Goal: Task Accomplishment & Management: Manage account settings

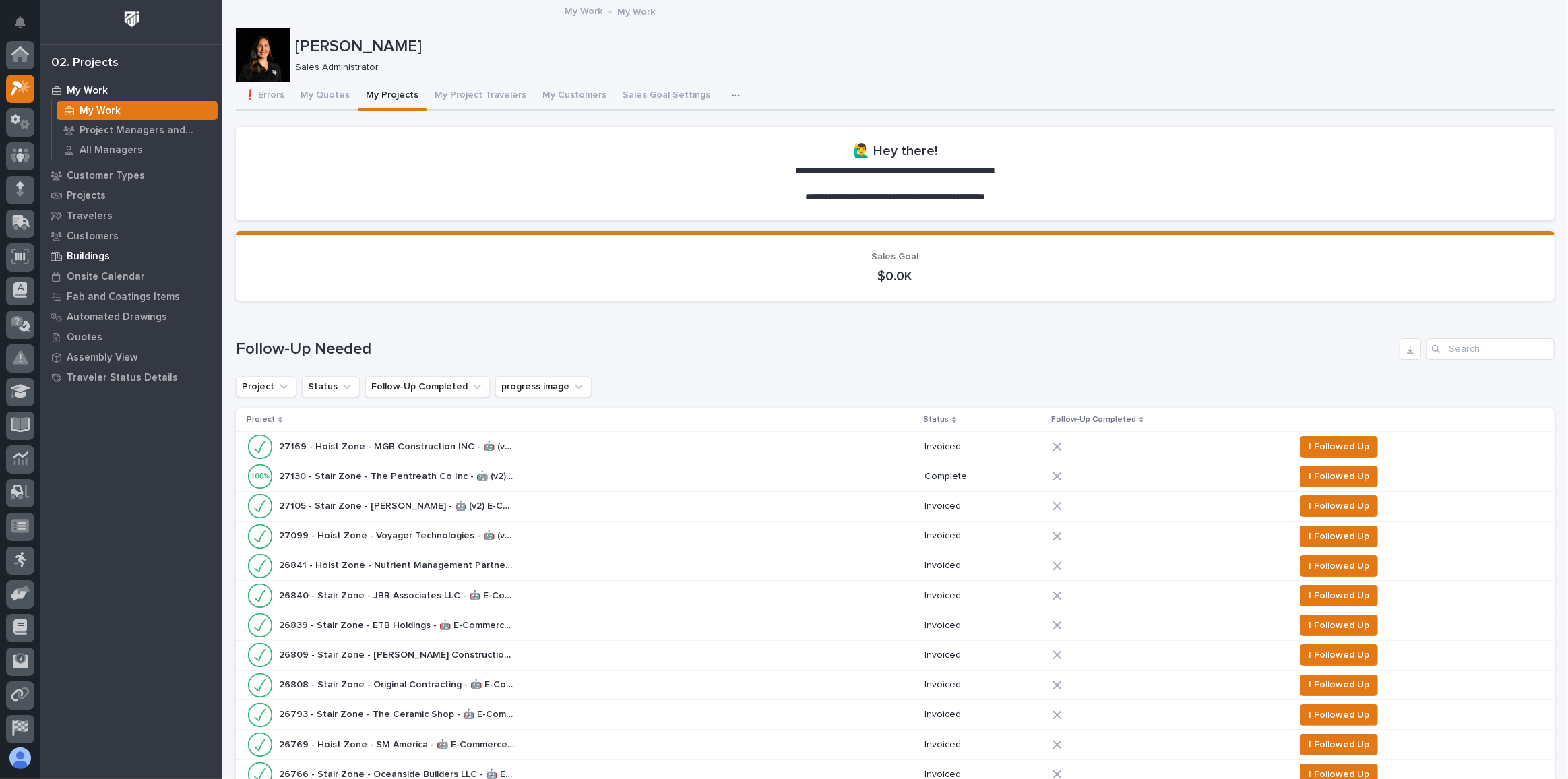
scroll to position [33, 0]
click at [398, 98] on button "My Projects" at bounding box center [392, 96] width 69 height 28
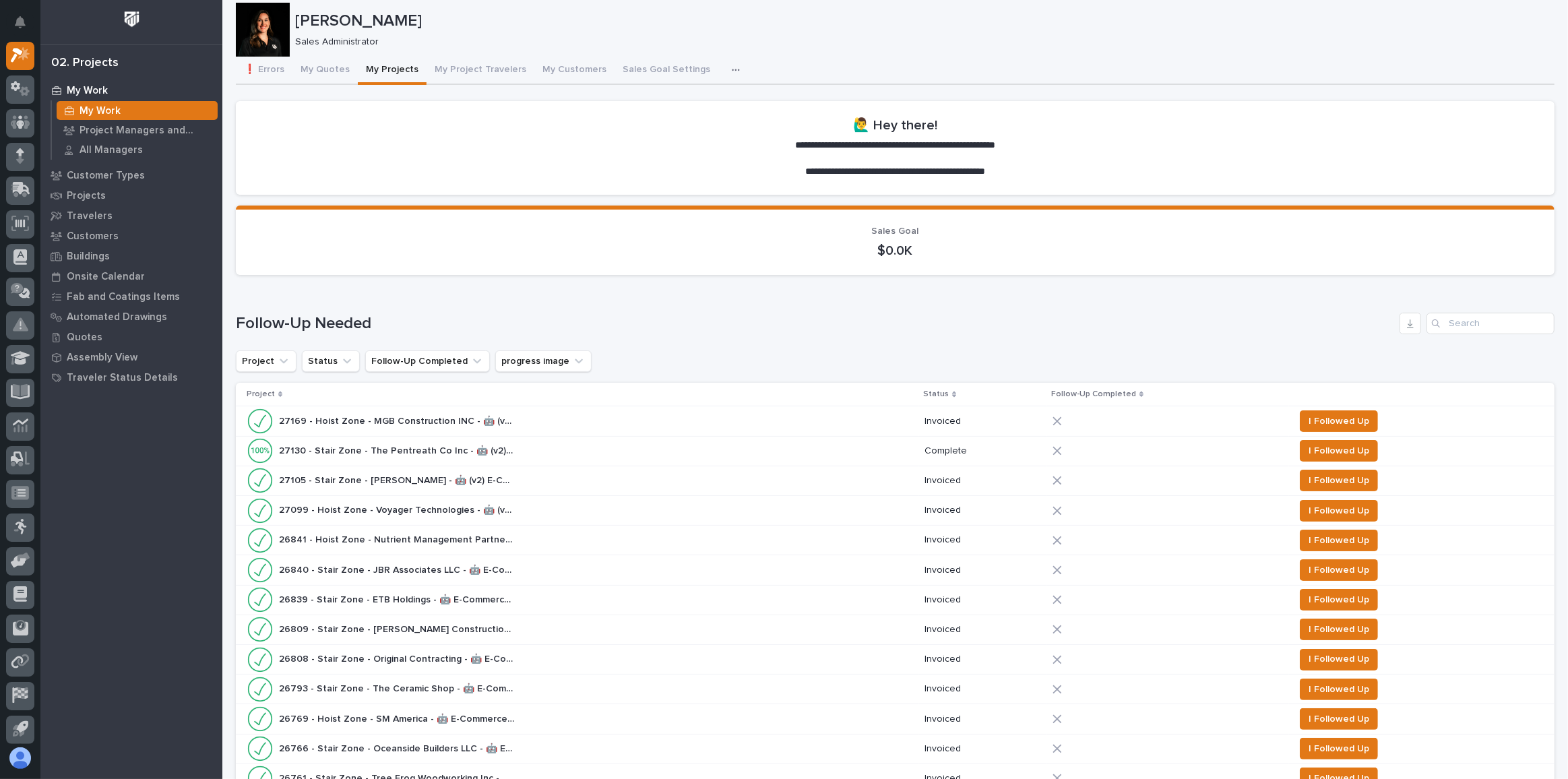
scroll to position [0, 0]
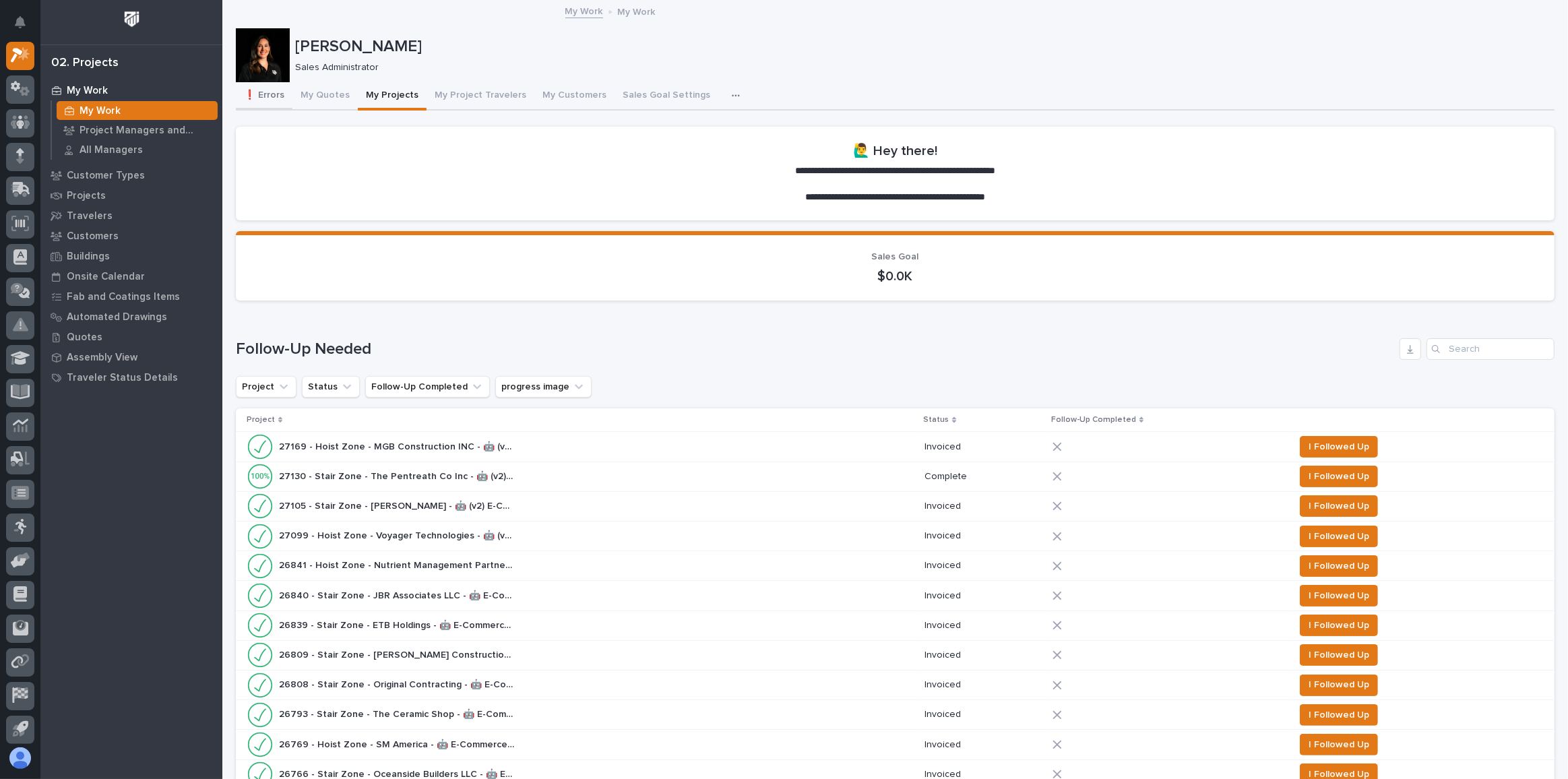
click at [265, 98] on button "❗ Errors" at bounding box center [264, 96] width 57 height 28
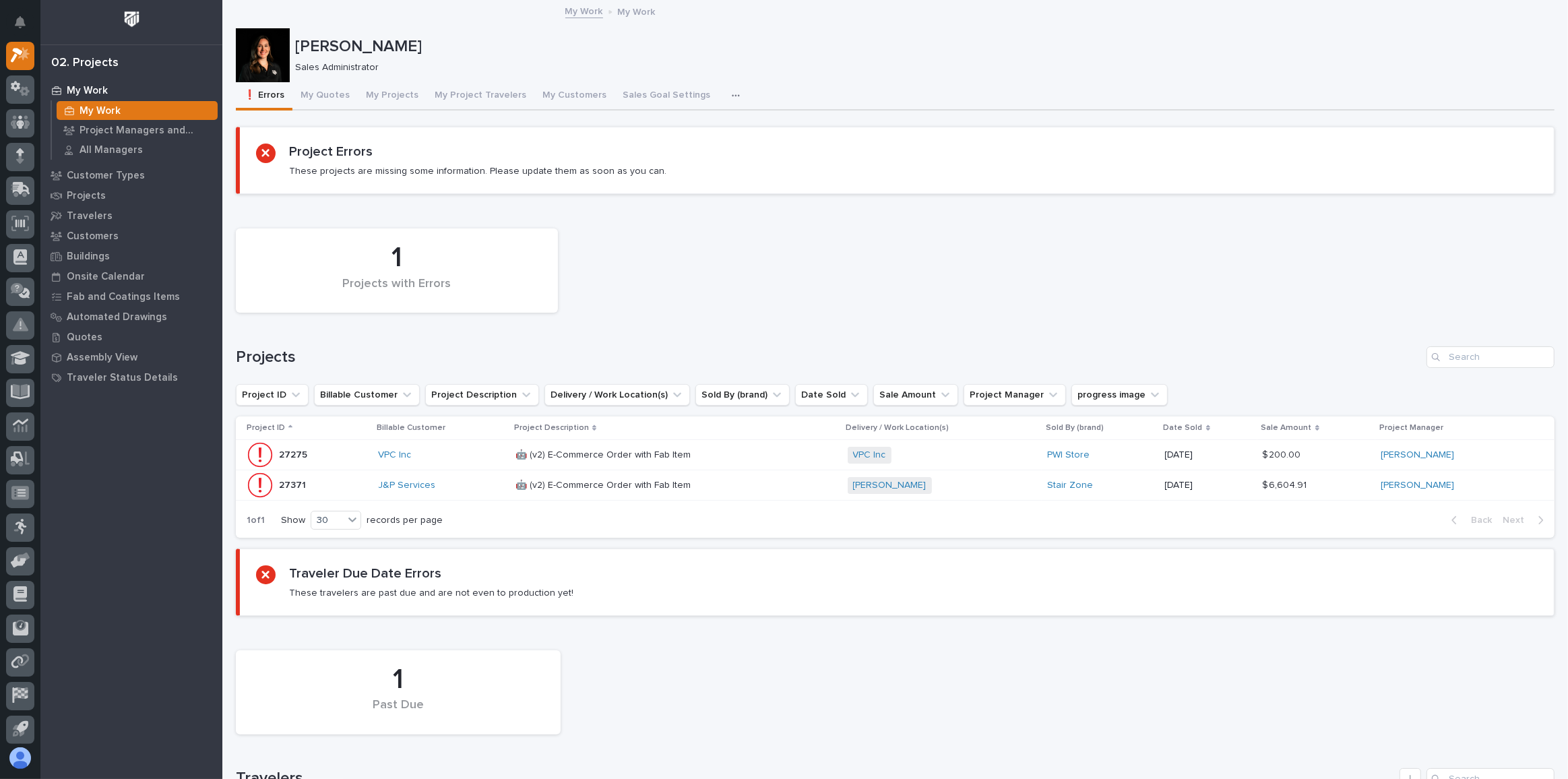
click at [749, 451] on div "🤖 (v2) E-Commerce Order with Fab Item 🤖 (v2) E-Commerce Order with Fab Item" at bounding box center [676, 455] width 322 height 22
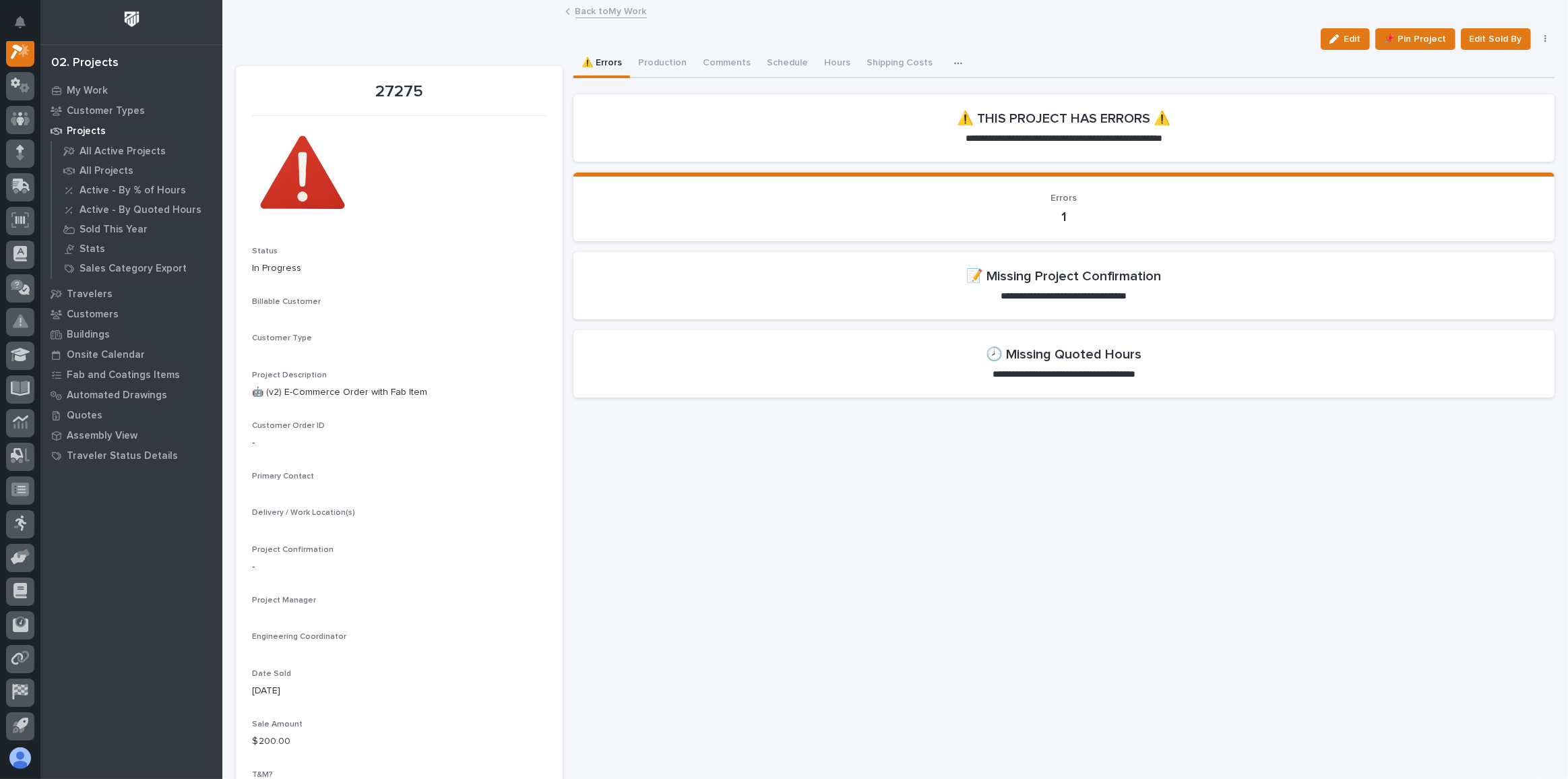
scroll to position [33, 0]
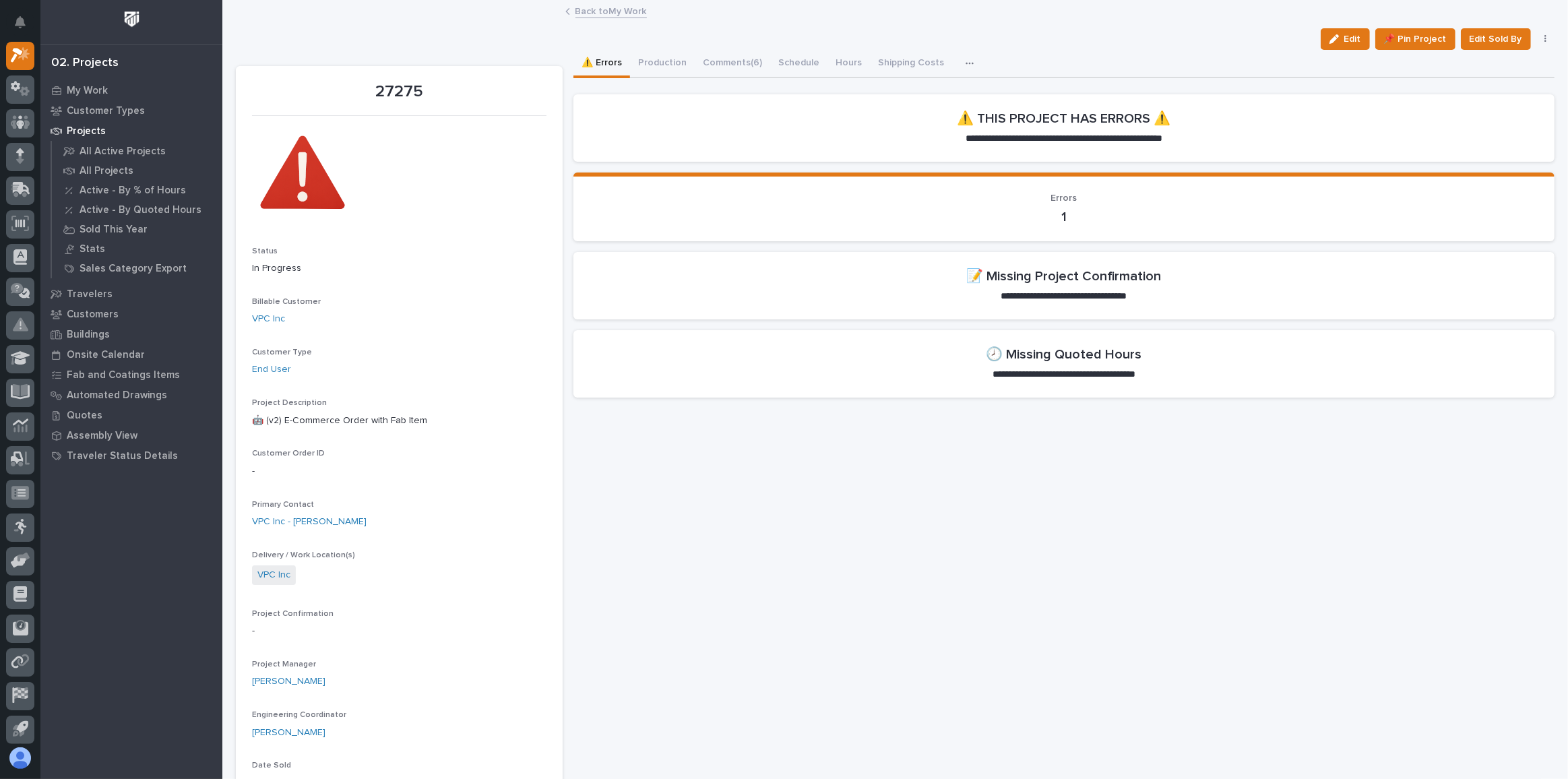
click at [662, 59] on button "Production" at bounding box center [662, 63] width 65 height 28
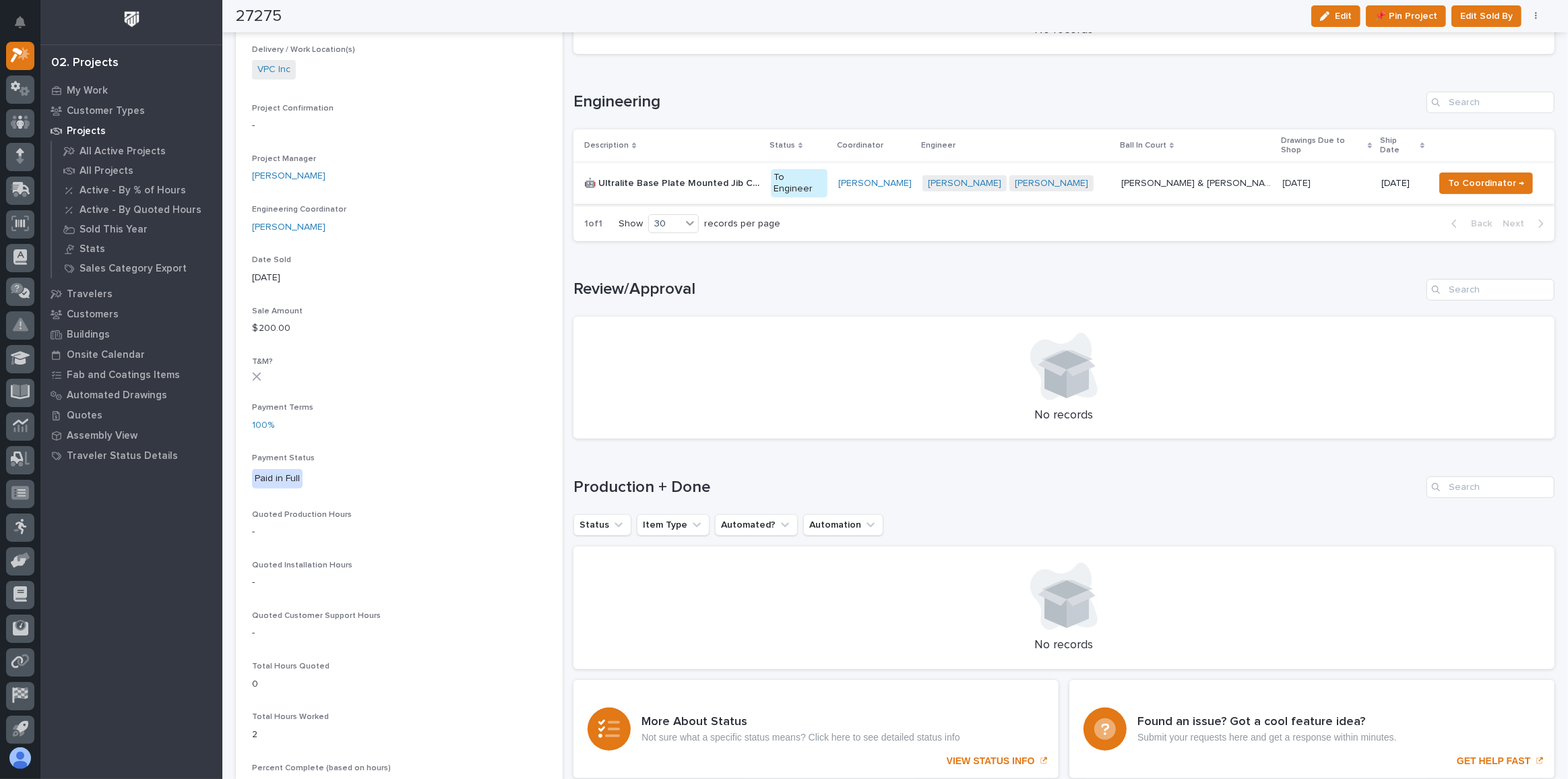
scroll to position [367, 0]
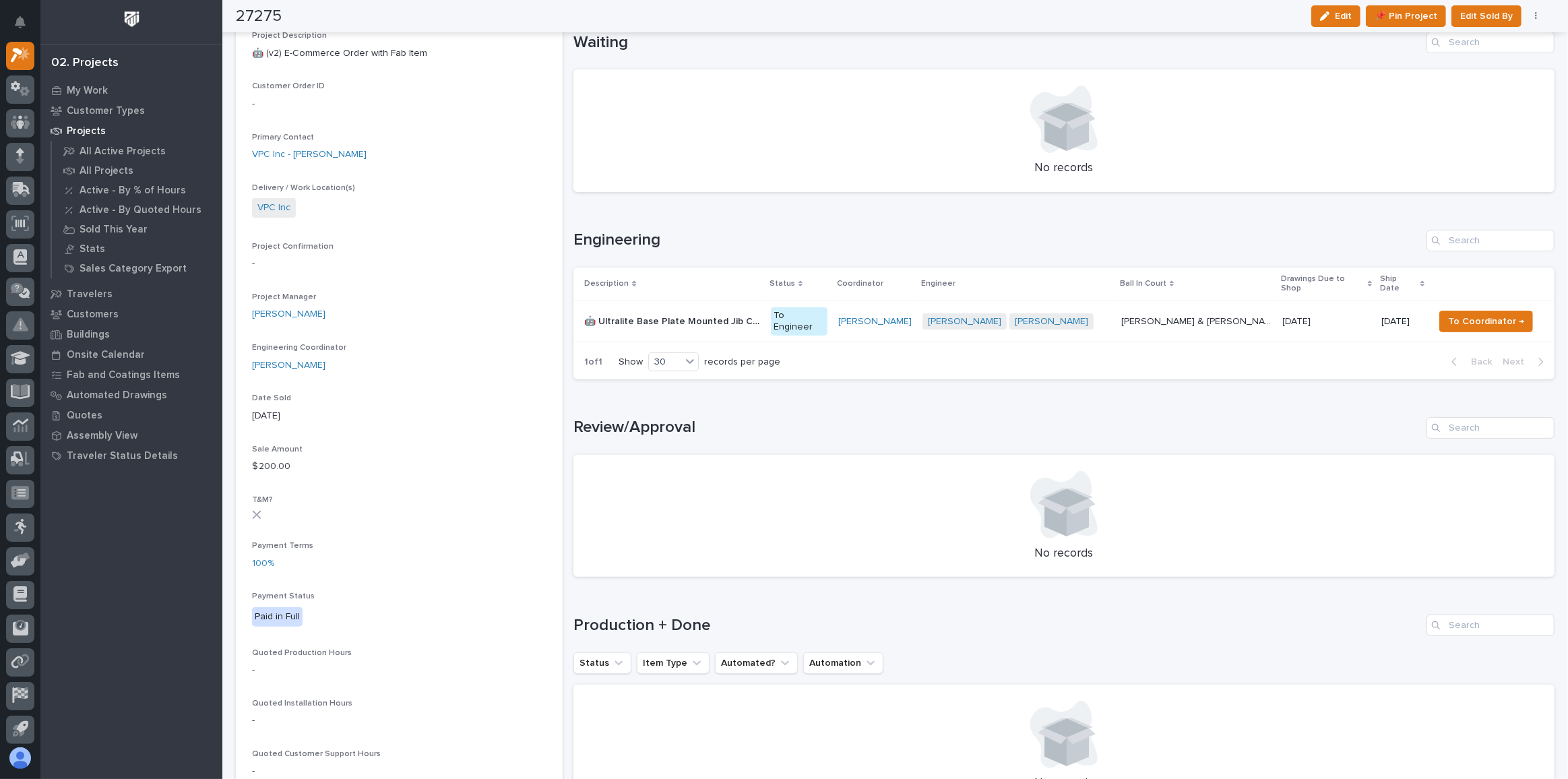
click at [1103, 313] on div "[PERSON_NAME] [PERSON_NAME] + 0" at bounding box center [1016, 321] width 188 height 17
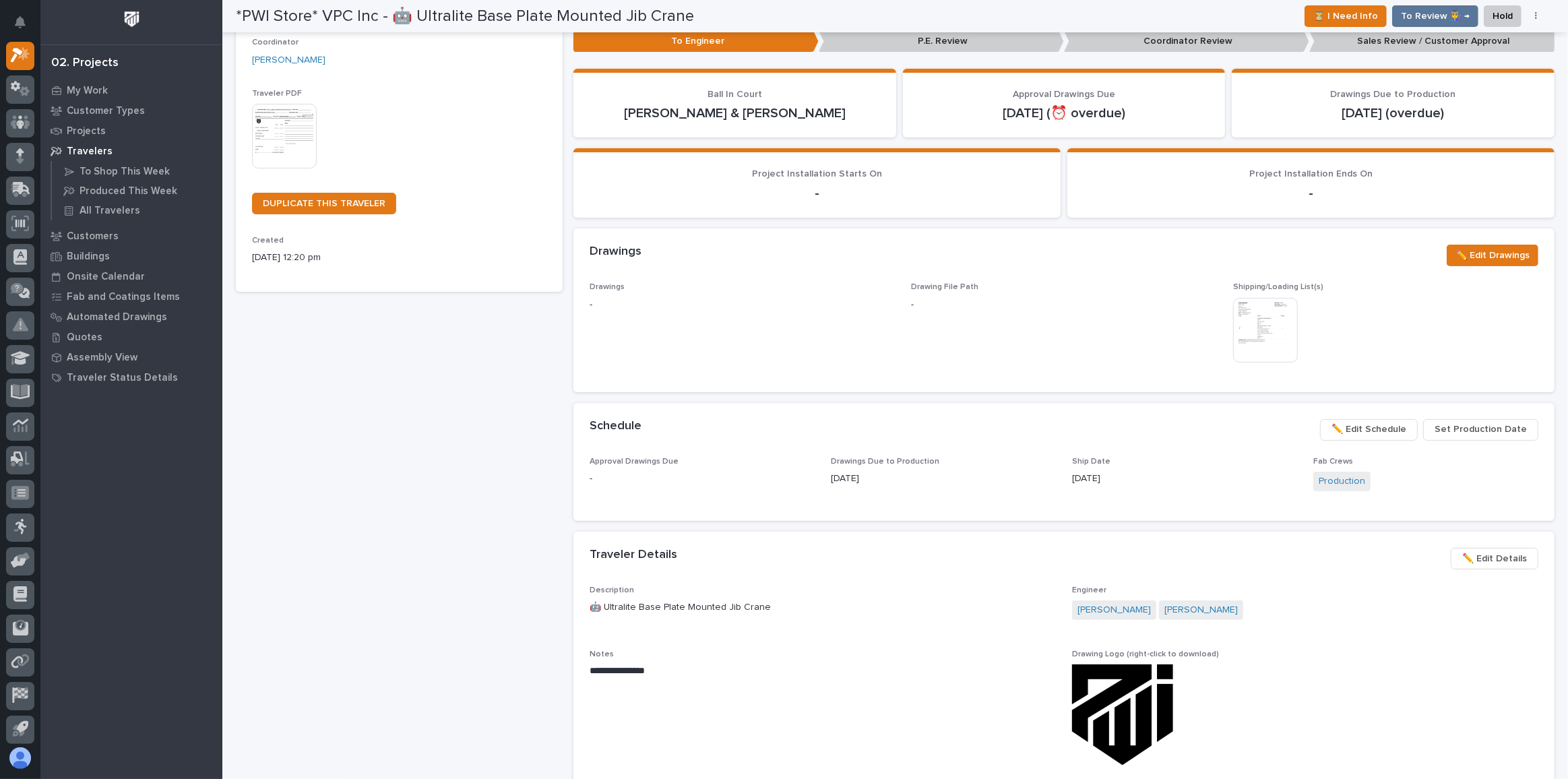
scroll to position [245, 0]
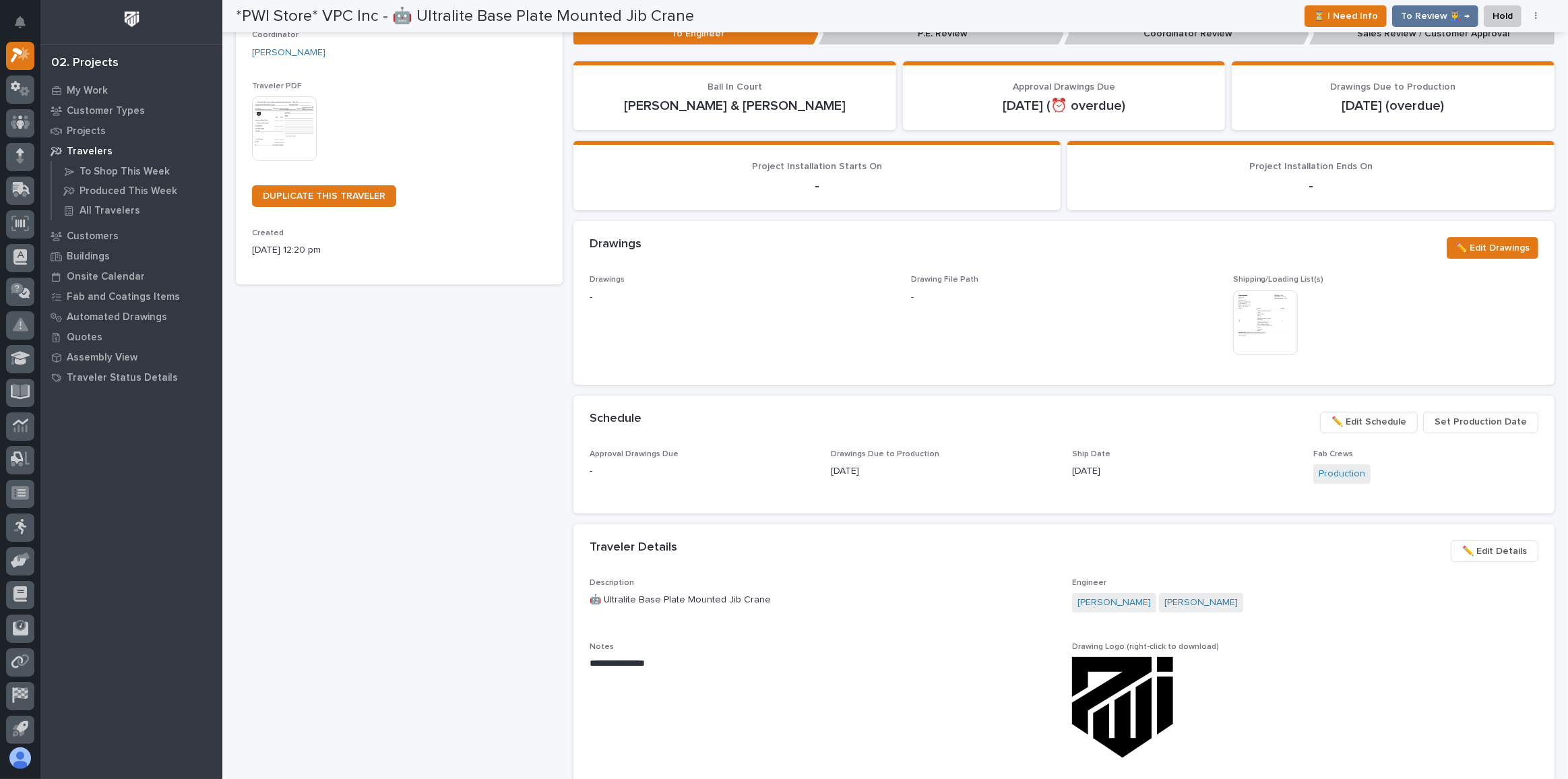
click at [1382, 421] on span "✏️ Edit Schedule" at bounding box center [1369, 422] width 75 height 16
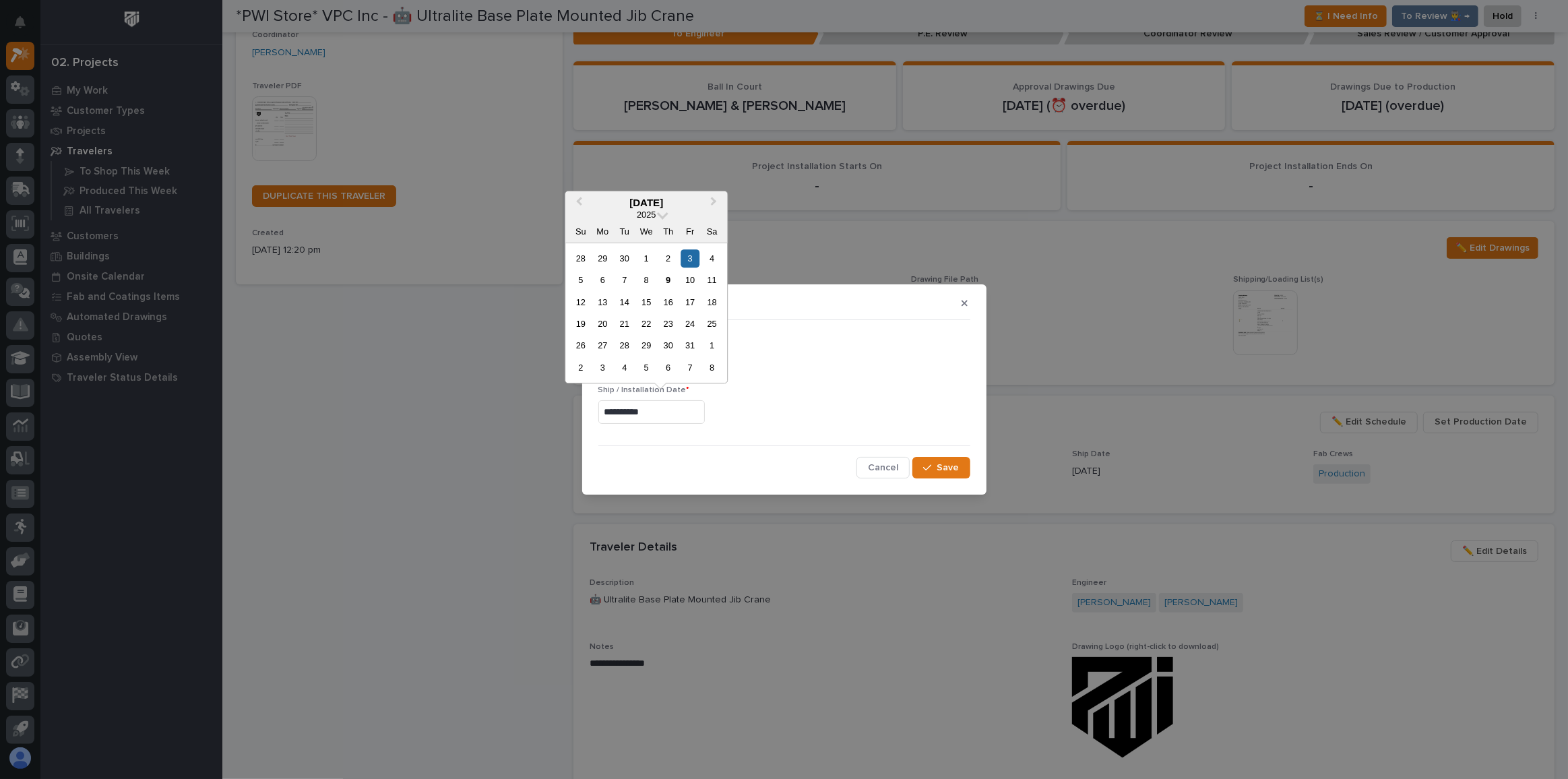
drag, startPoint x: 665, startPoint y: 411, endPoint x: 483, endPoint y: 416, distance: 182.1
click at [483, 416] on div "**********" at bounding box center [784, 390] width 1568 height 779
click at [671, 321] on div "23" at bounding box center [668, 323] width 18 height 18
type input "**********"
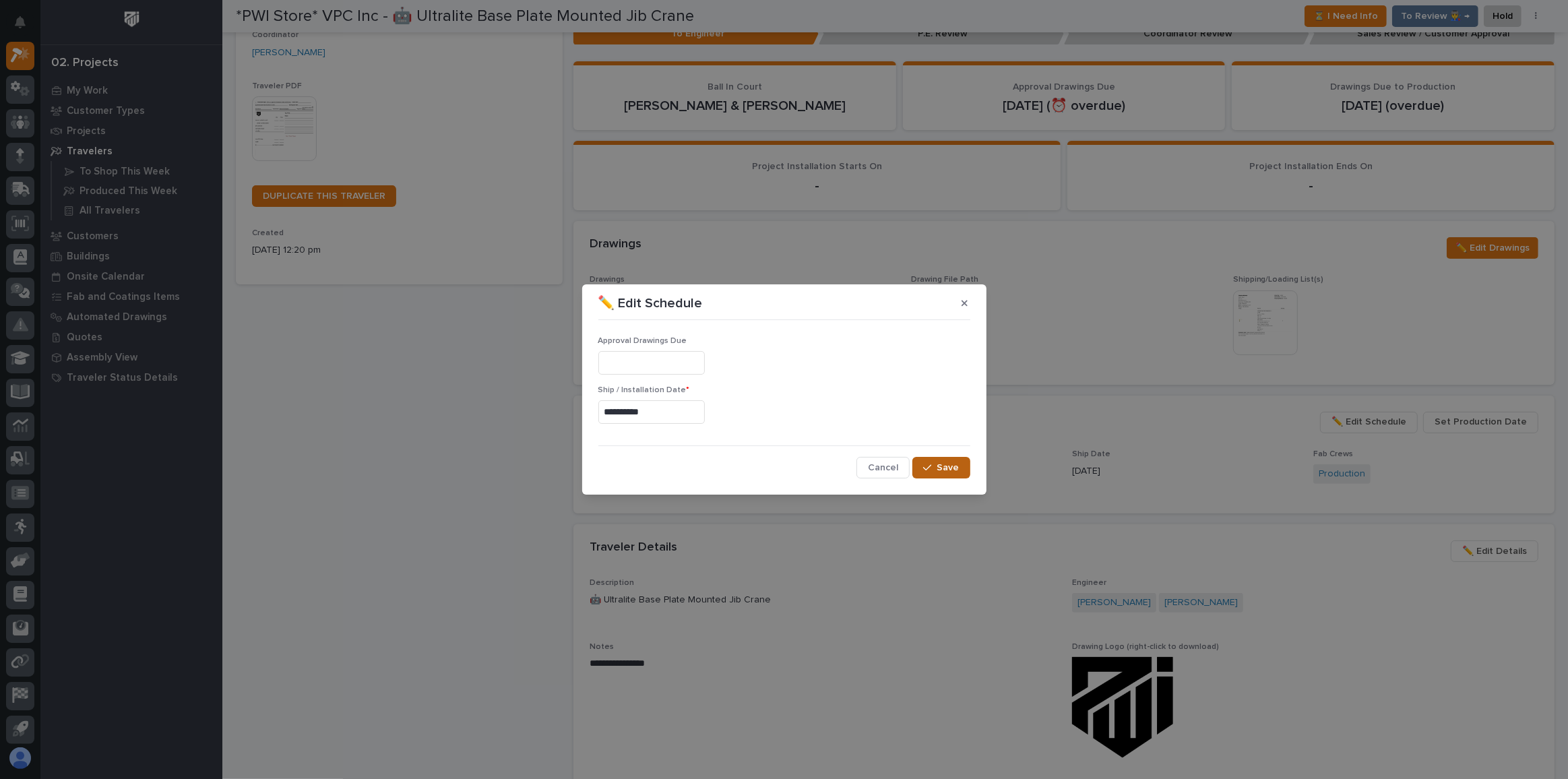
click at [956, 467] on span "Save" at bounding box center [948, 467] width 22 height 12
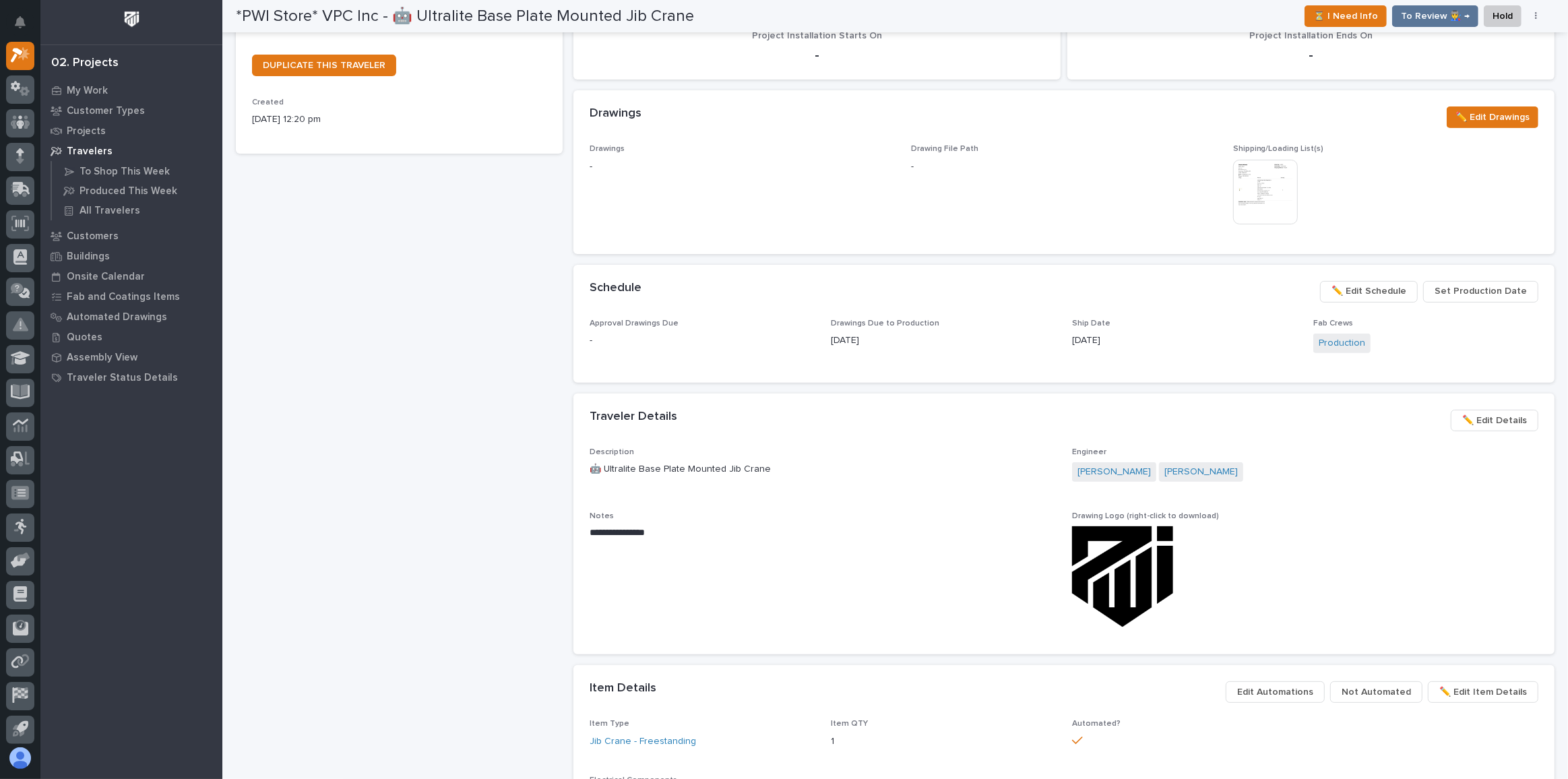
scroll to position [184, 0]
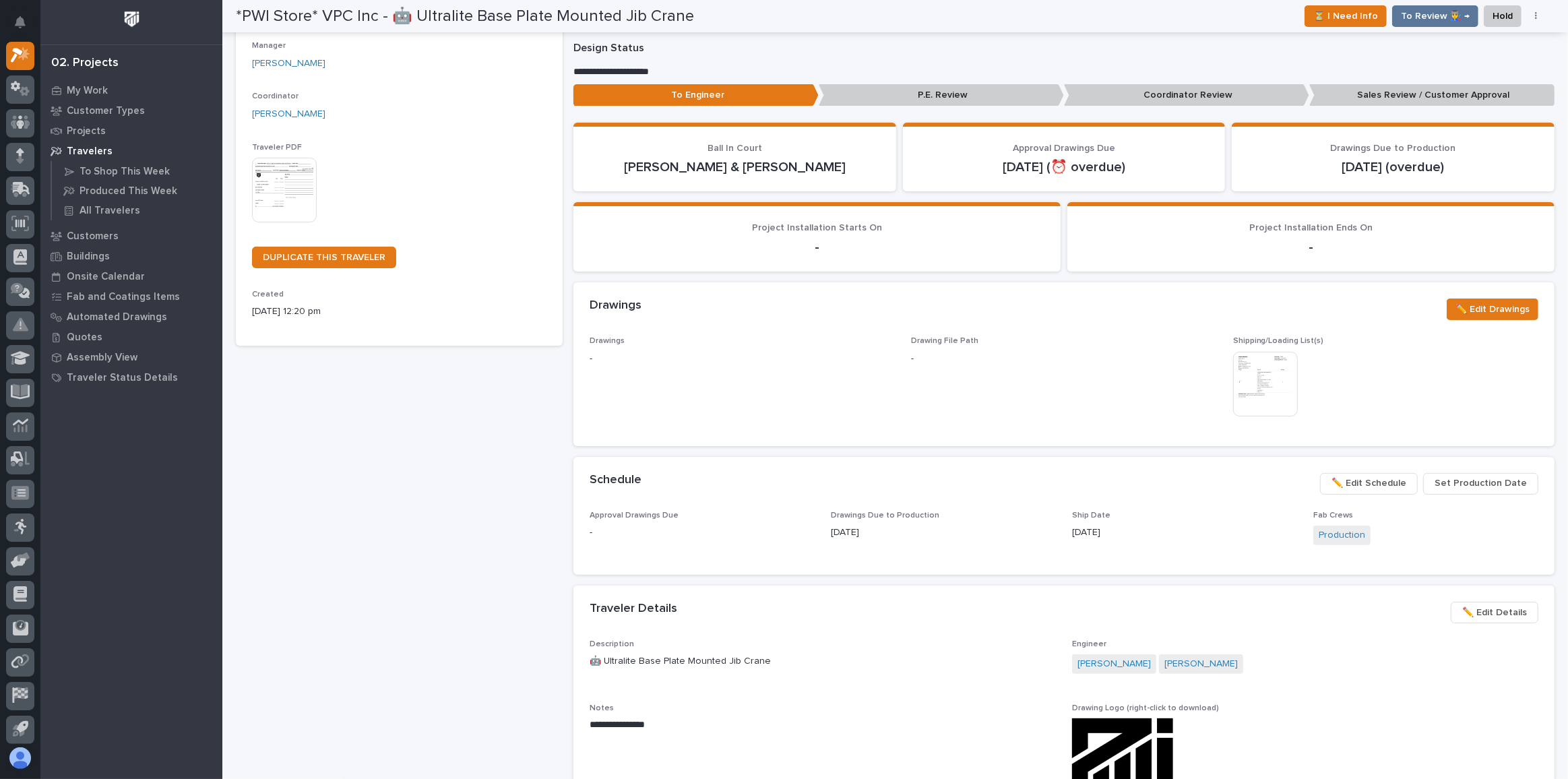
click at [1481, 477] on span "Set Production Date" at bounding box center [1480, 483] width 92 height 16
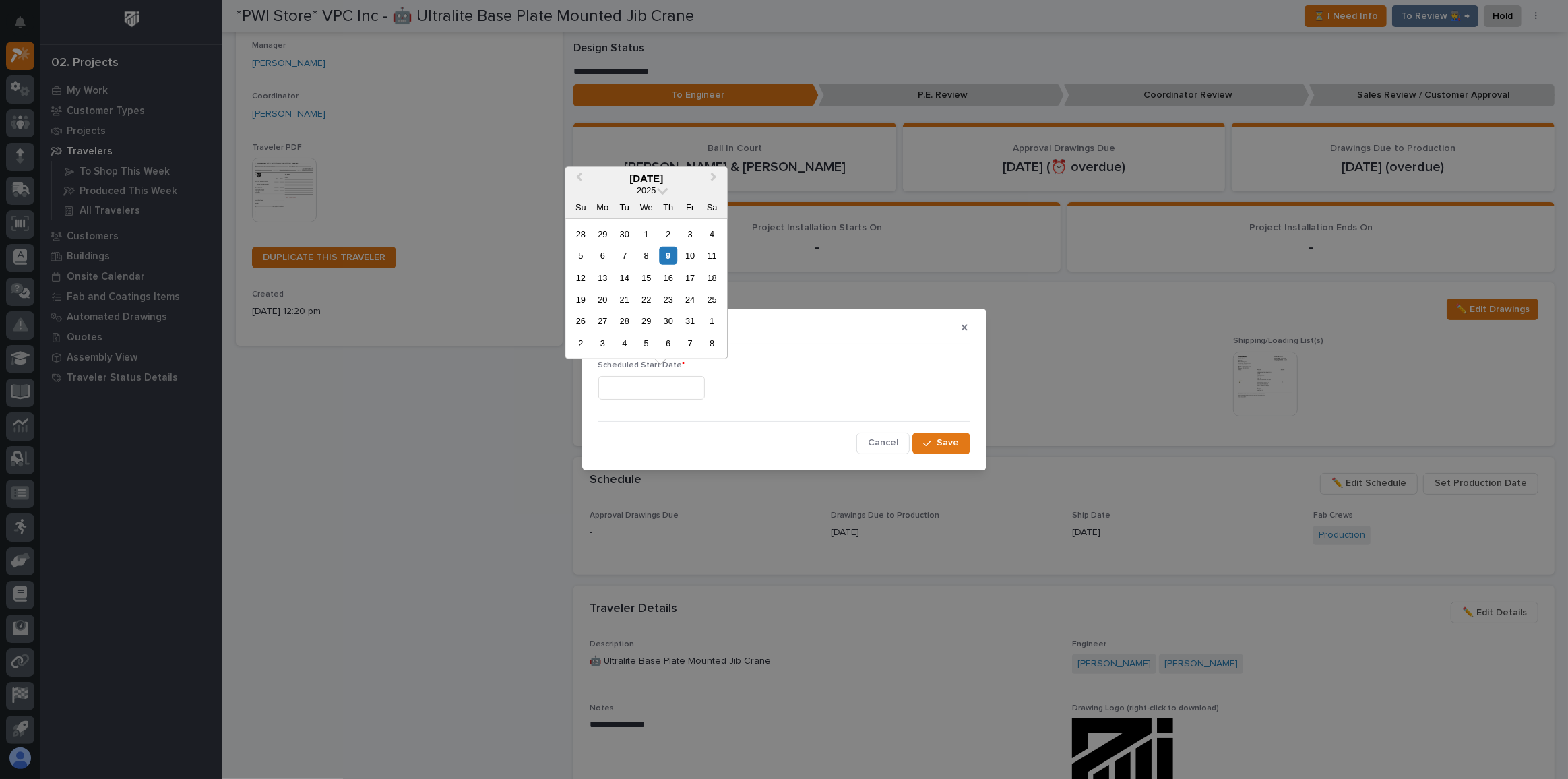
click at [669, 384] on input "text" at bounding box center [651, 387] width 107 height 24
click at [687, 256] on div "10" at bounding box center [690, 256] width 18 height 18
type input "**********"
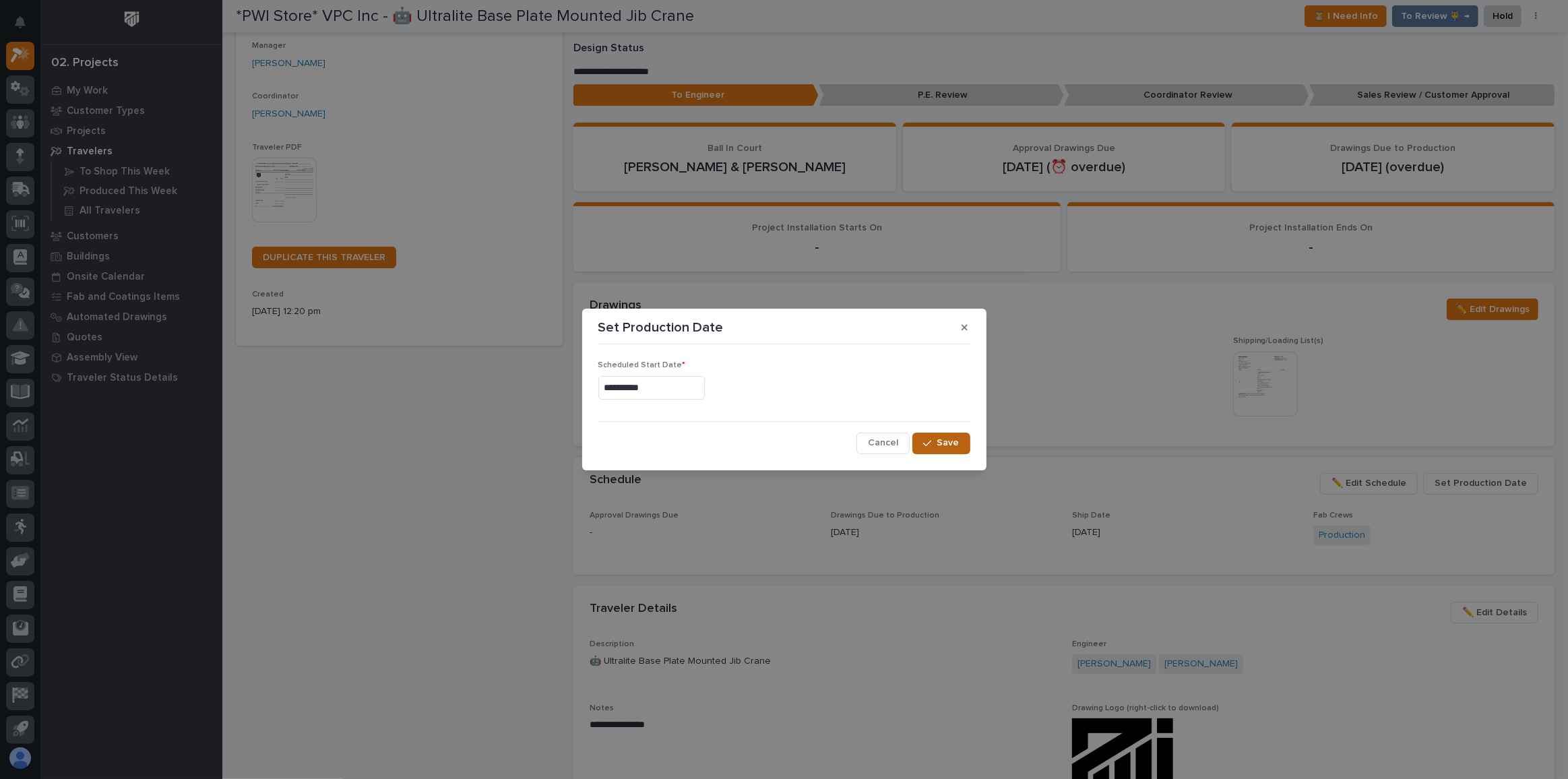
click at [954, 446] on span "Save" at bounding box center [948, 443] width 22 height 12
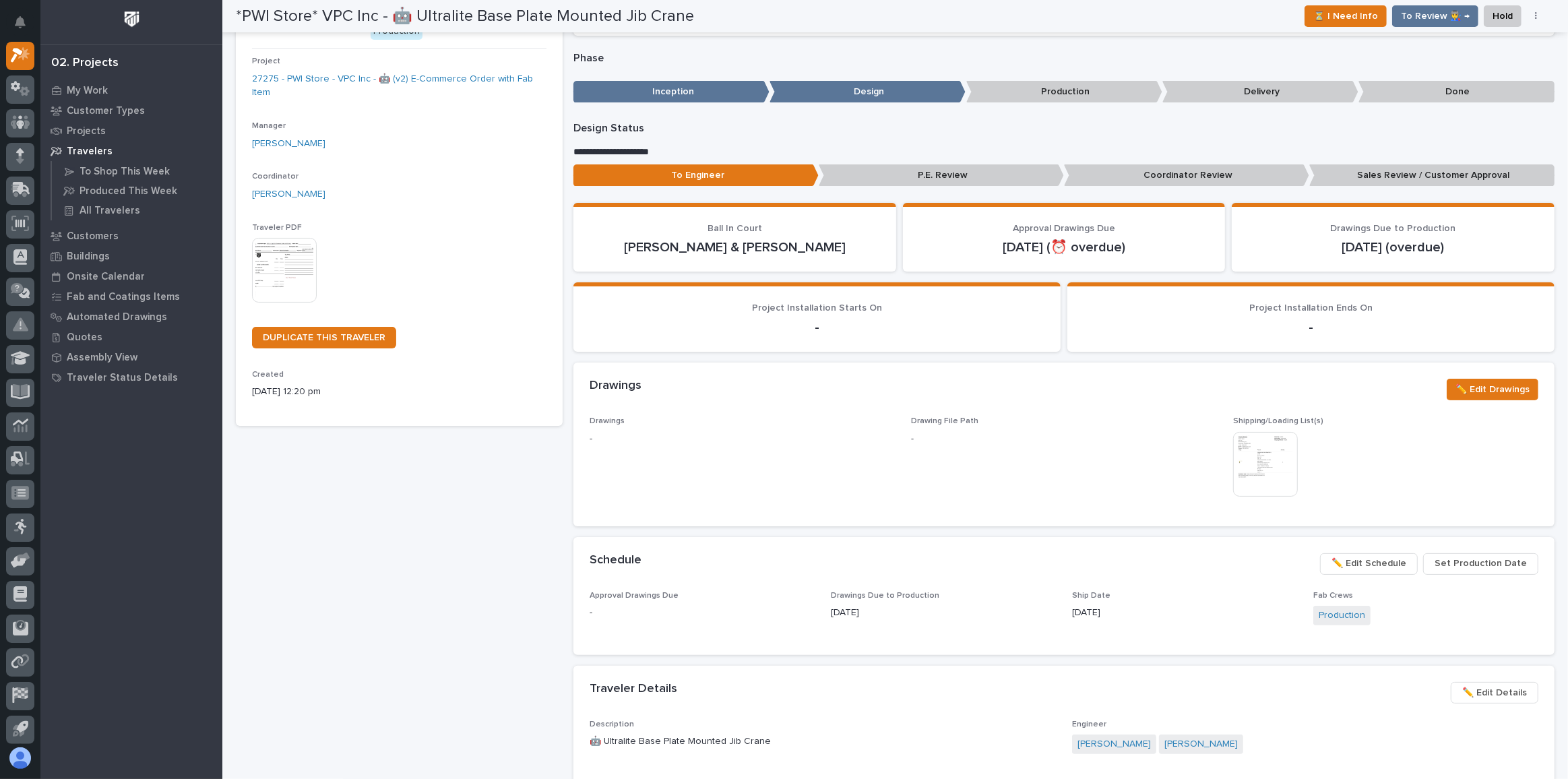
scroll to position [122, 0]
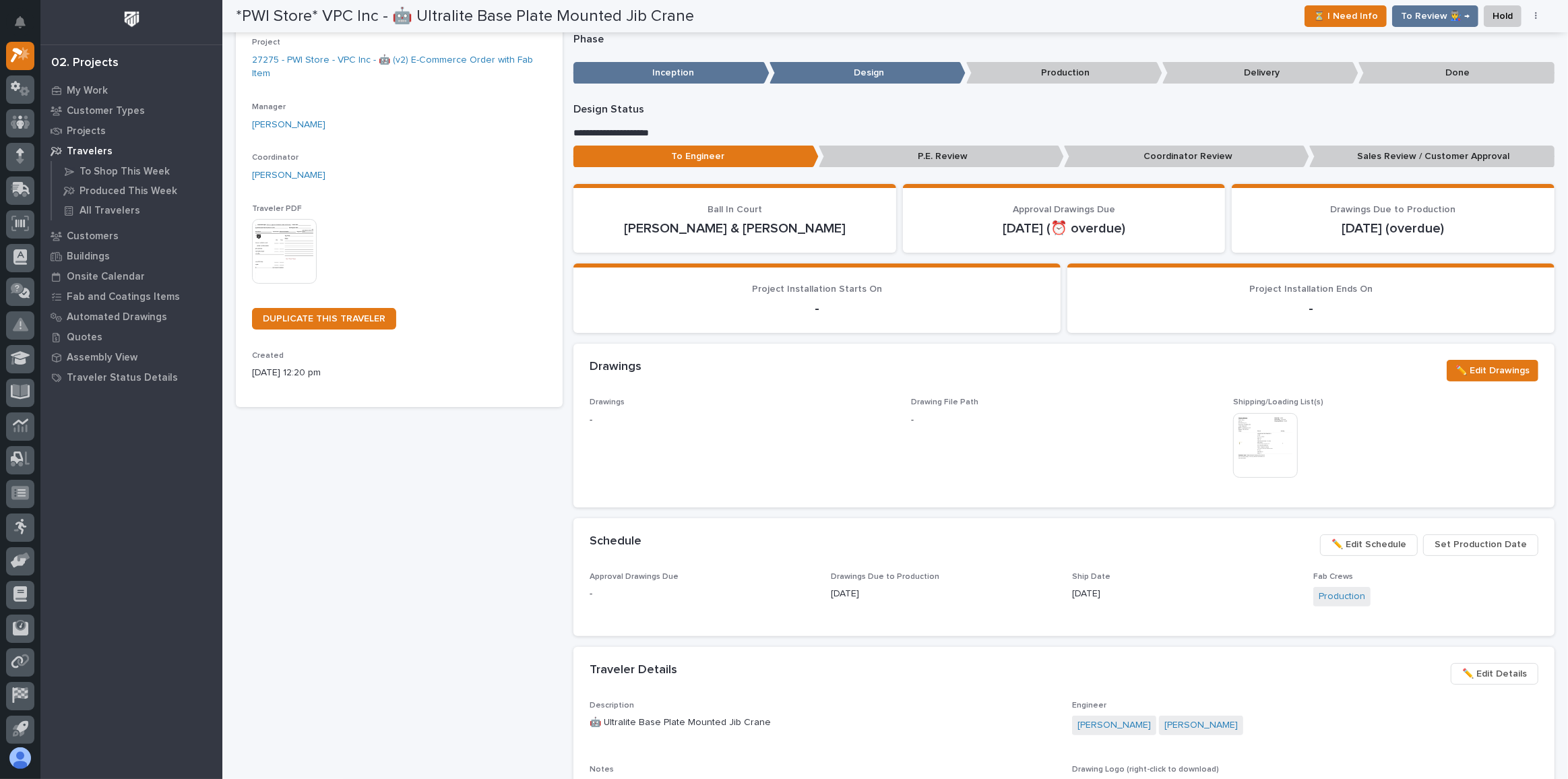
click at [1401, 539] on span "✏️ Edit Schedule" at bounding box center [1369, 544] width 75 height 16
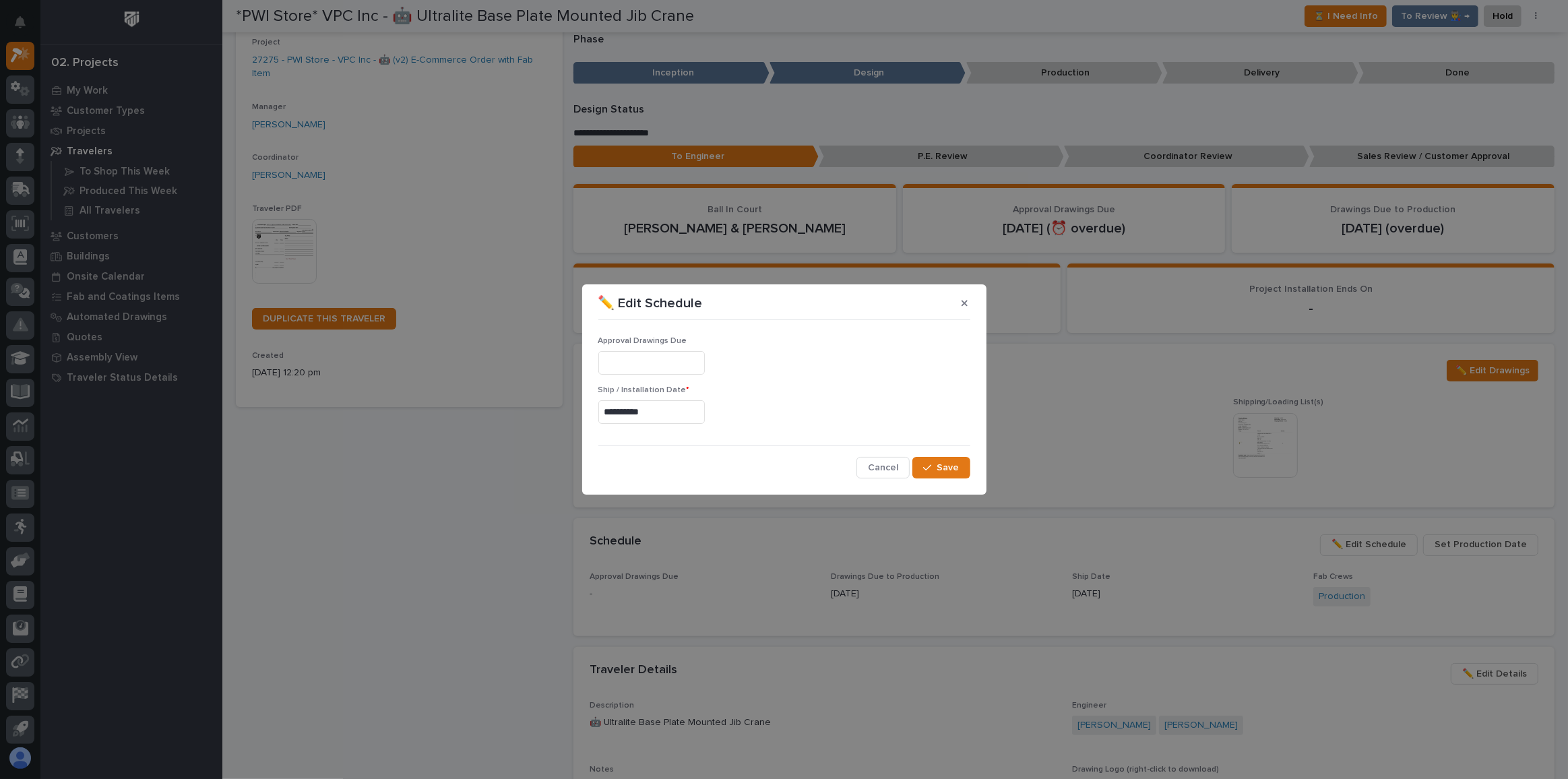
click at [704, 350] on div "Approval Drawings Due" at bounding box center [784, 361] width 372 height 49
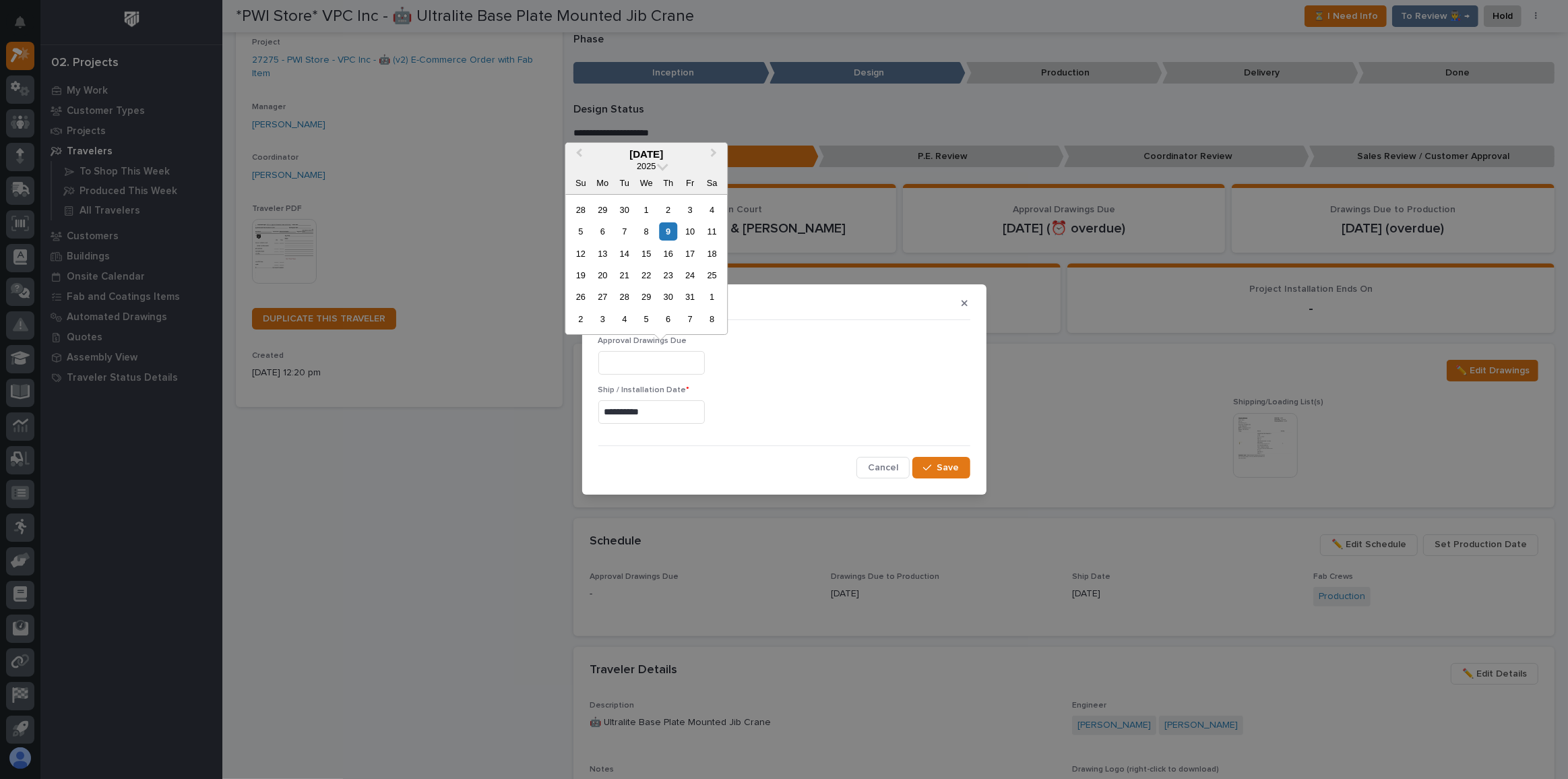
click at [704, 365] on input "text" at bounding box center [651, 363] width 107 height 24
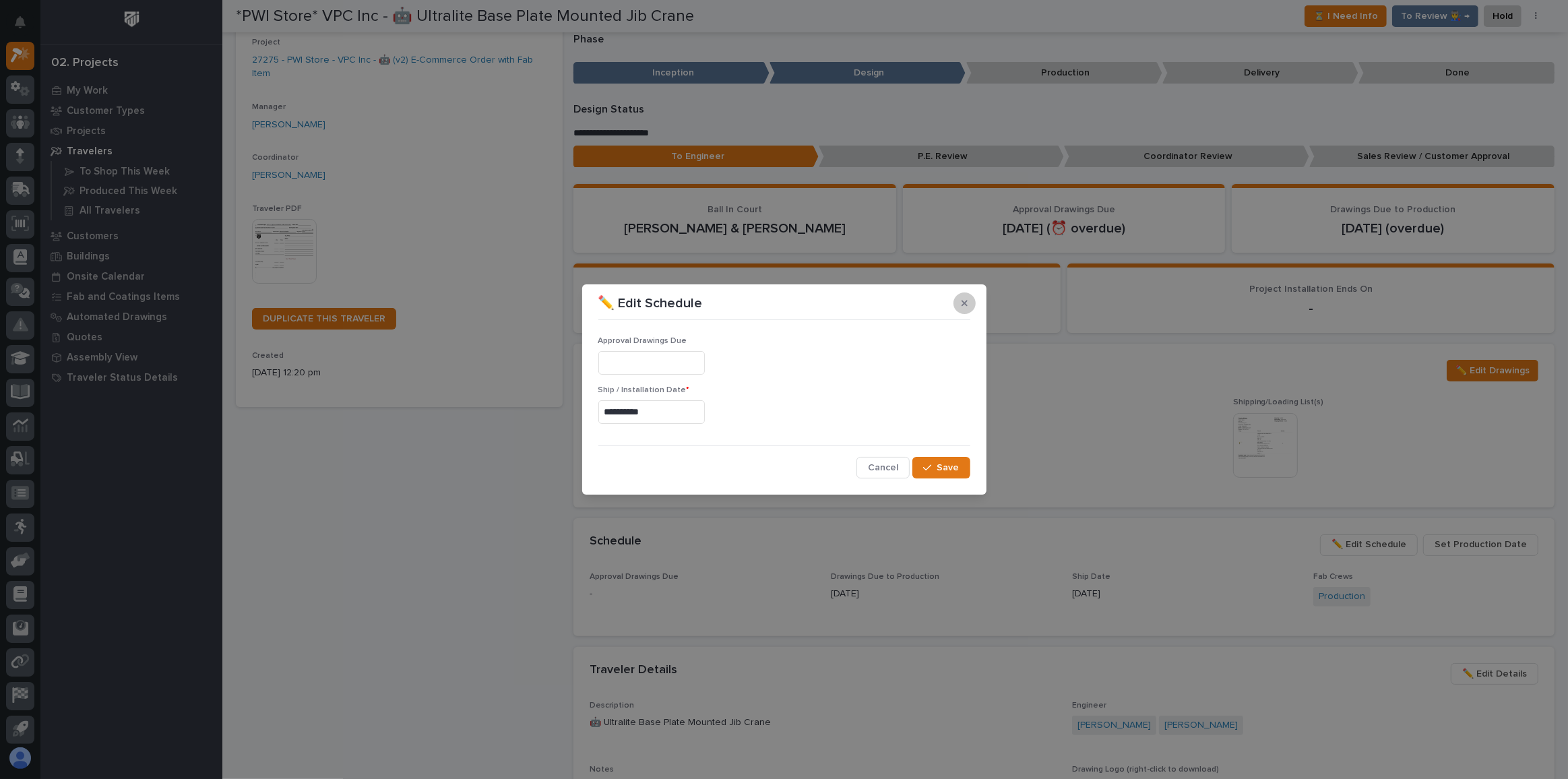
click at [959, 300] on button "button" at bounding box center [964, 303] width 22 height 22
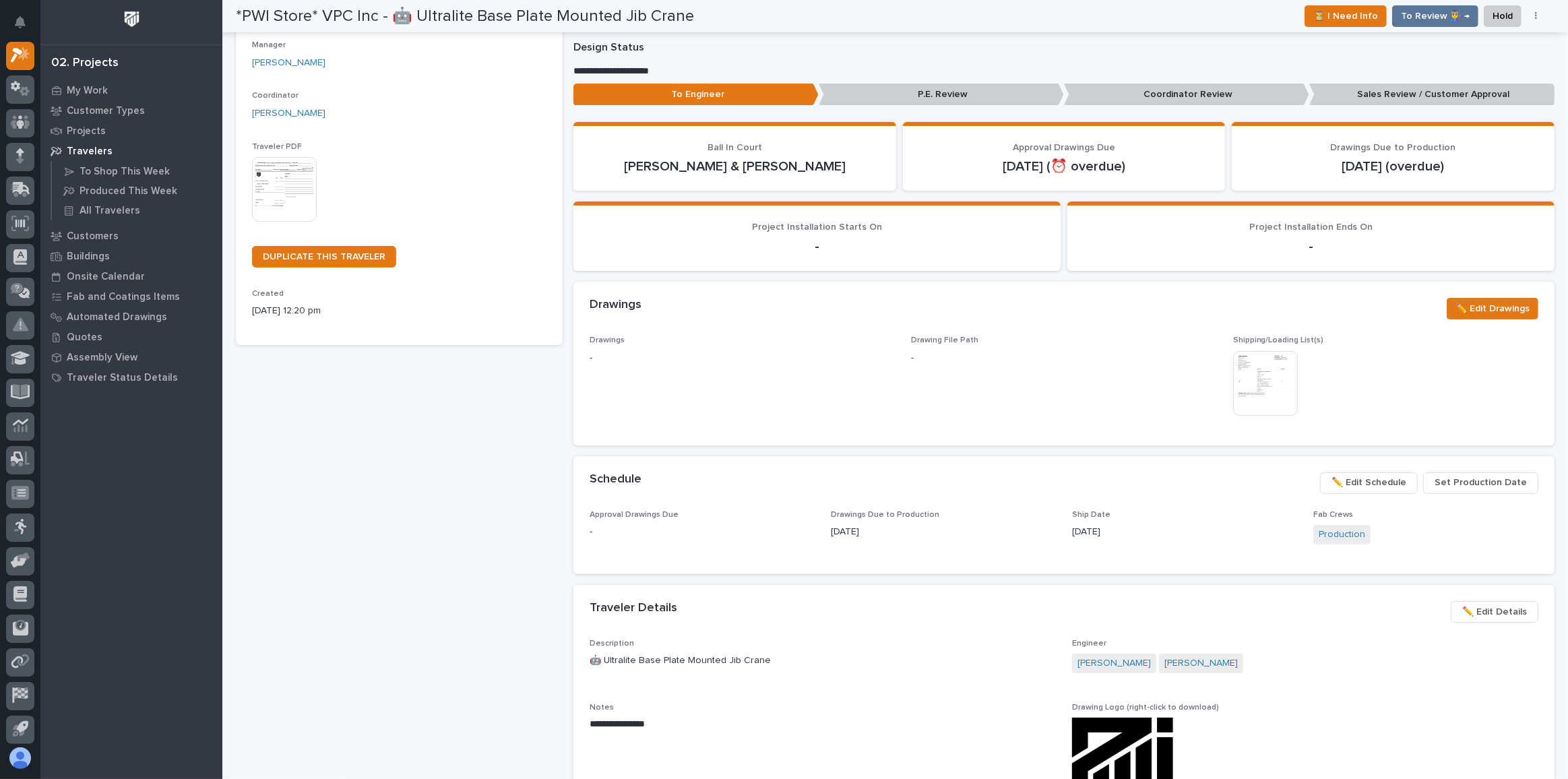
scroll to position [245, 0]
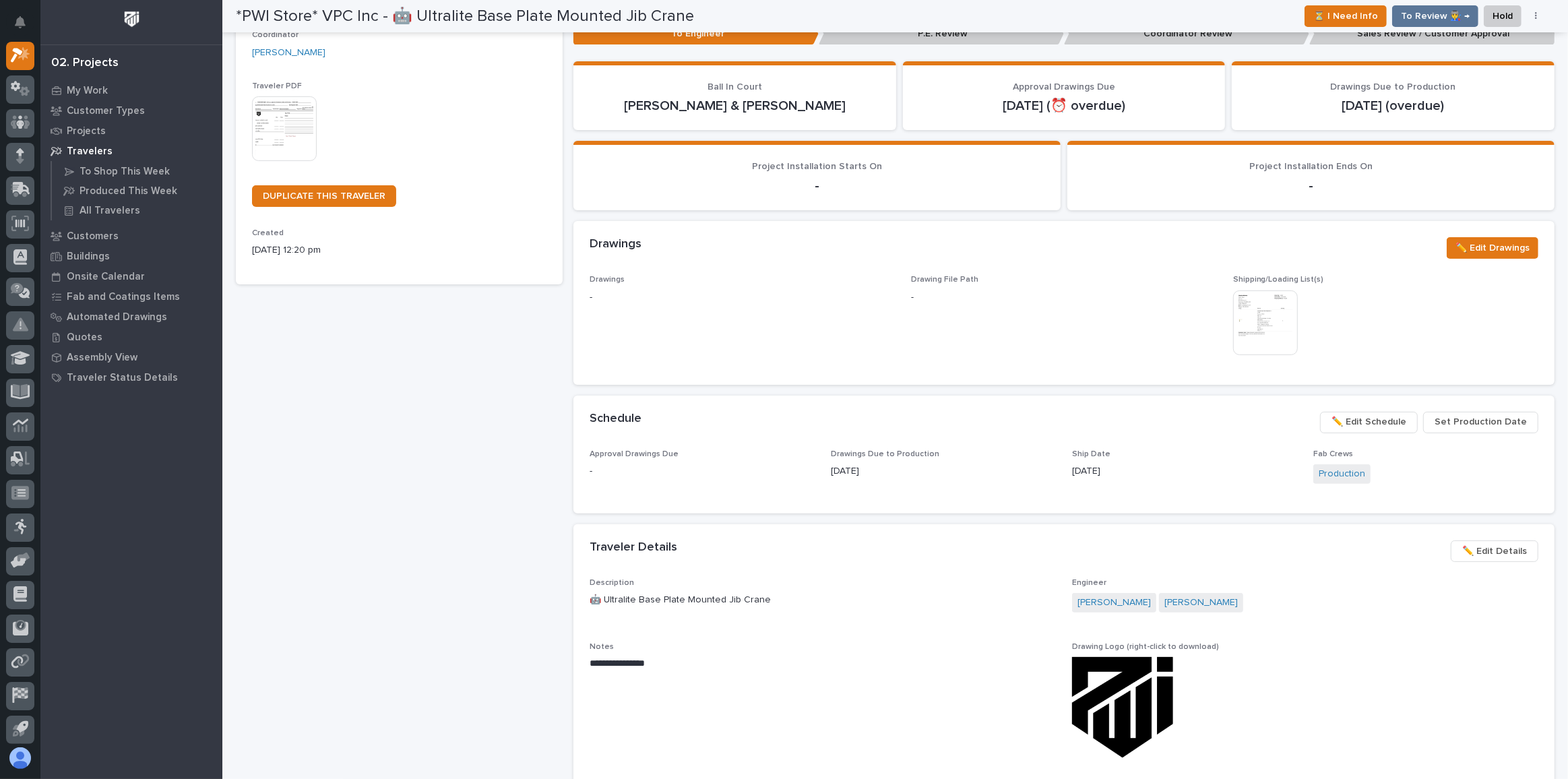
click at [1467, 428] on span "Set Production Date" at bounding box center [1480, 422] width 92 height 16
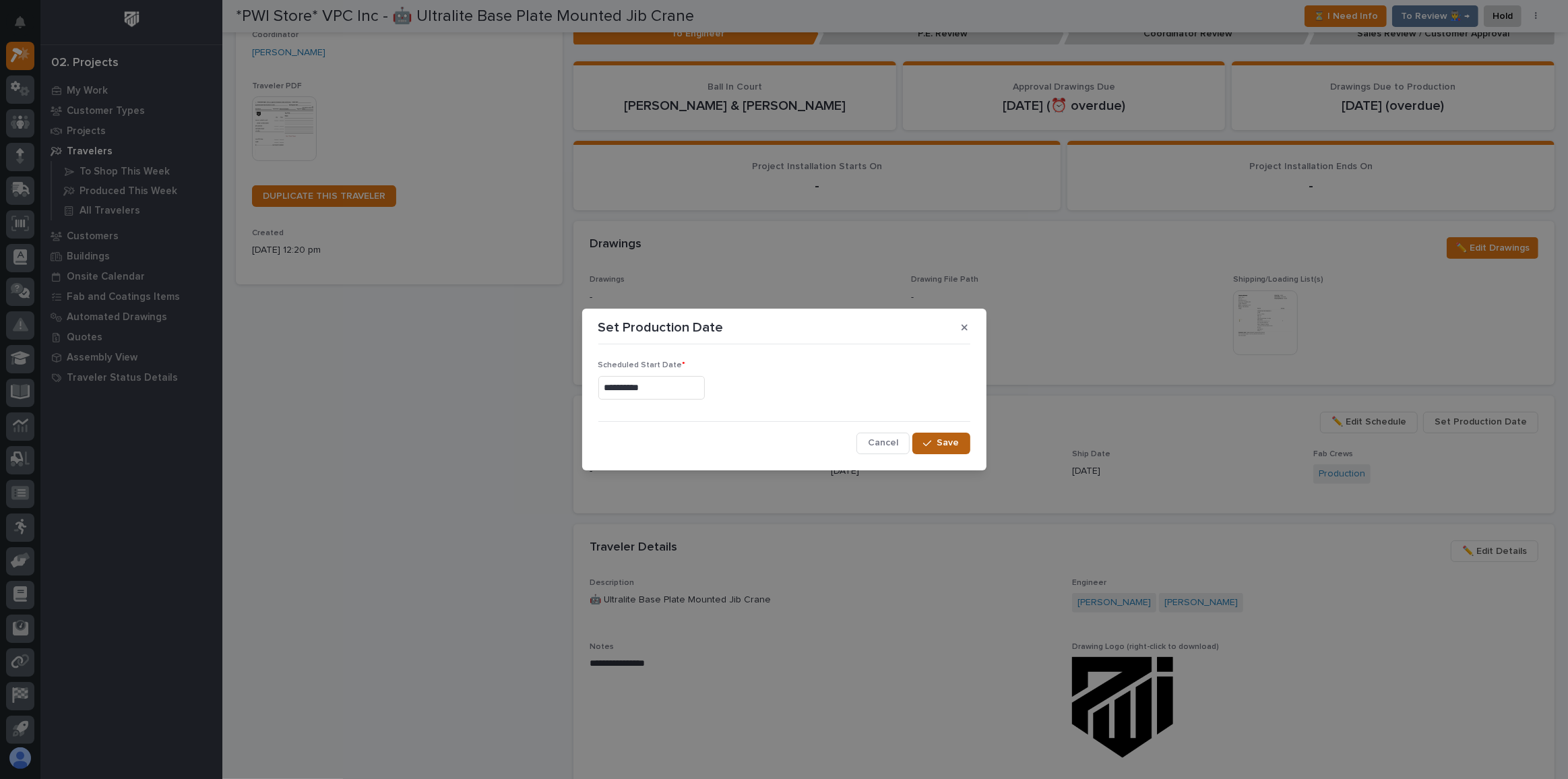
click at [939, 437] on span "Save" at bounding box center [948, 443] width 22 height 12
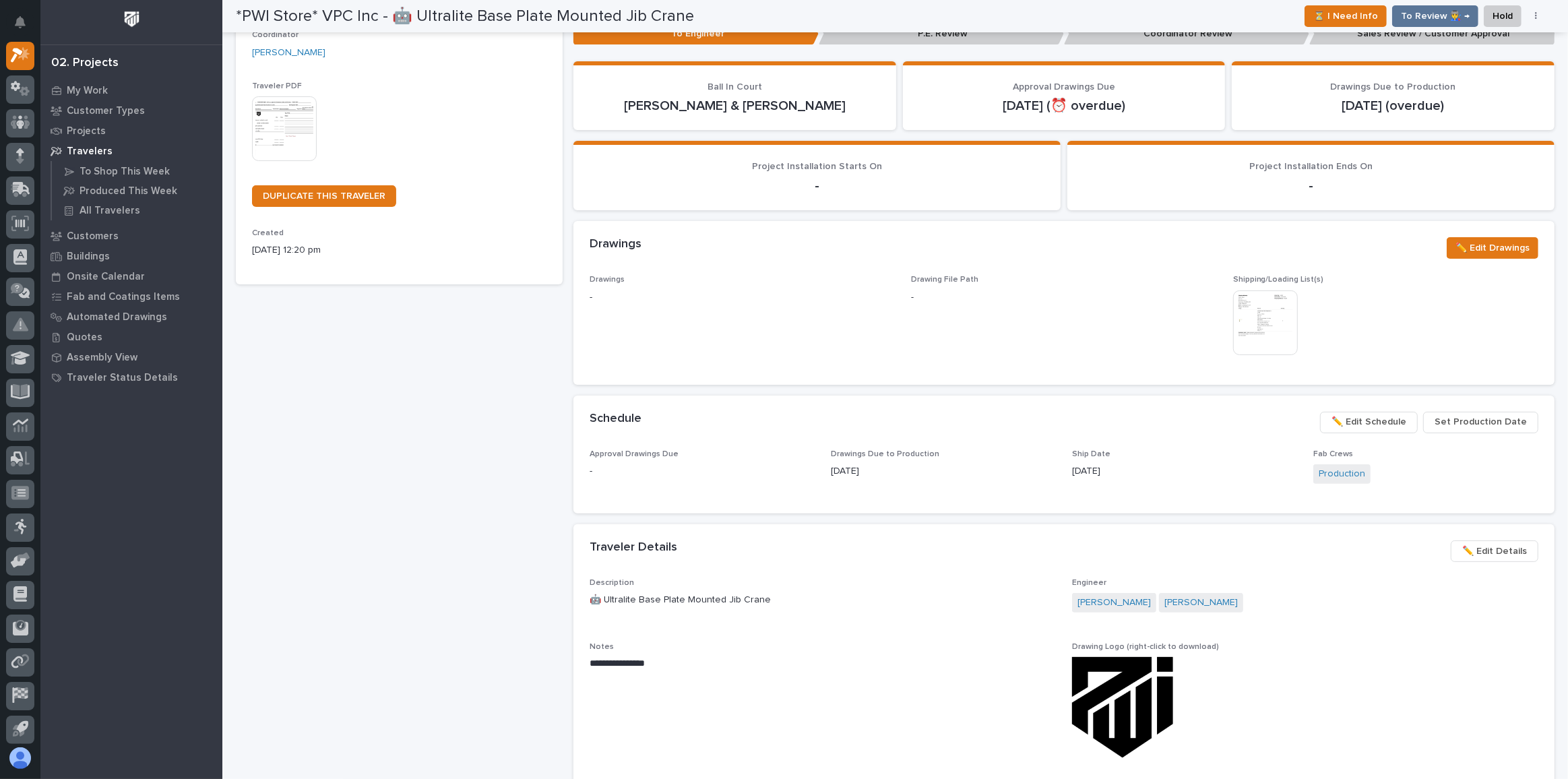
click at [1399, 417] on span "✏️ Edit Schedule" at bounding box center [1369, 422] width 75 height 16
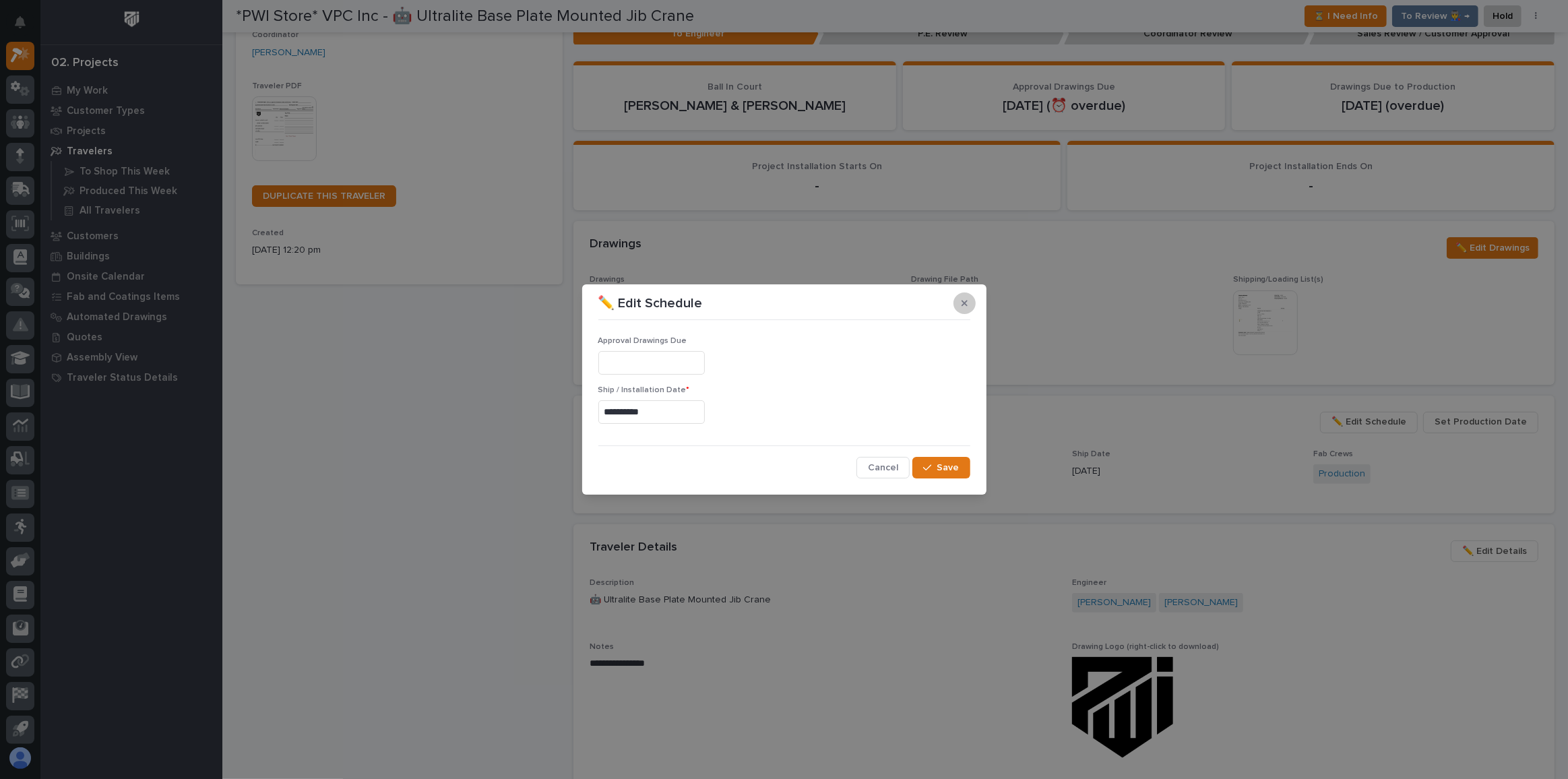
click at [964, 306] on icon "button" at bounding box center [964, 303] width 6 height 9
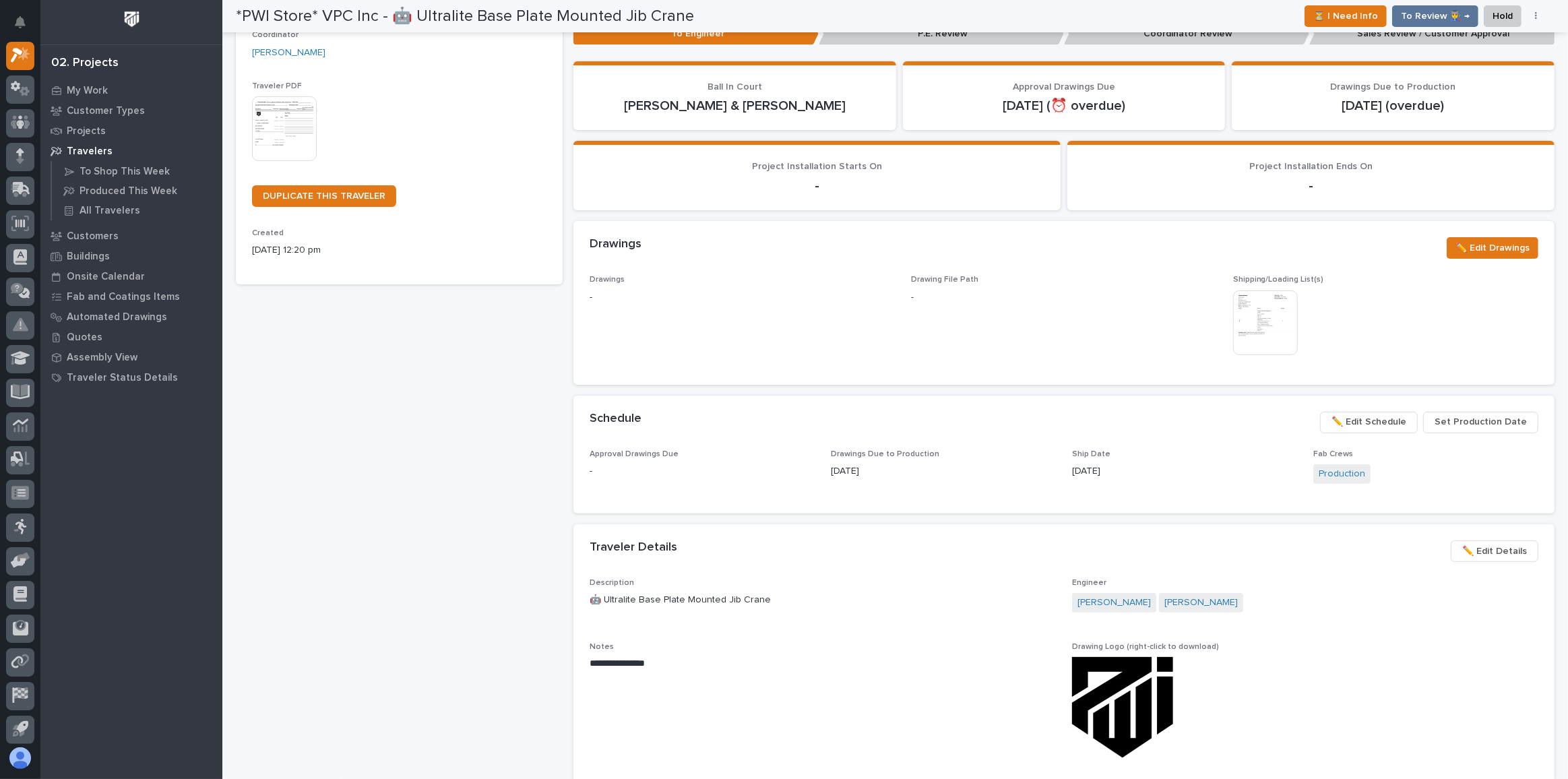
click at [1505, 421] on span "Set Production Date" at bounding box center [1480, 422] width 92 height 16
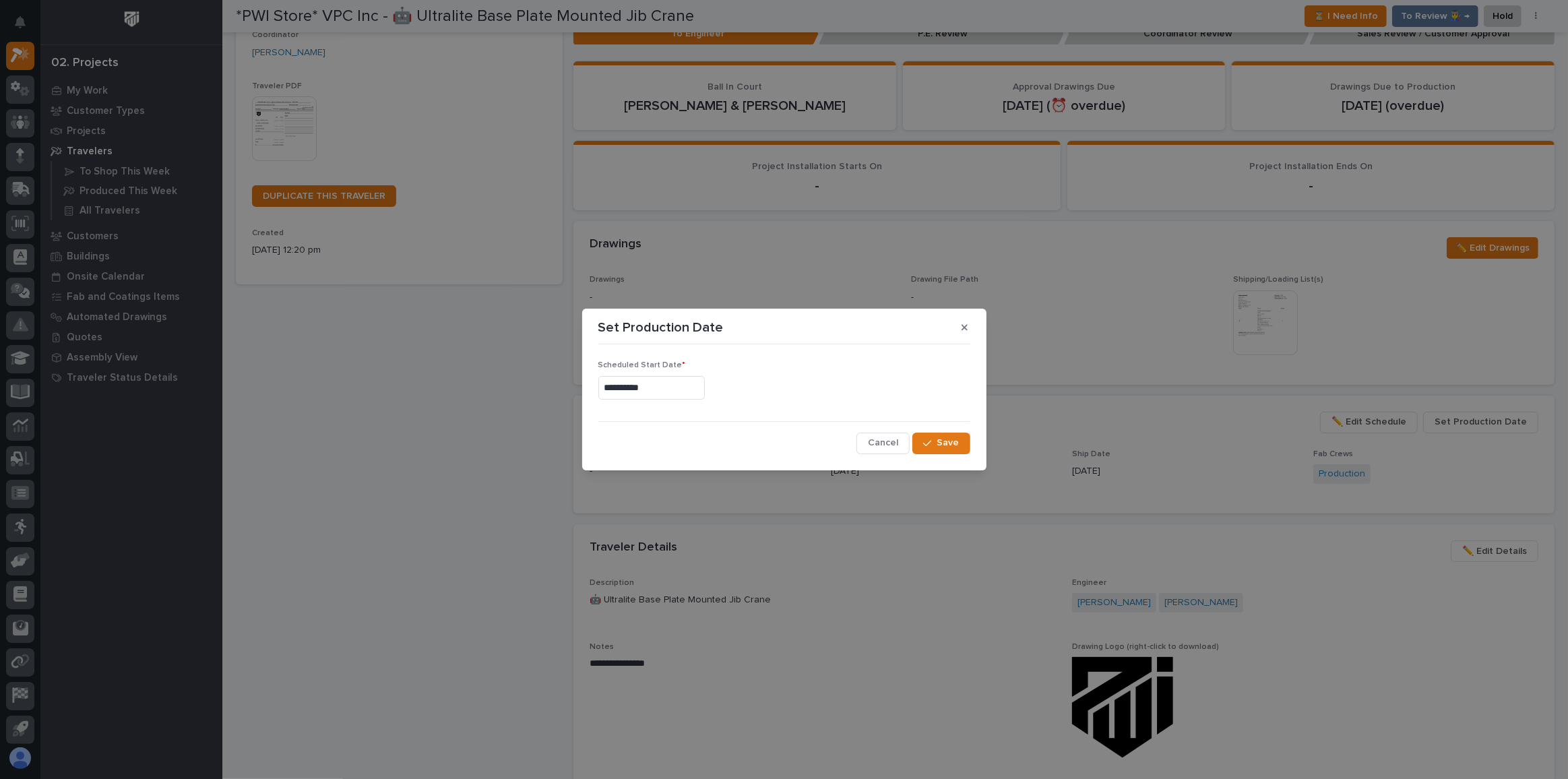
click at [961, 333] on button "button" at bounding box center [964, 328] width 22 height 22
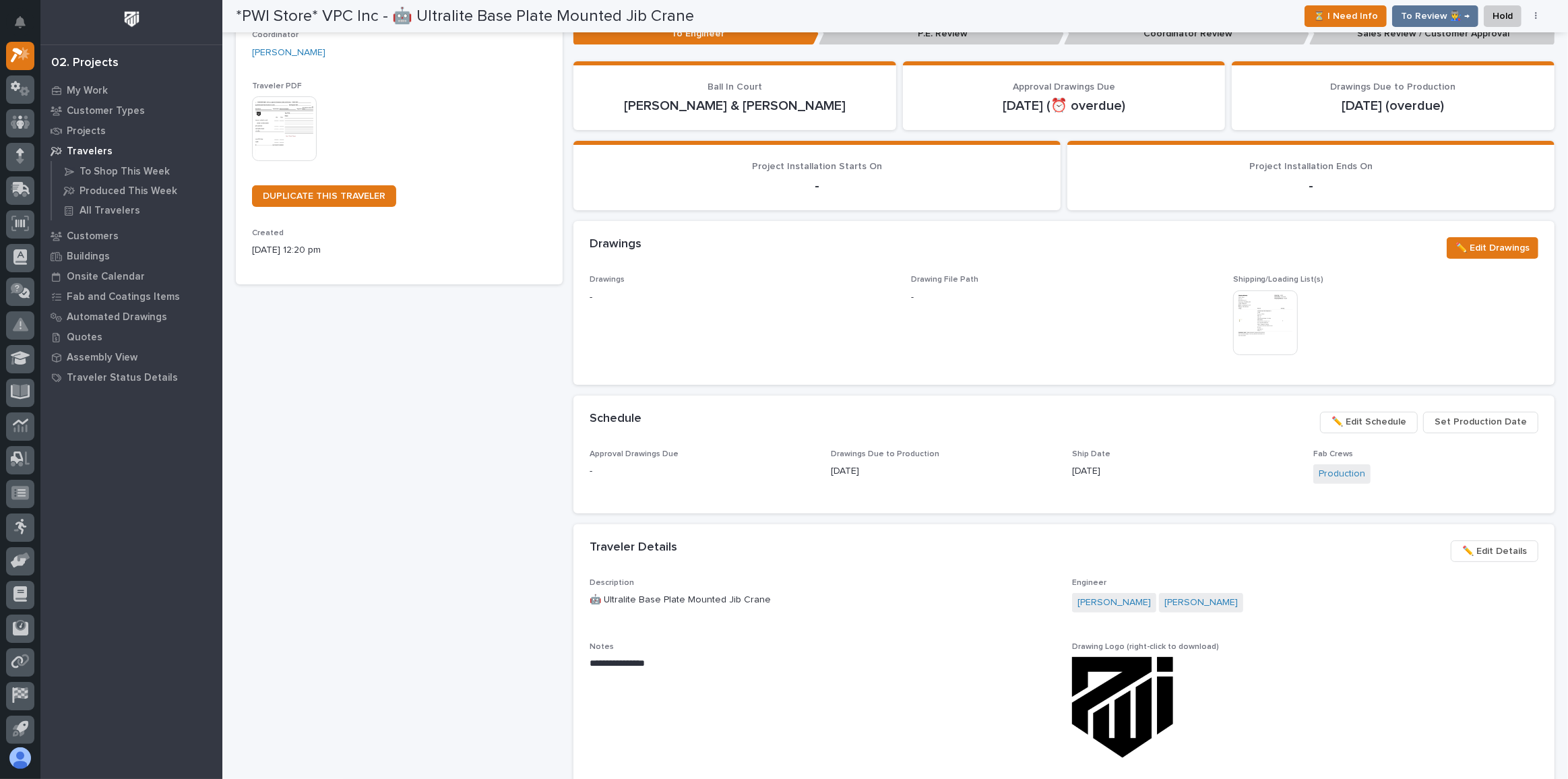
click at [1472, 422] on span "Set Production Date" at bounding box center [1480, 422] width 92 height 16
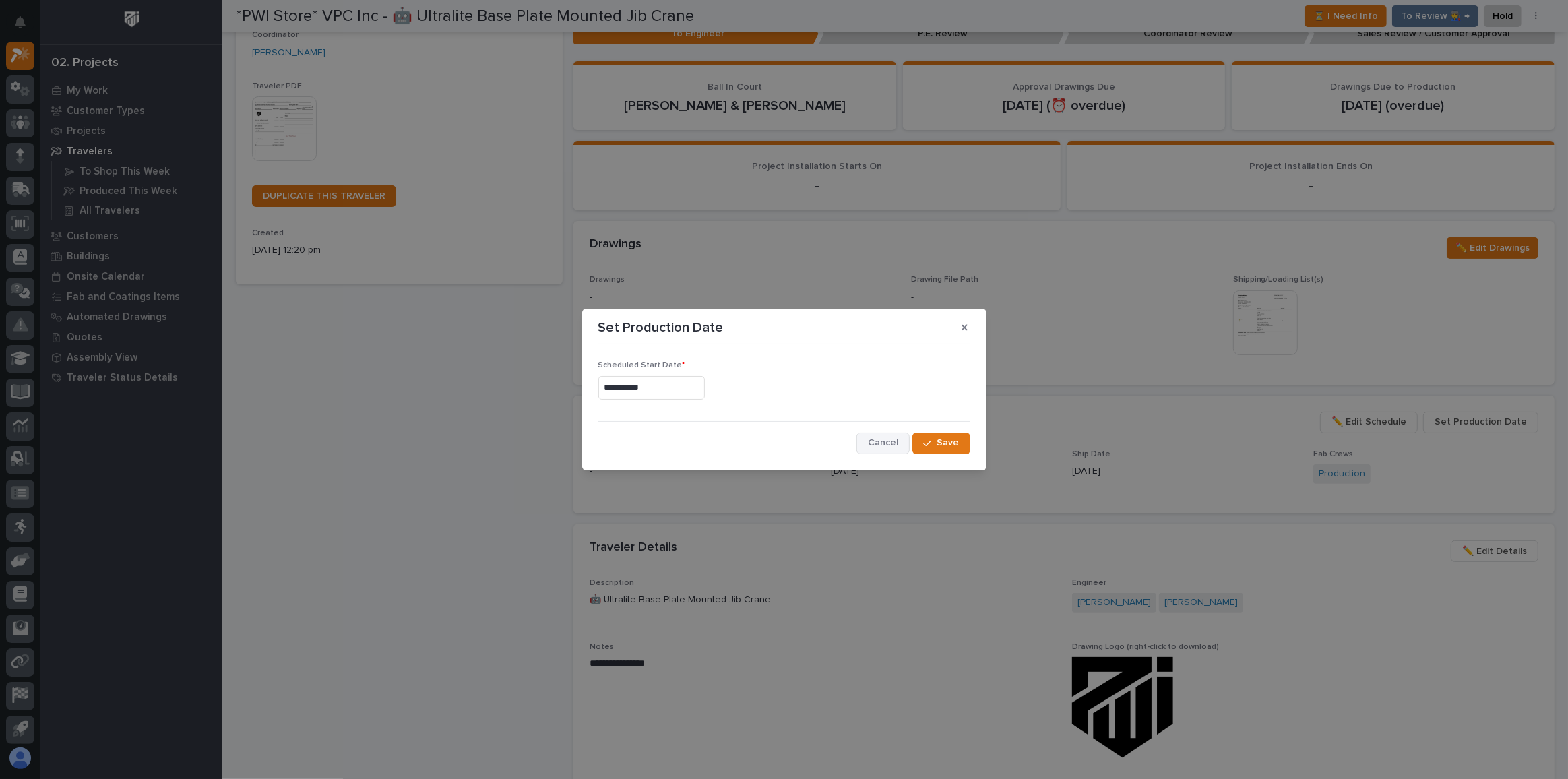
click at [881, 447] on span "Cancel" at bounding box center [883, 443] width 30 height 12
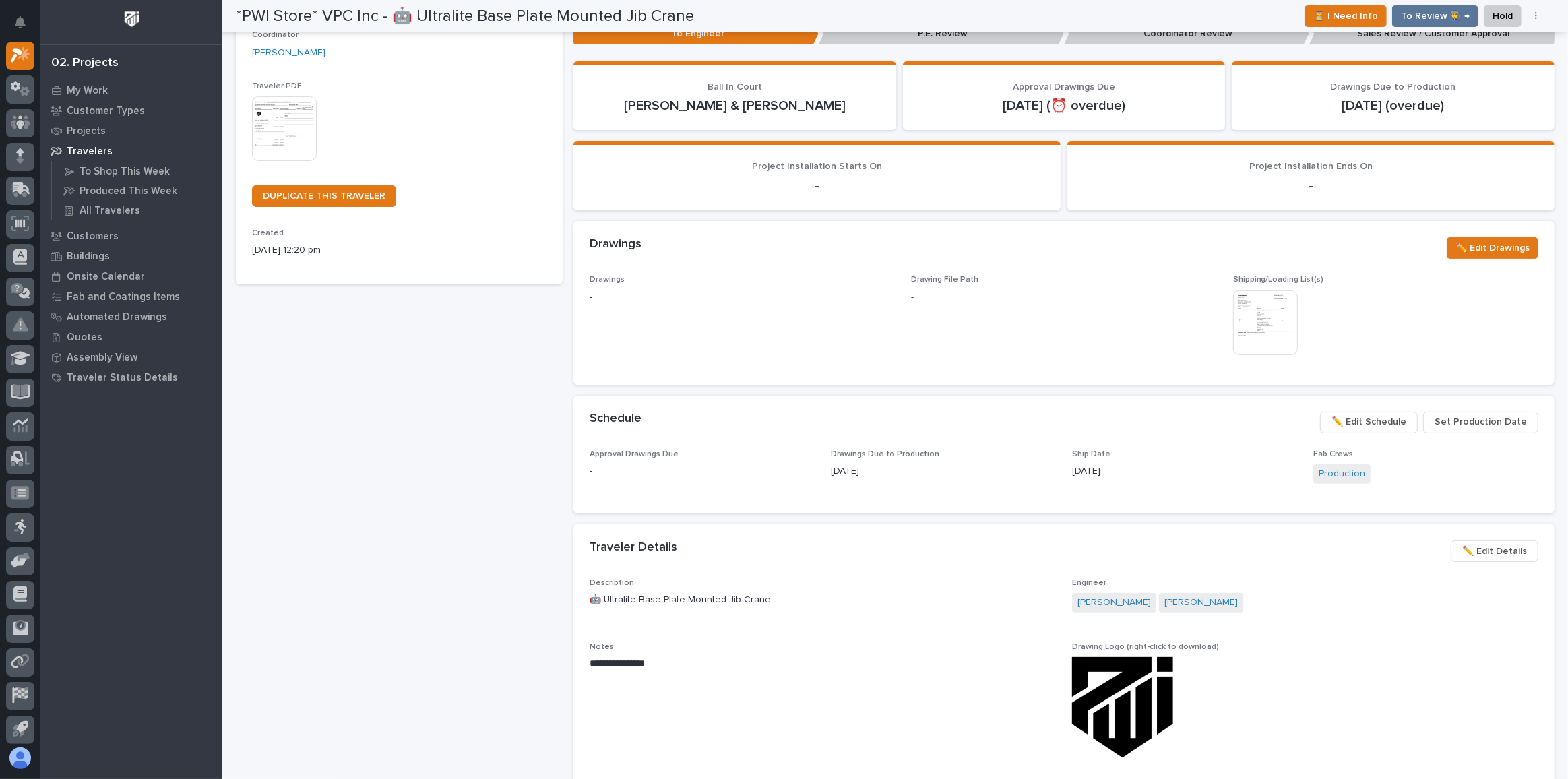
click at [1367, 424] on span "✏️ Edit Schedule" at bounding box center [1369, 422] width 75 height 16
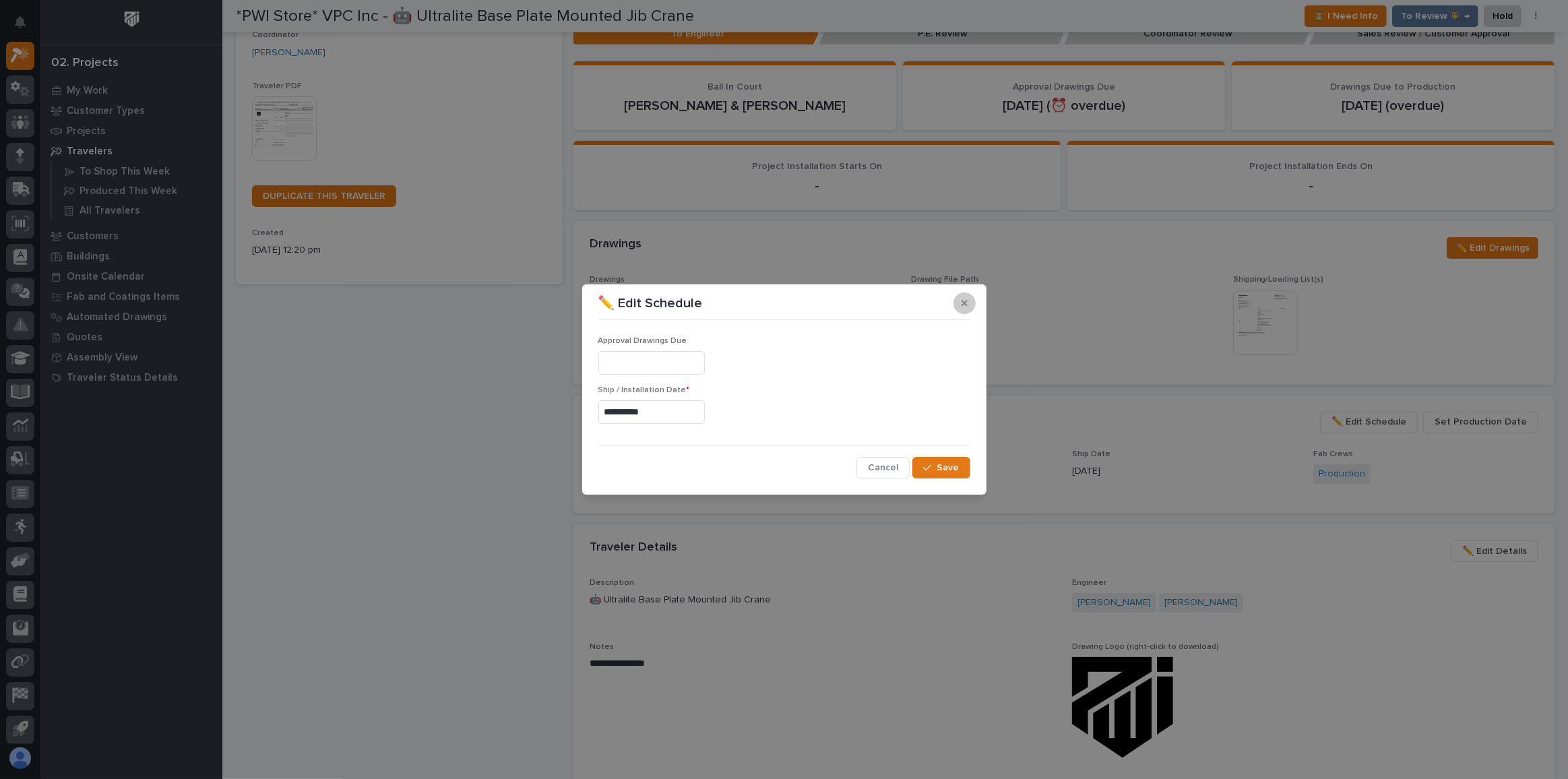
click at [966, 305] on icon "button" at bounding box center [964, 303] width 6 height 6
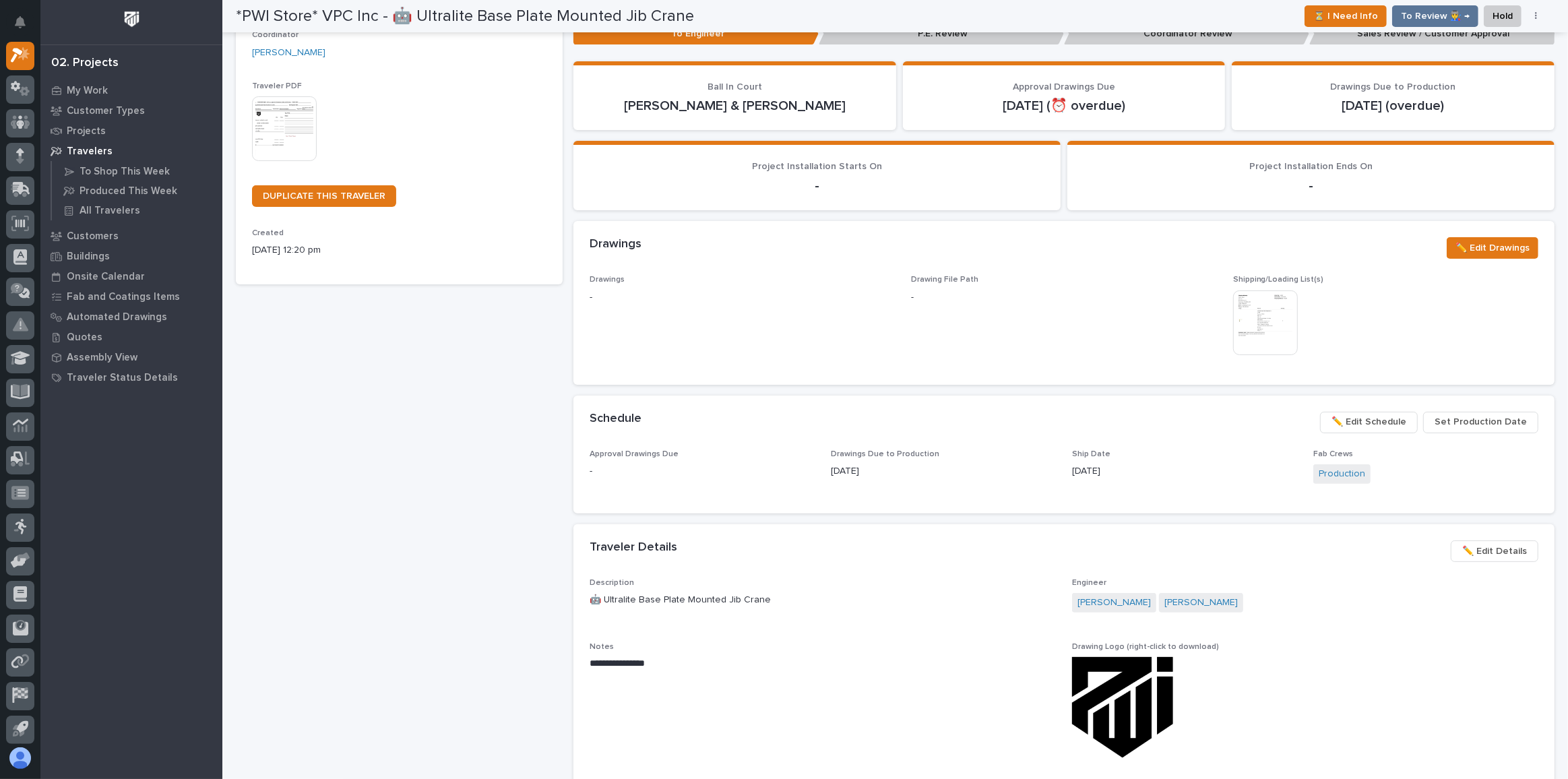
click at [1471, 424] on span "Set Production Date" at bounding box center [1480, 422] width 92 height 16
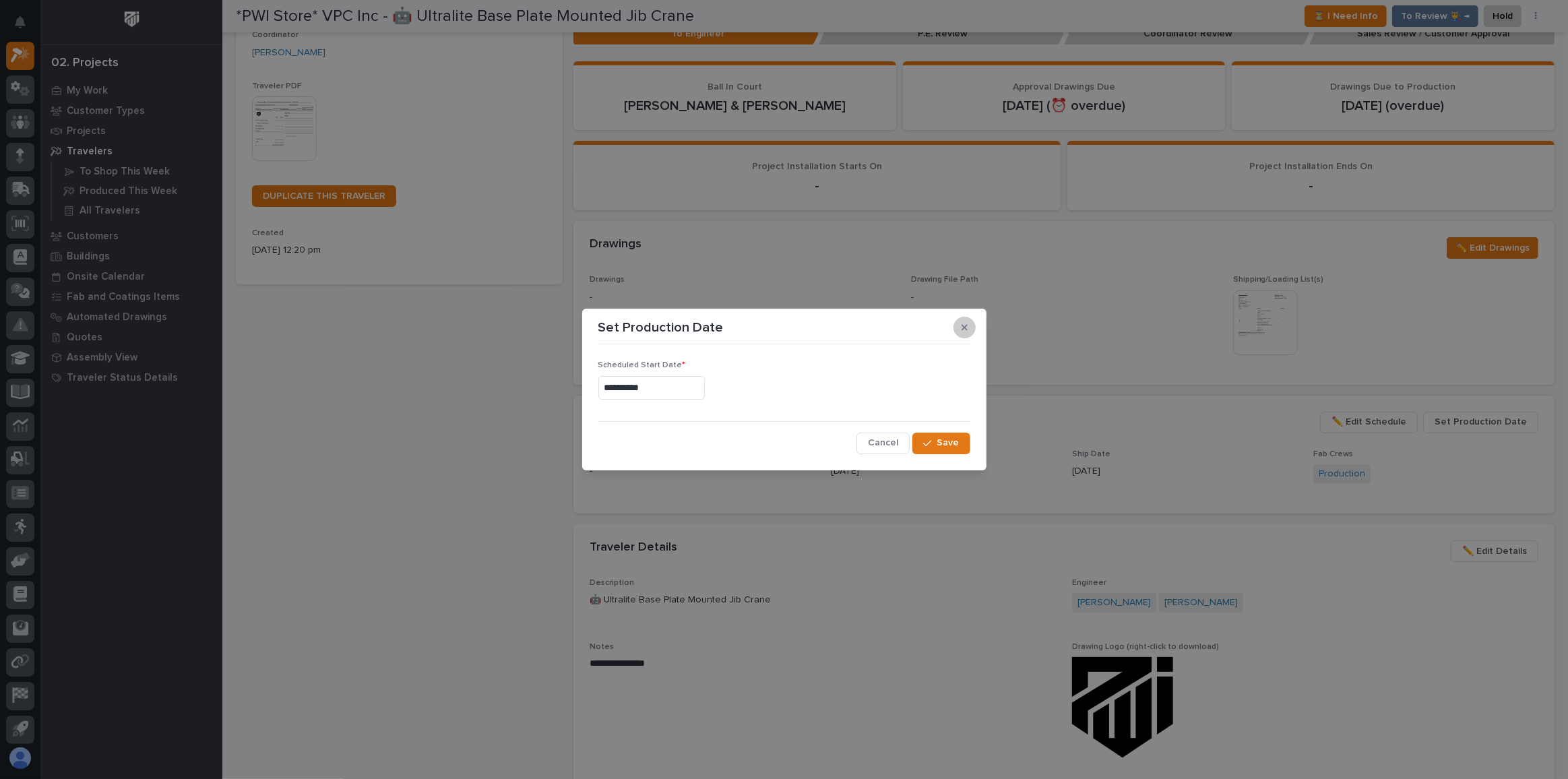
click at [962, 331] on icon "button" at bounding box center [964, 327] width 6 height 9
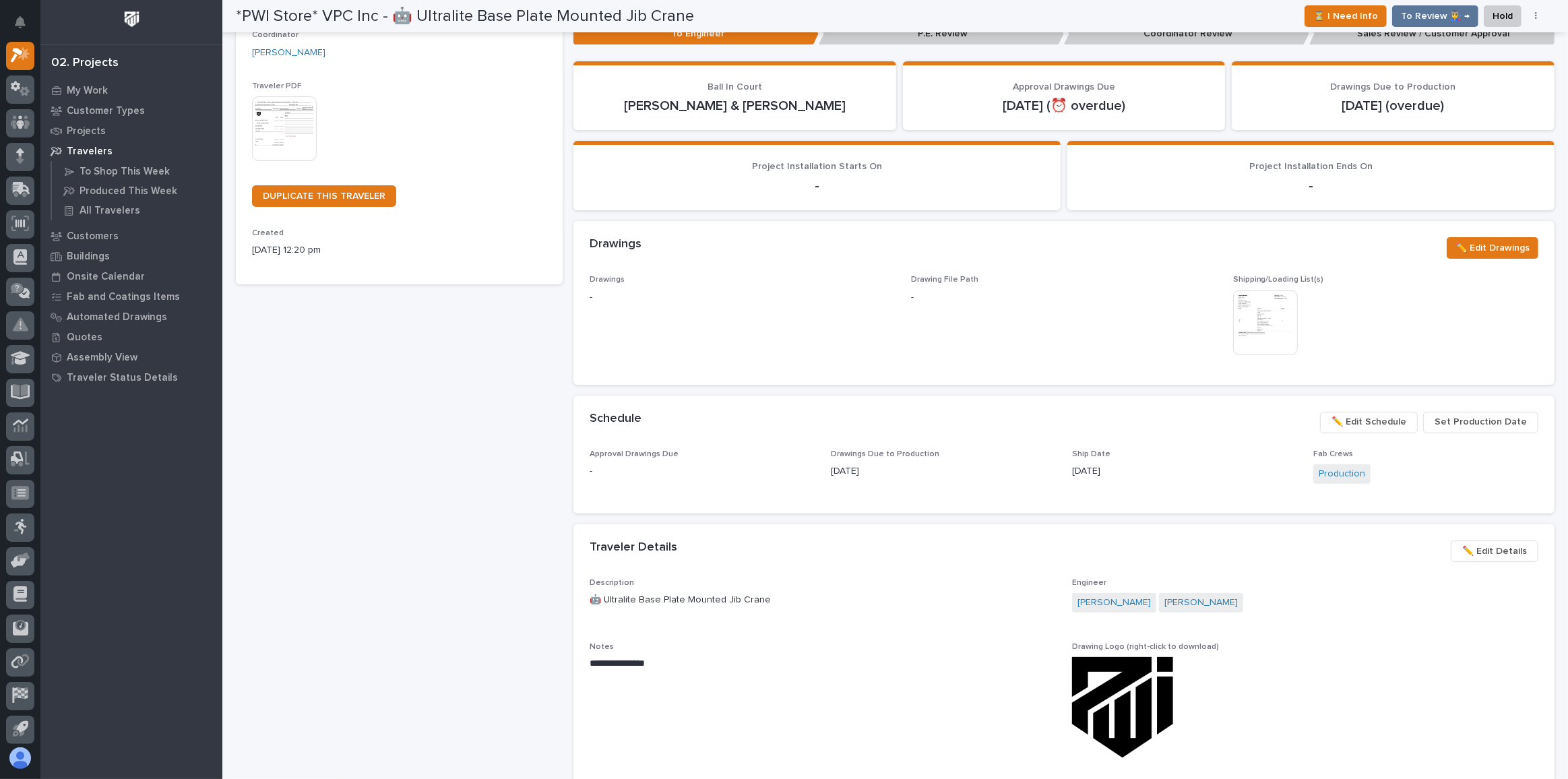
click at [899, 469] on p "[DATE]" at bounding box center [943, 472] width 225 height 14
click at [917, 446] on div "Schedule ••• Set Production Date ✏️ Edit Schedule" at bounding box center [1064, 423] width 981 height 54
click at [1361, 418] on span "✏️ Edit Schedule" at bounding box center [1369, 422] width 75 height 16
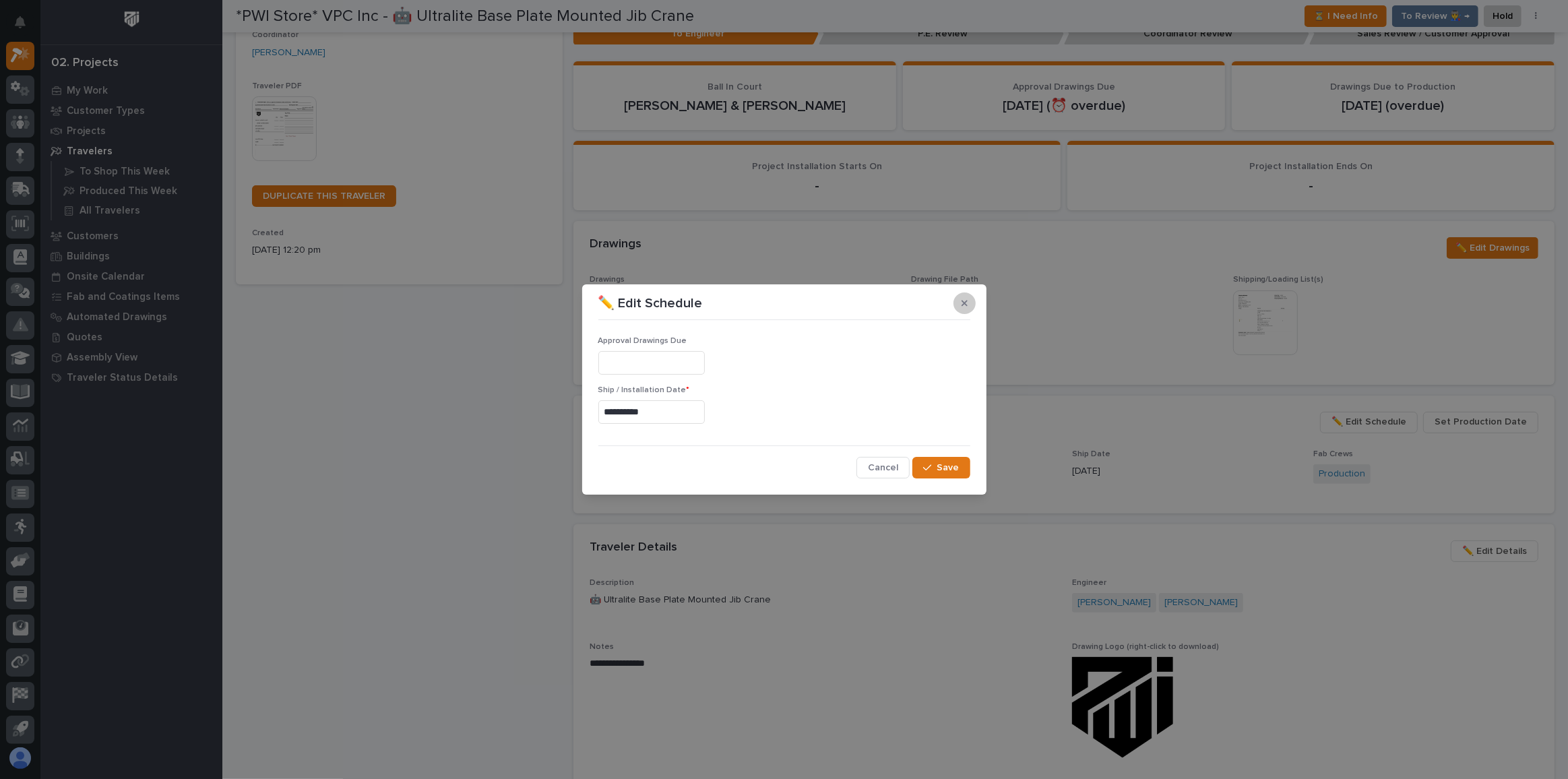
click at [957, 302] on button "button" at bounding box center [964, 303] width 22 height 22
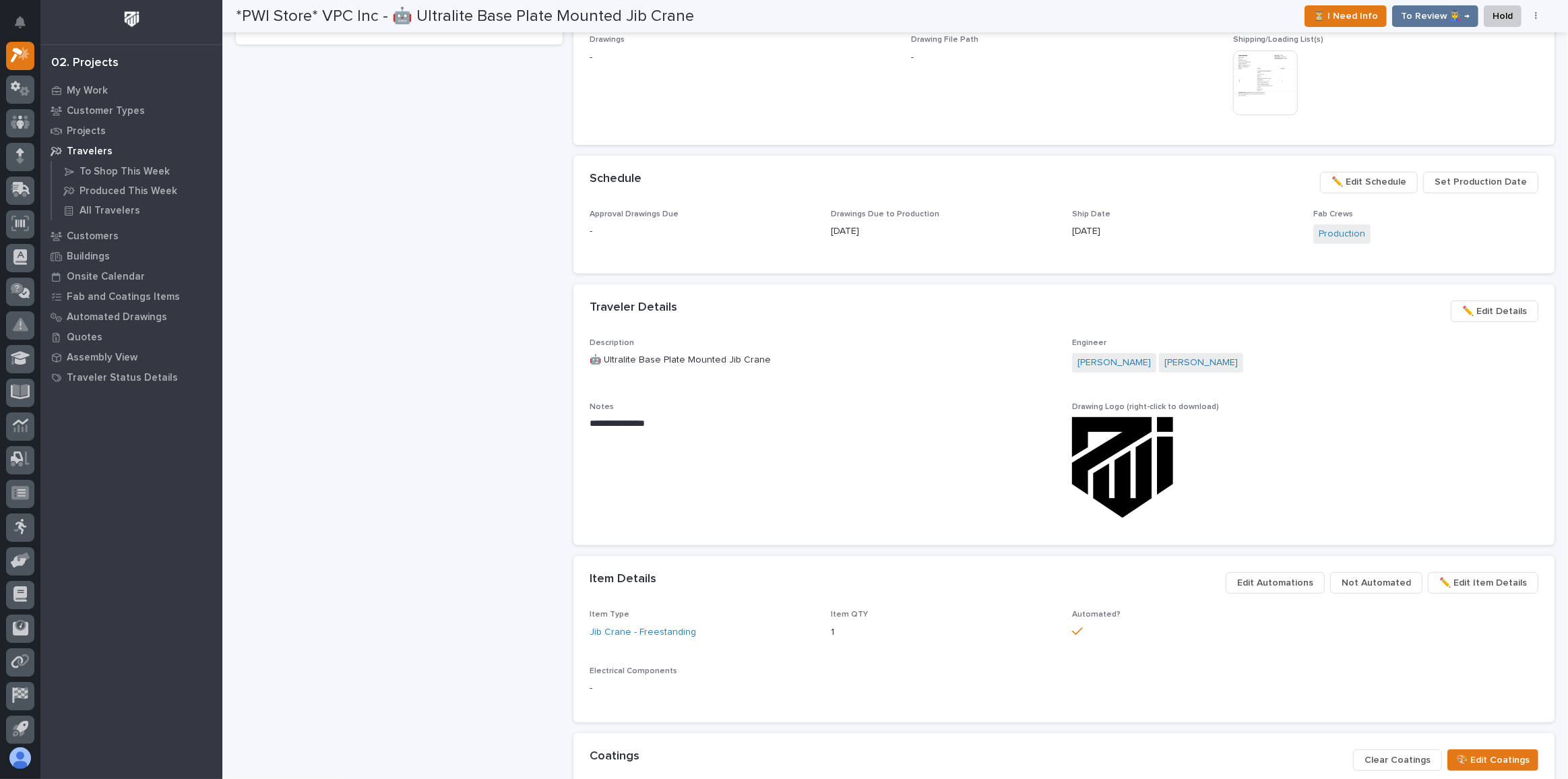
scroll to position [490, 0]
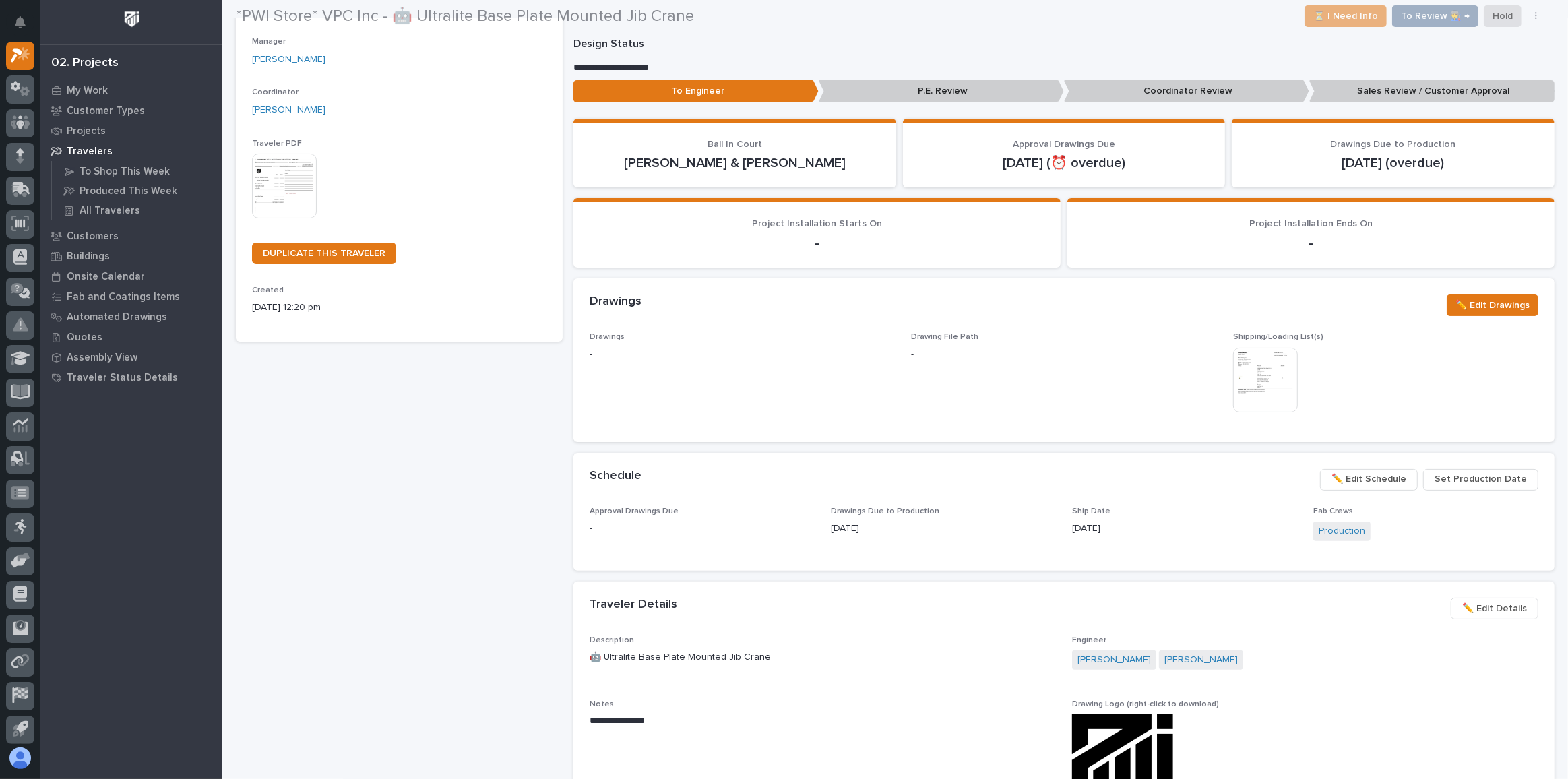
scroll to position [310, 0]
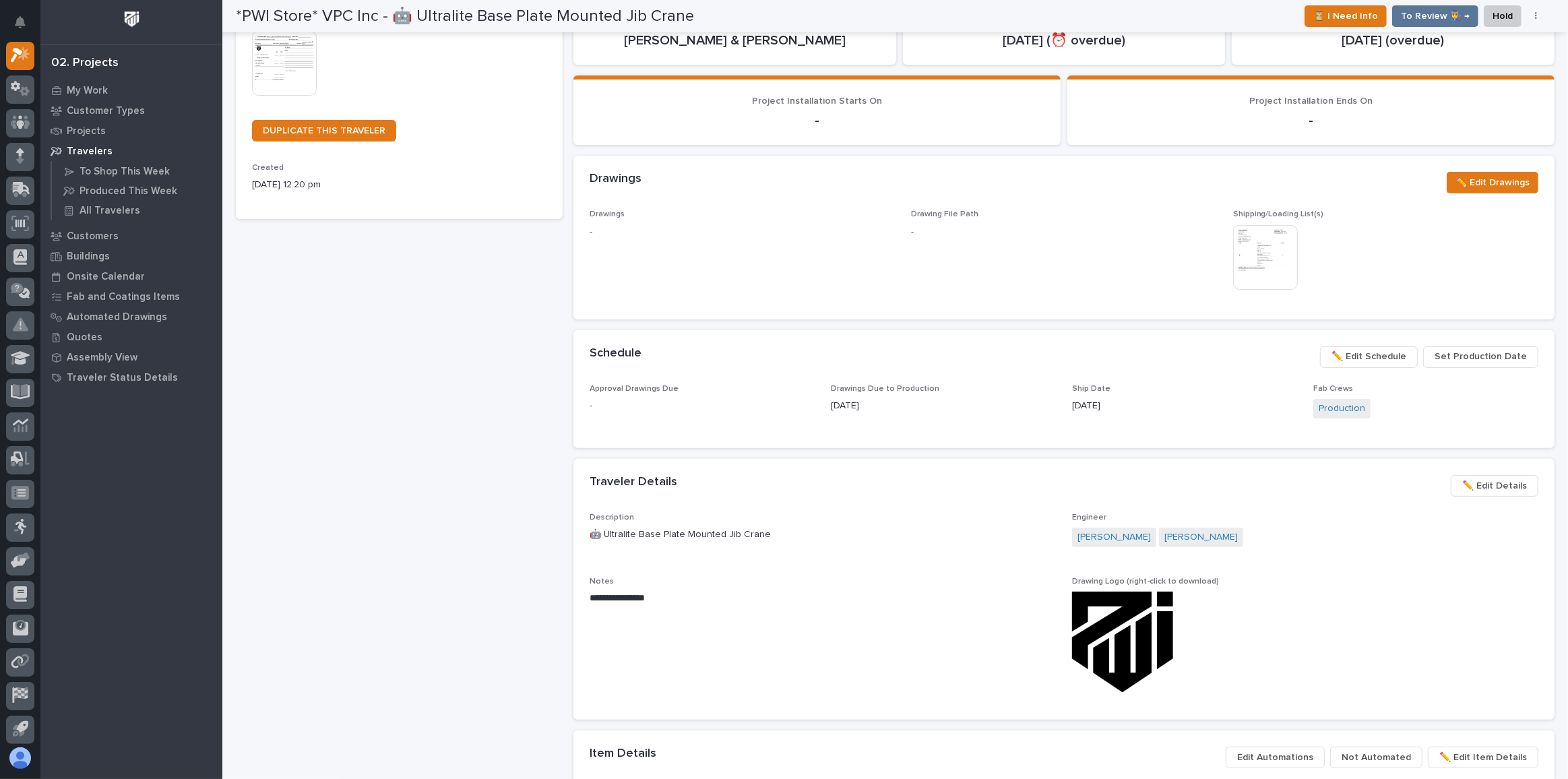
click at [1377, 348] on span "✏️ Edit Schedule" at bounding box center [1369, 356] width 75 height 16
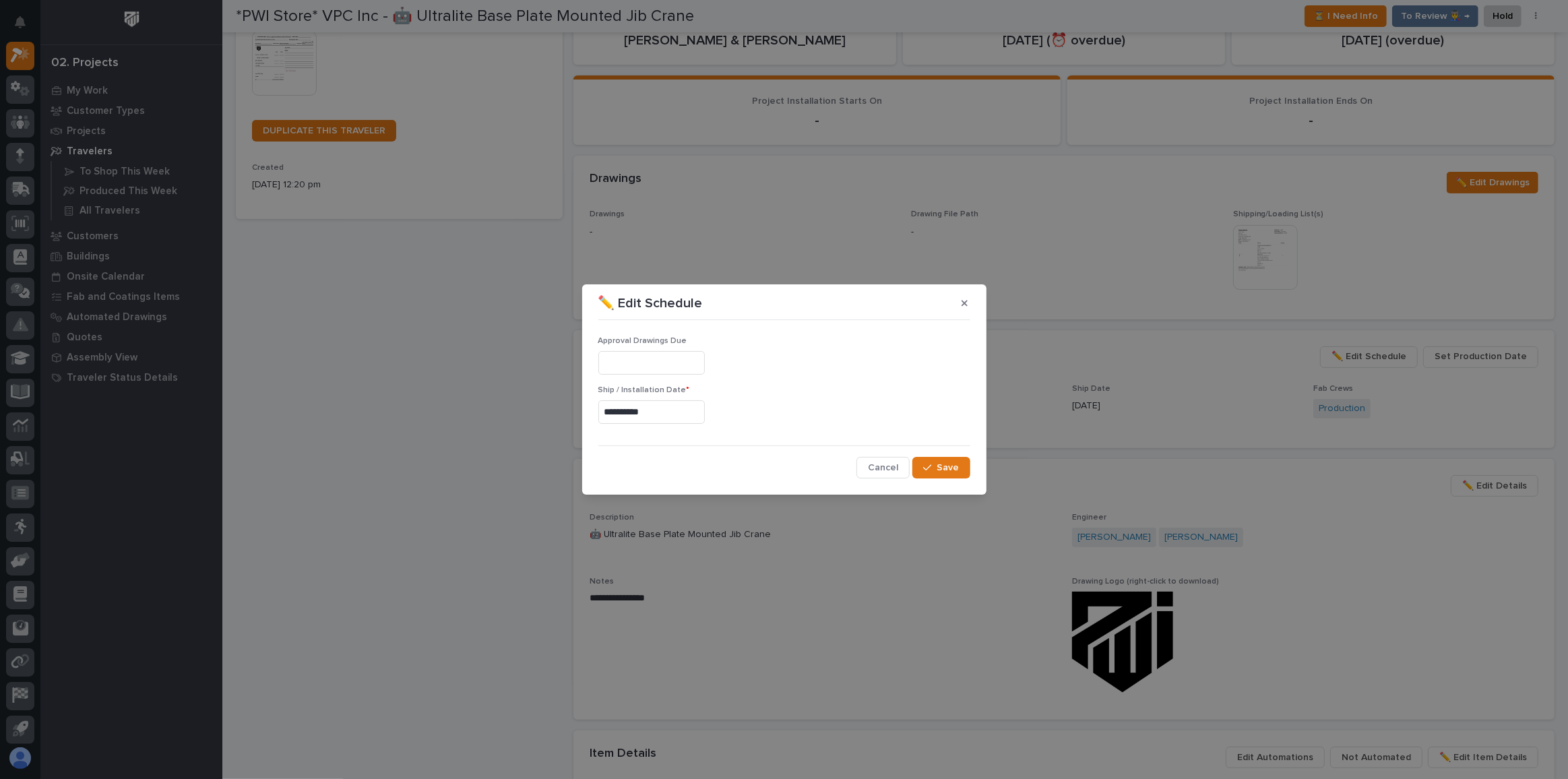
click at [669, 356] on input "text" at bounding box center [651, 363] width 107 height 24
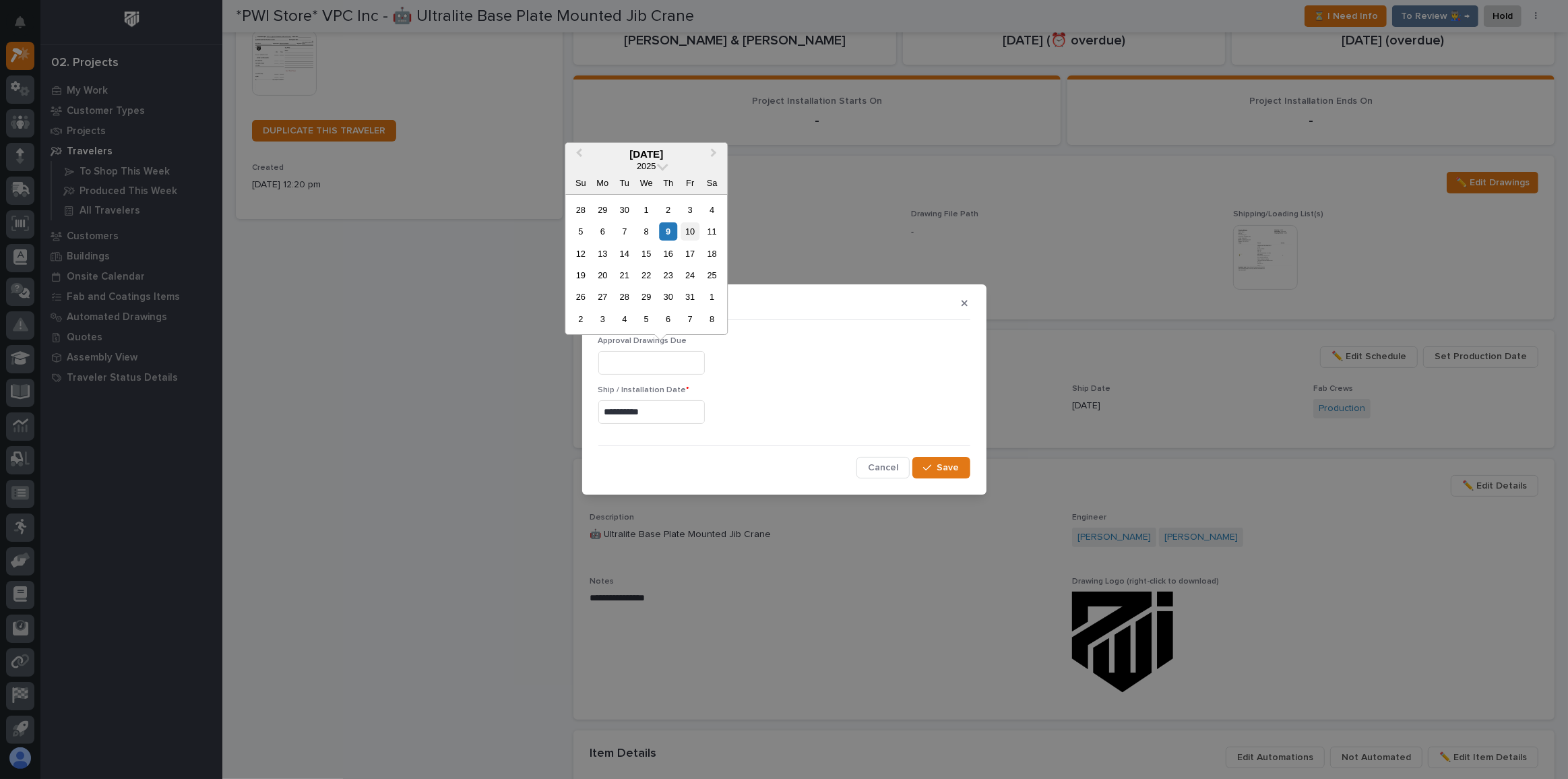
click at [686, 235] on div "10" at bounding box center [690, 231] width 18 height 18
type input "**********"
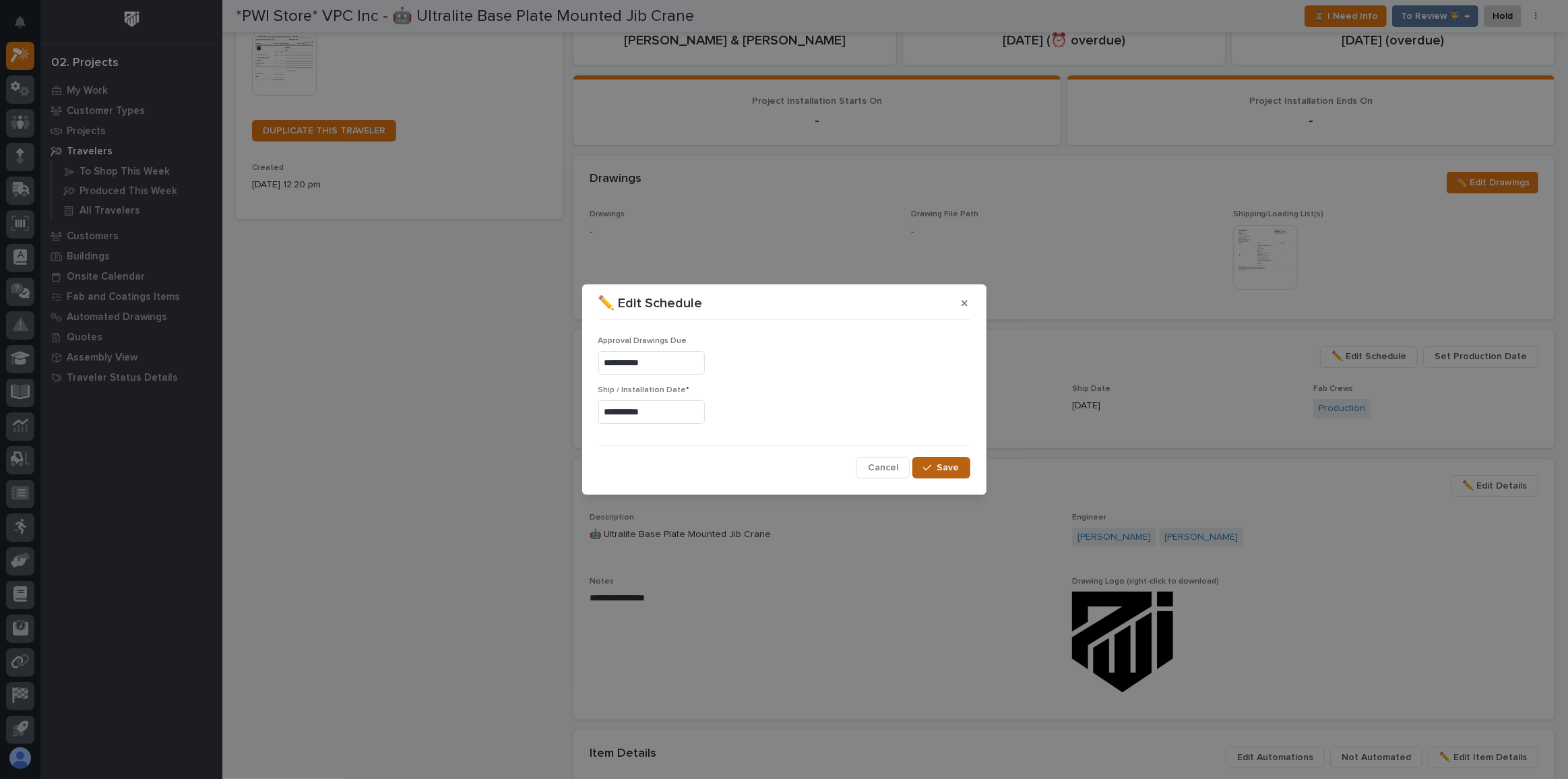
click at [946, 472] on span "Save" at bounding box center [948, 467] width 22 height 12
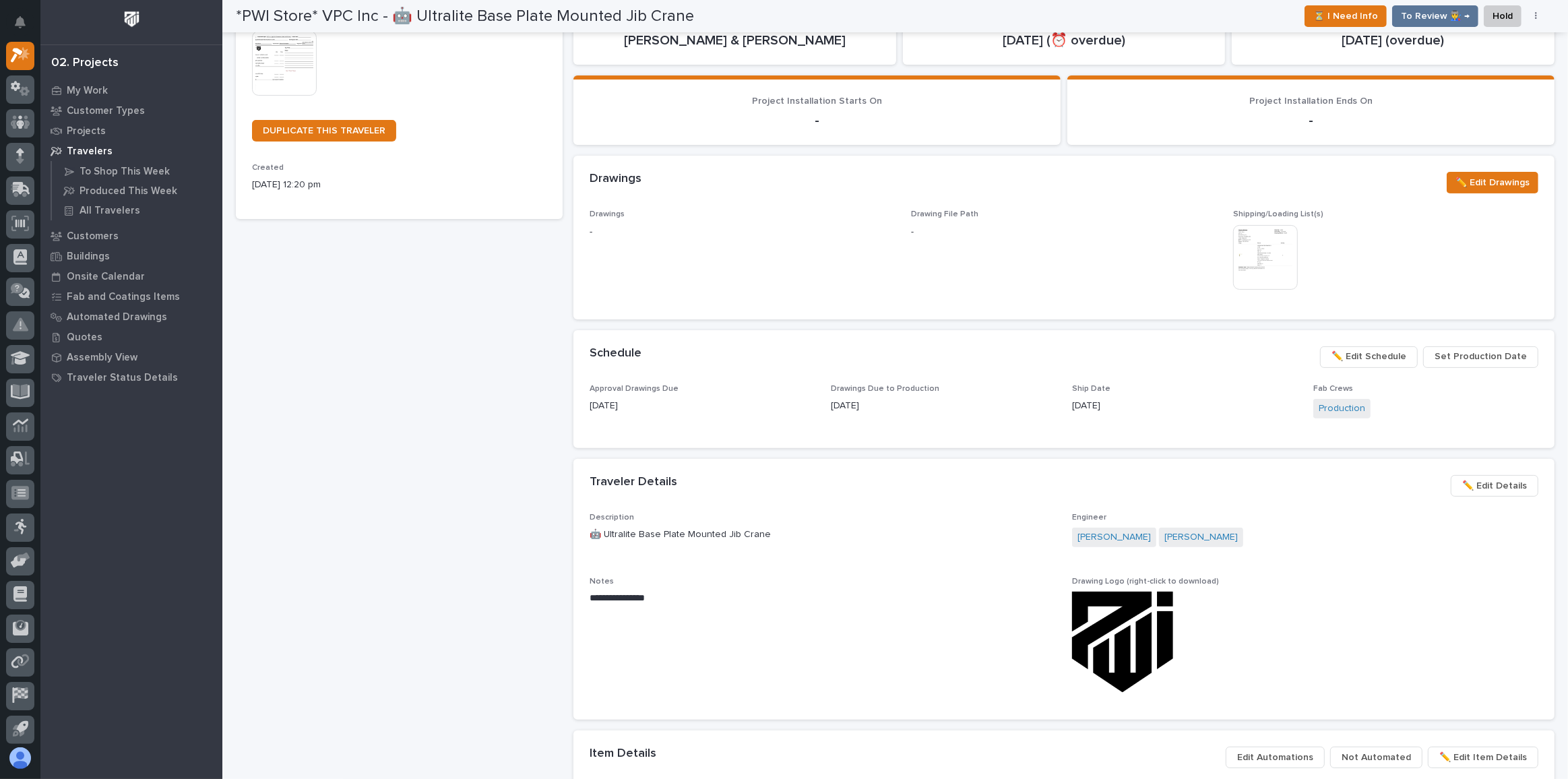
click at [1401, 354] on span "✏️ Edit Schedule" at bounding box center [1369, 356] width 75 height 16
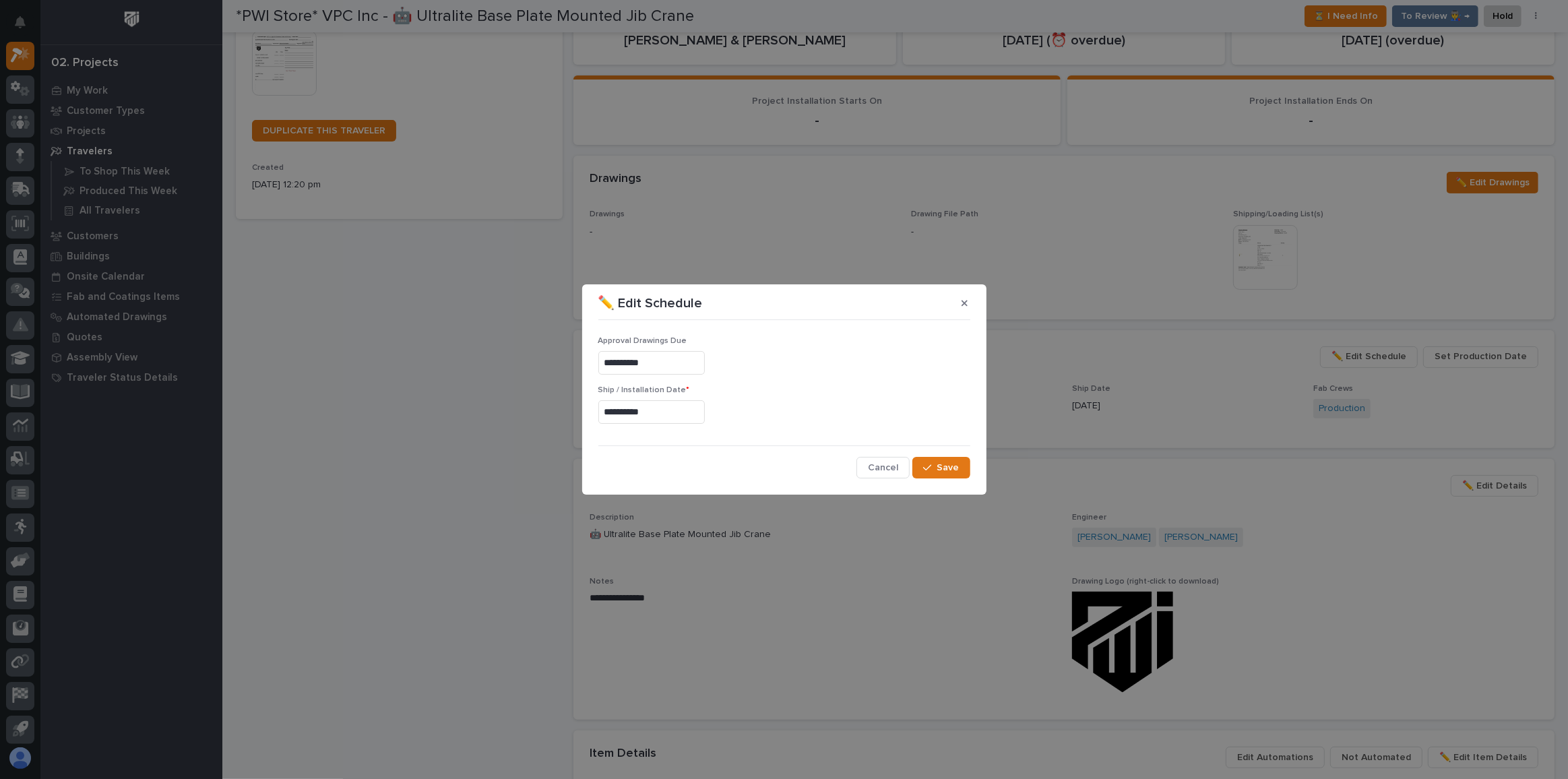
click at [656, 348] on div "**********" at bounding box center [784, 361] width 372 height 49
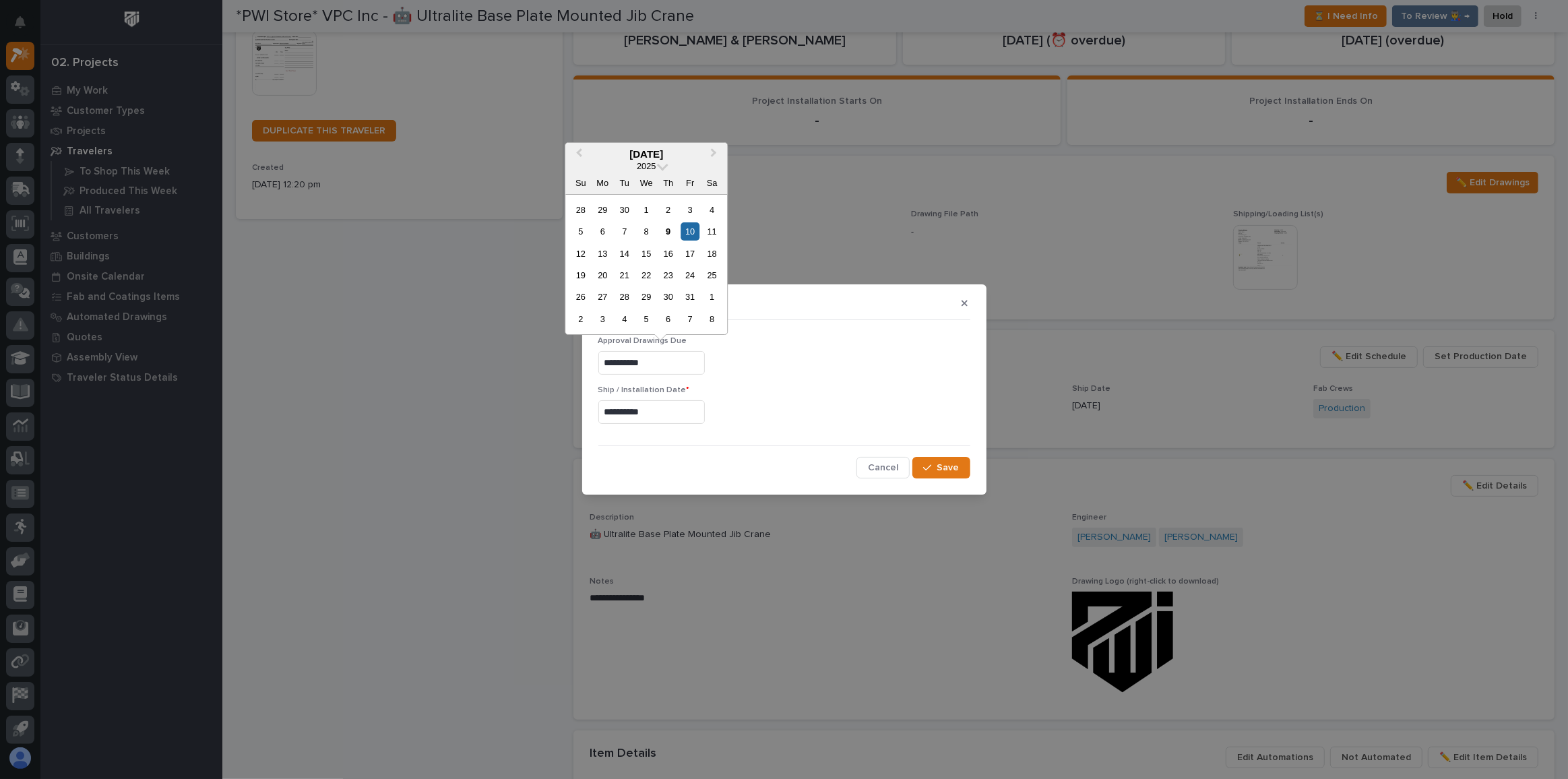
drag, startPoint x: 671, startPoint y: 359, endPoint x: 350, endPoint y: 354, distance: 321.0
click at [455, 360] on div "**********" at bounding box center [784, 390] width 1568 height 779
click at [951, 468] on span "Save" at bounding box center [948, 467] width 22 height 12
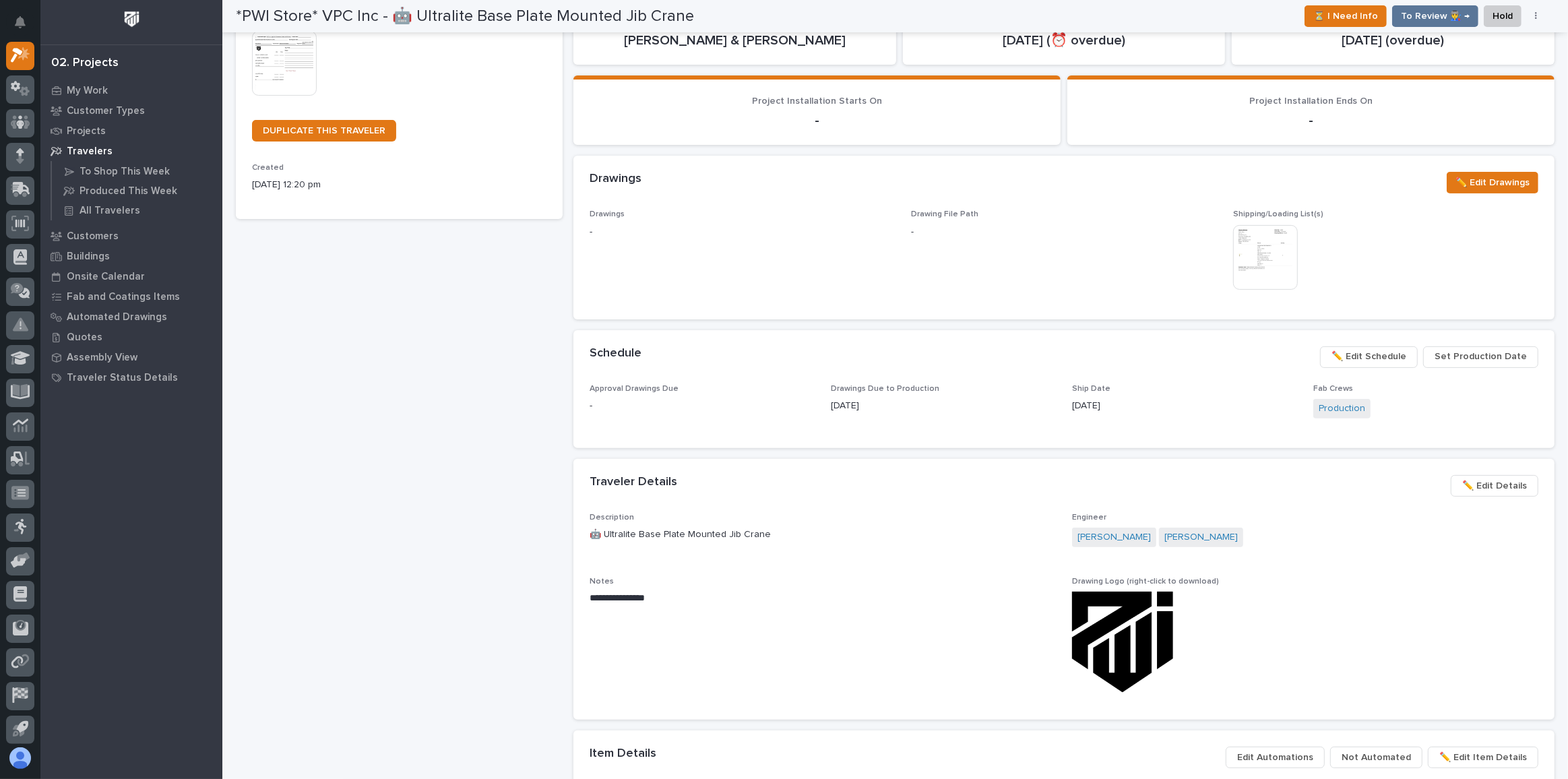
click at [954, 397] on div "[DATE]" at bounding box center [943, 405] width 225 height 17
click at [820, 409] on div "Approval Drawings Due - Drawings Due to Production 10/08/2025 Ship Date 10/23/2…" at bounding box center [1064, 408] width 948 height 48
click at [1467, 354] on span "Set Production Date" at bounding box center [1480, 356] width 92 height 16
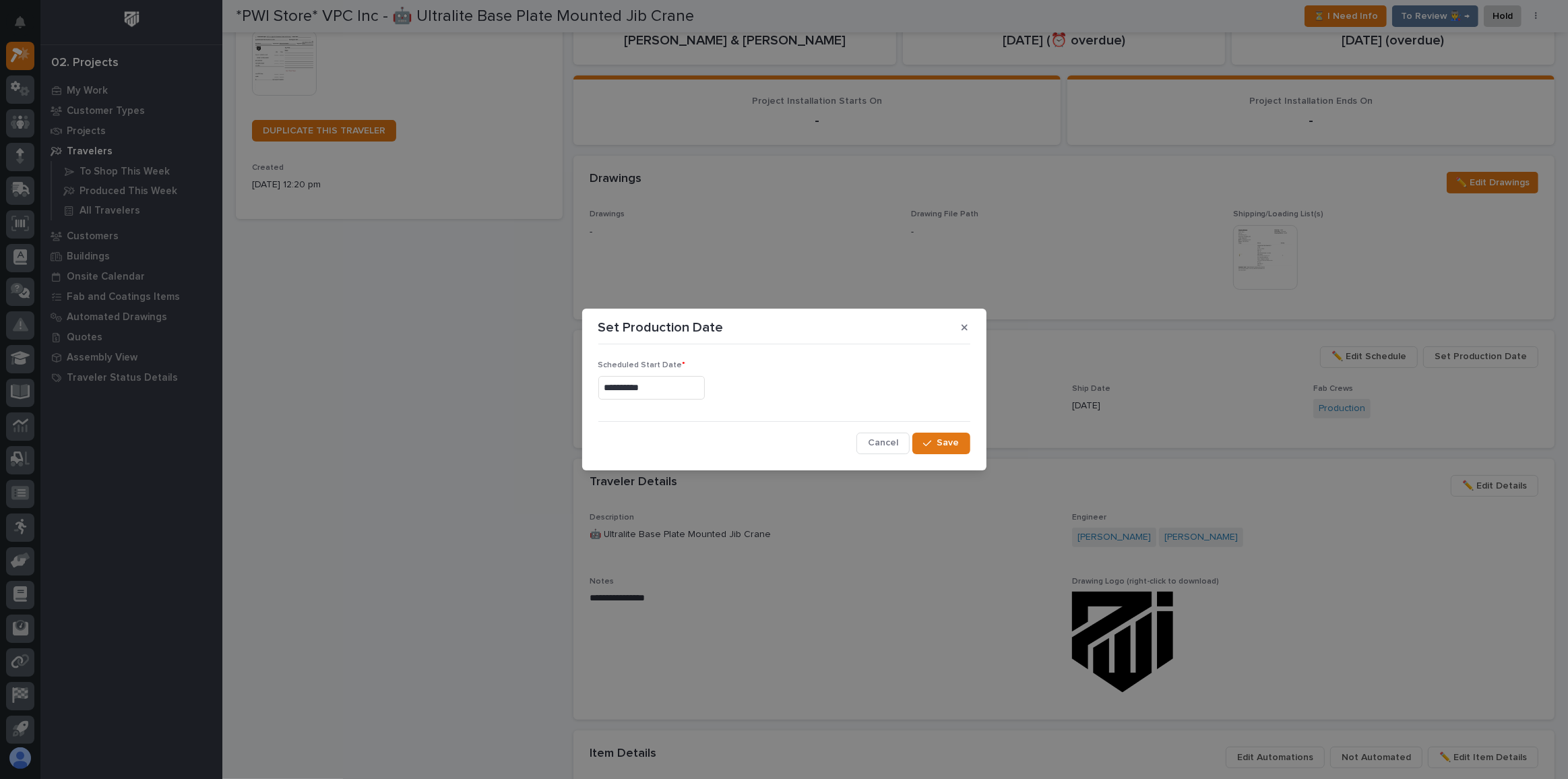
click at [964, 323] on icon "button" at bounding box center [964, 327] width 6 height 9
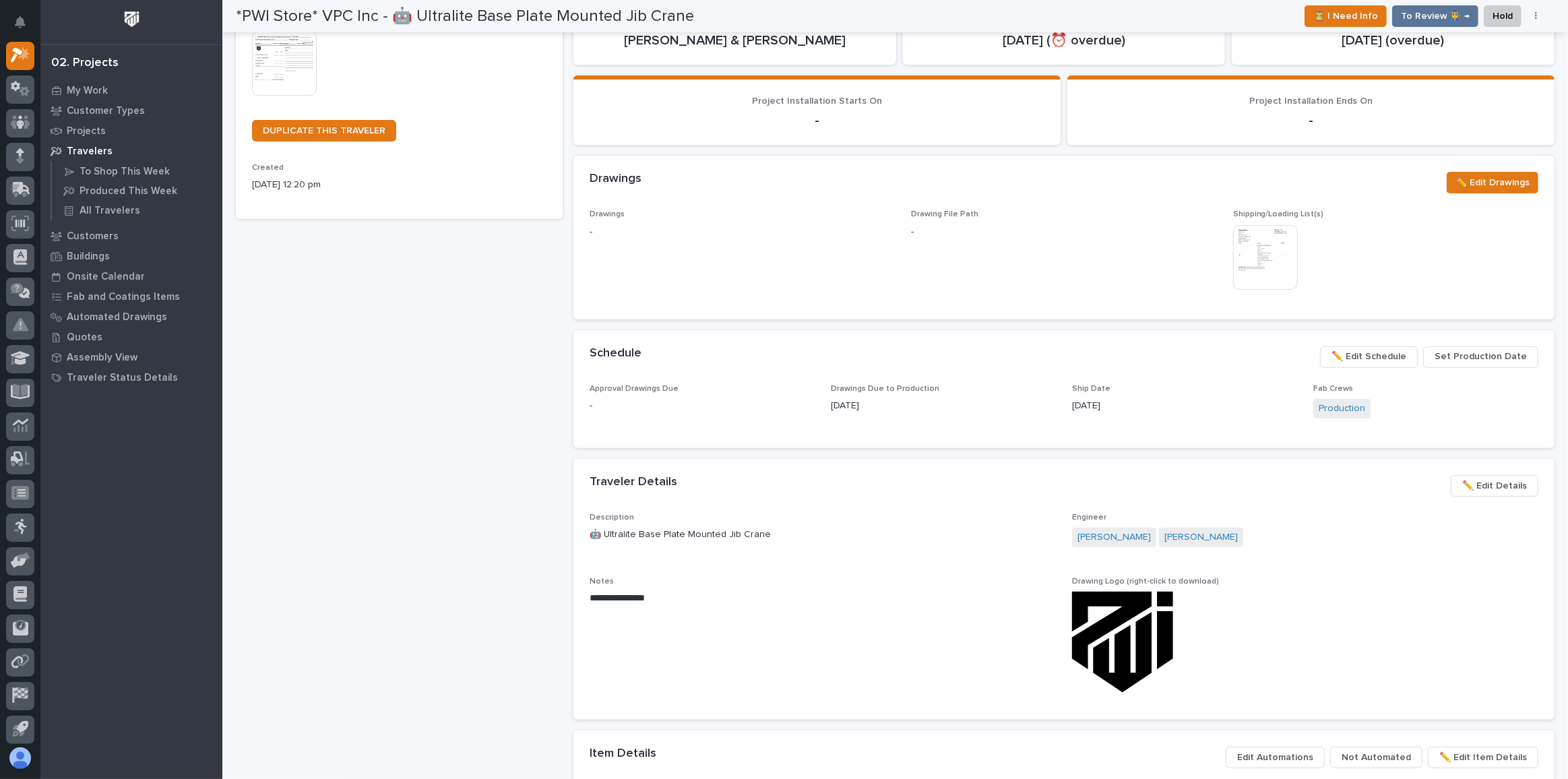
click at [1464, 348] on span "Set Production Date" at bounding box center [1480, 356] width 92 height 16
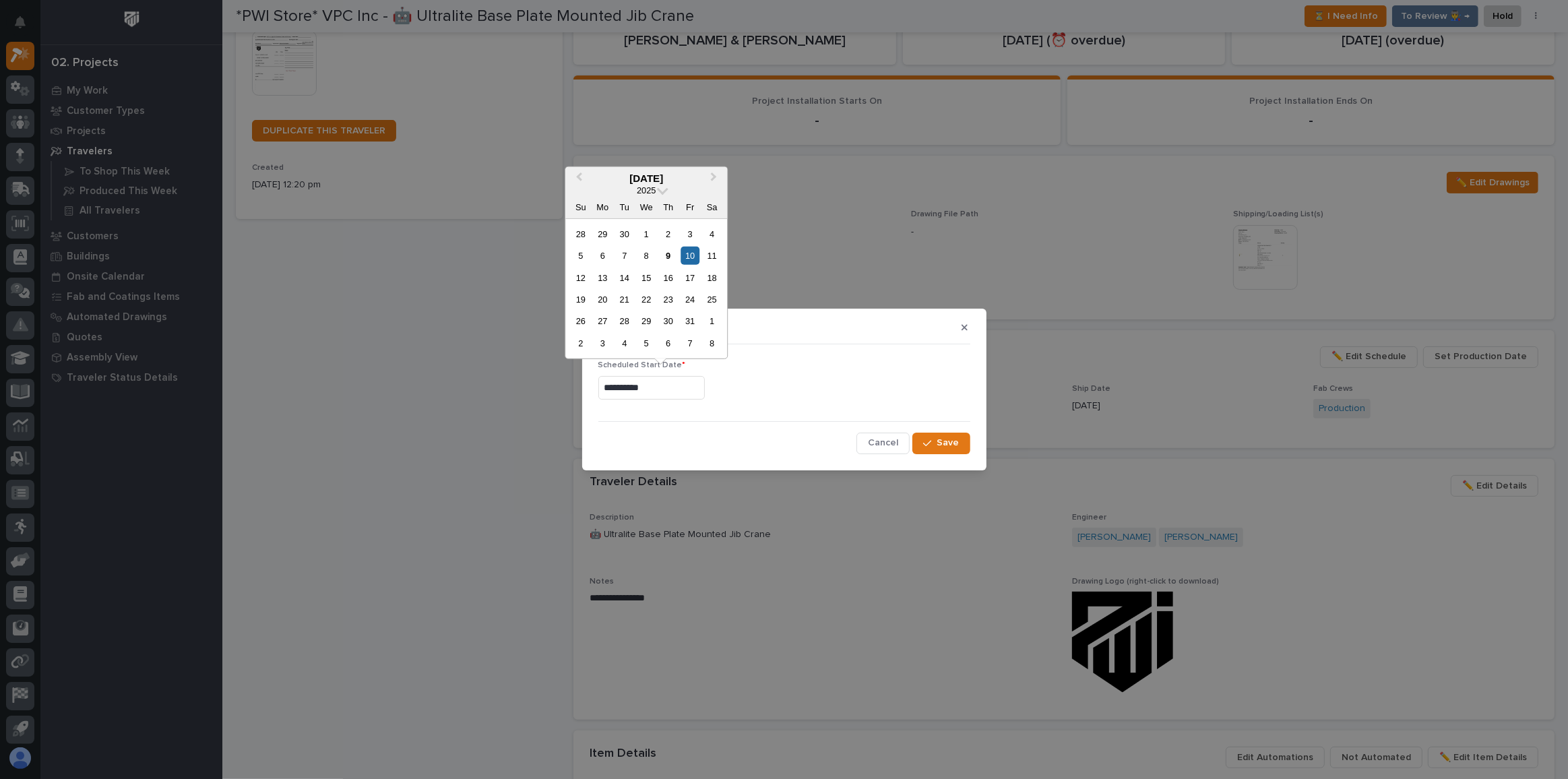
drag, startPoint x: 491, startPoint y: 391, endPoint x: 389, endPoint y: 382, distance: 102.4
click at [421, 386] on div "**********" at bounding box center [784, 390] width 1568 height 779
click at [942, 438] on span "Save" at bounding box center [948, 443] width 22 height 12
click at [645, 384] on input "text" at bounding box center [651, 387] width 107 height 24
click at [692, 264] on div "10" at bounding box center [690, 256] width 18 height 18
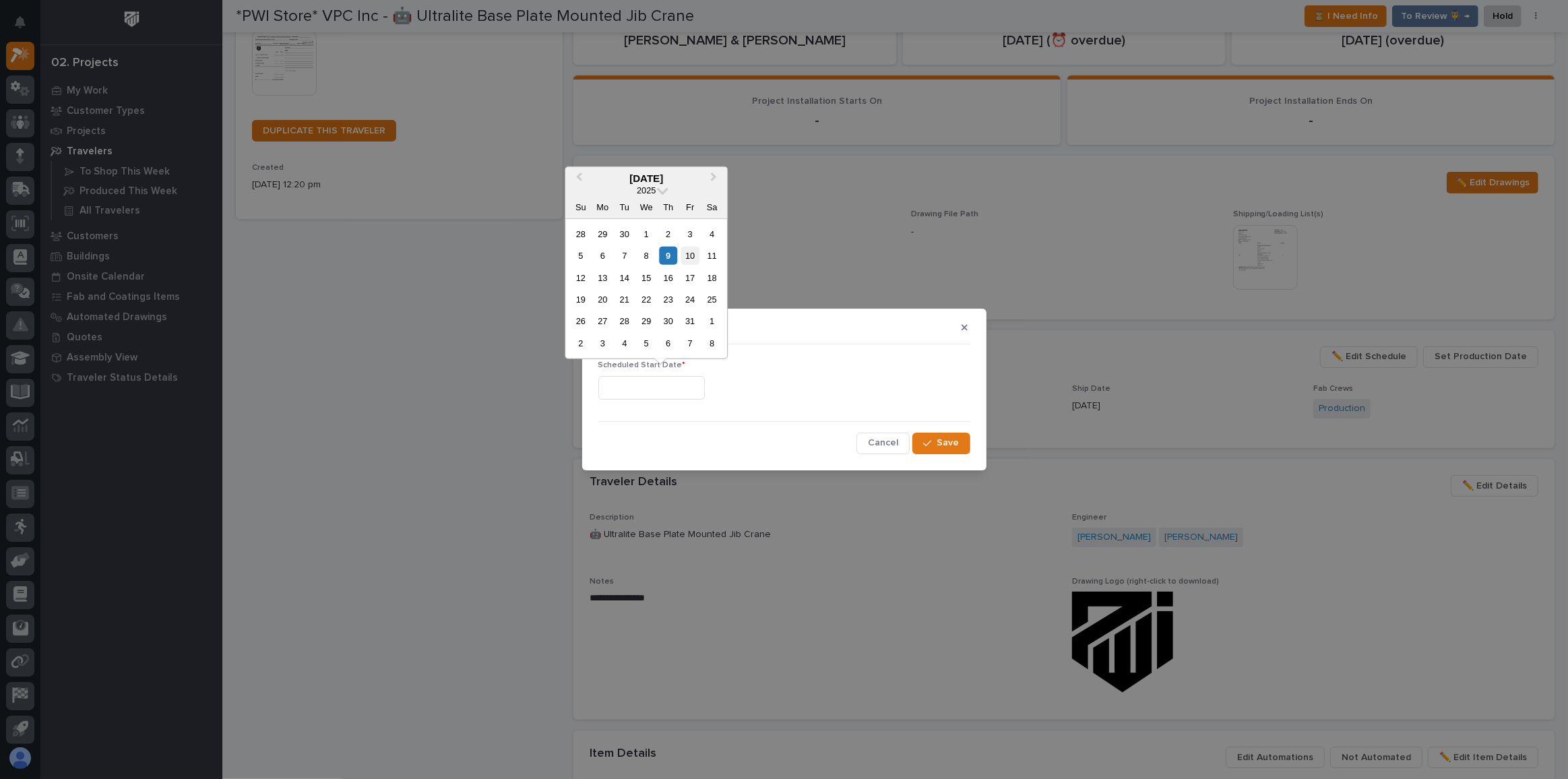
type input "**********"
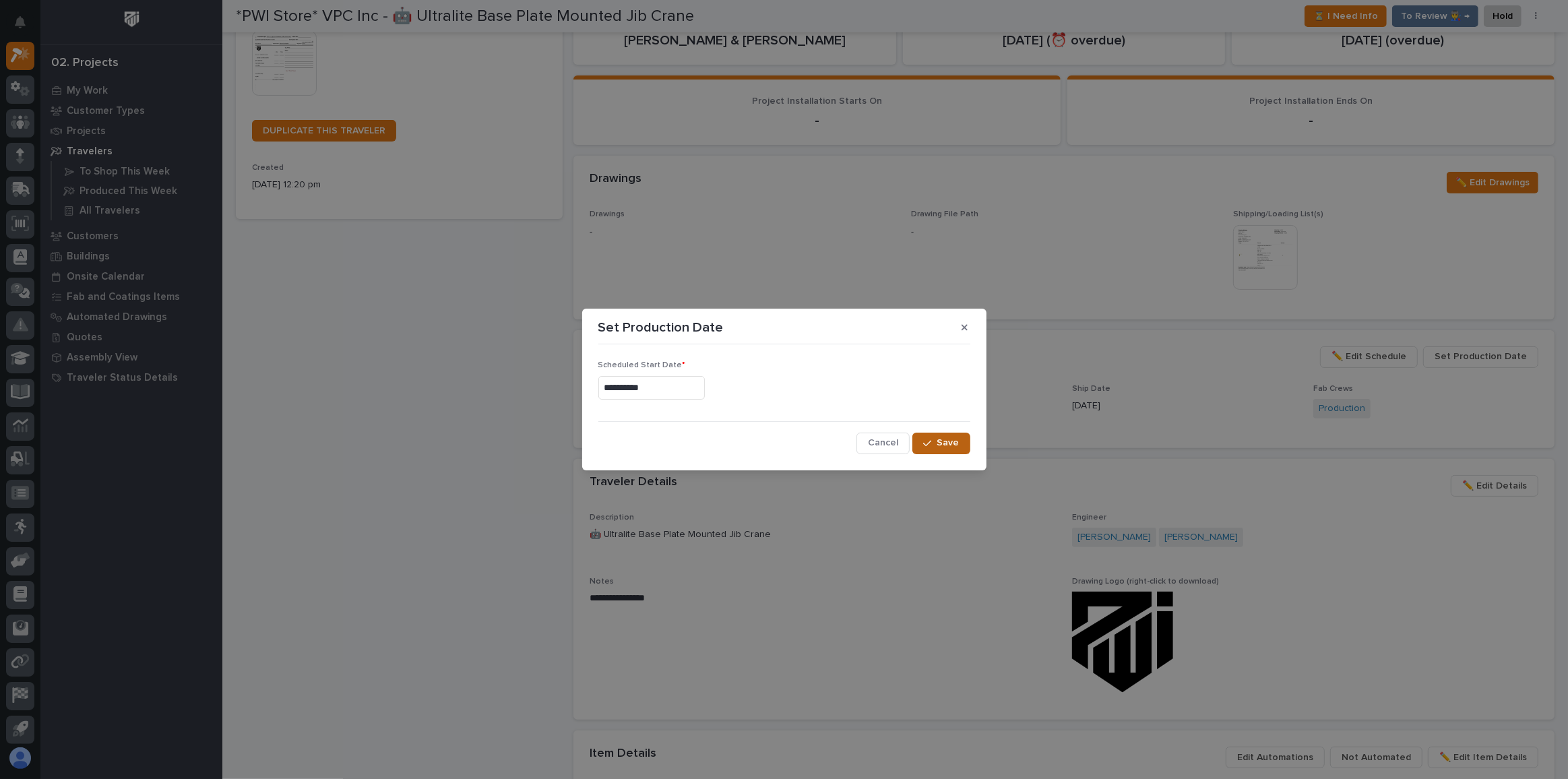
click at [930, 439] on icon "button" at bounding box center [927, 443] width 8 height 9
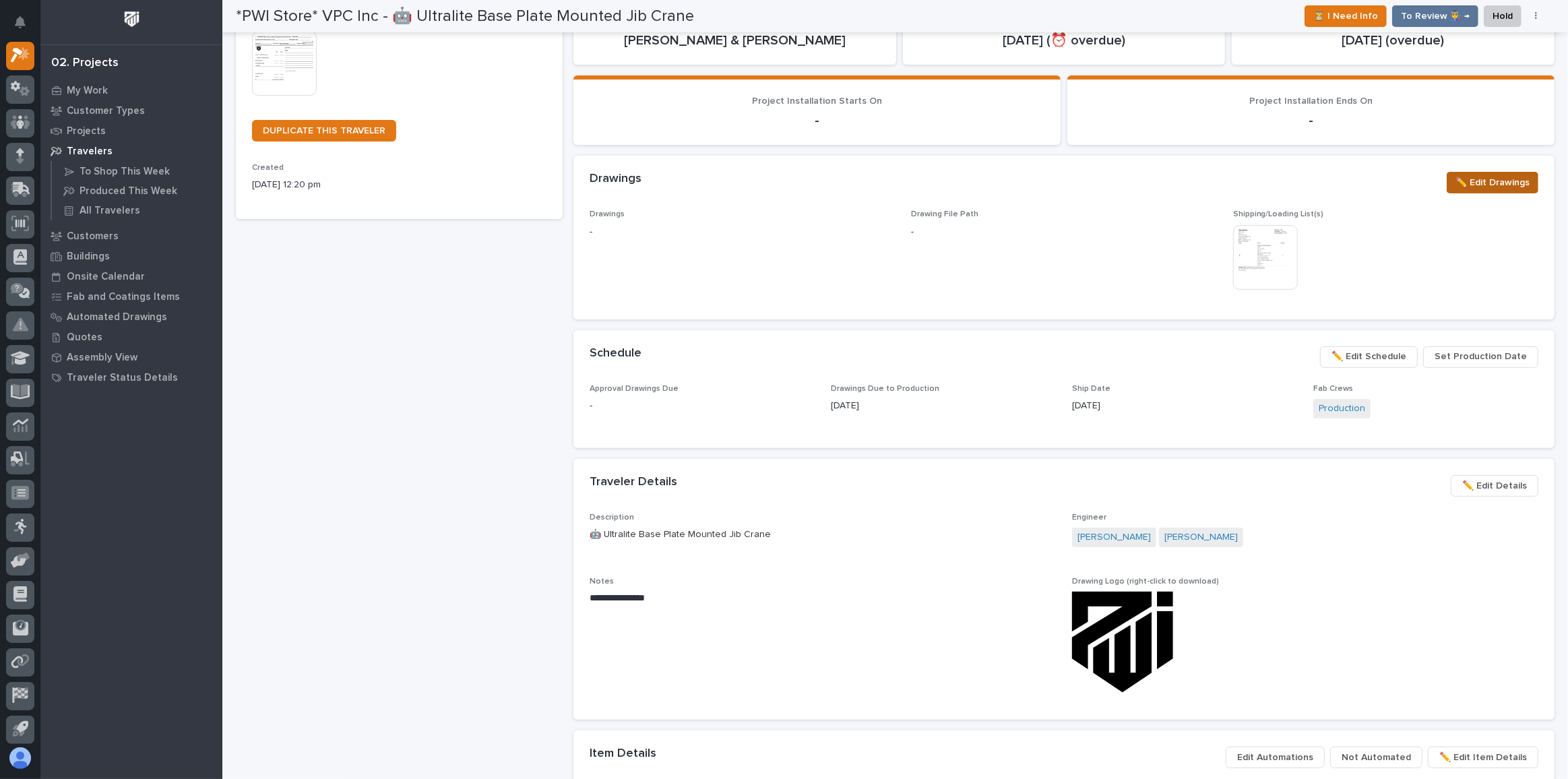
click at [1473, 179] on span "✏️ Edit Drawings" at bounding box center [1492, 182] width 74 height 16
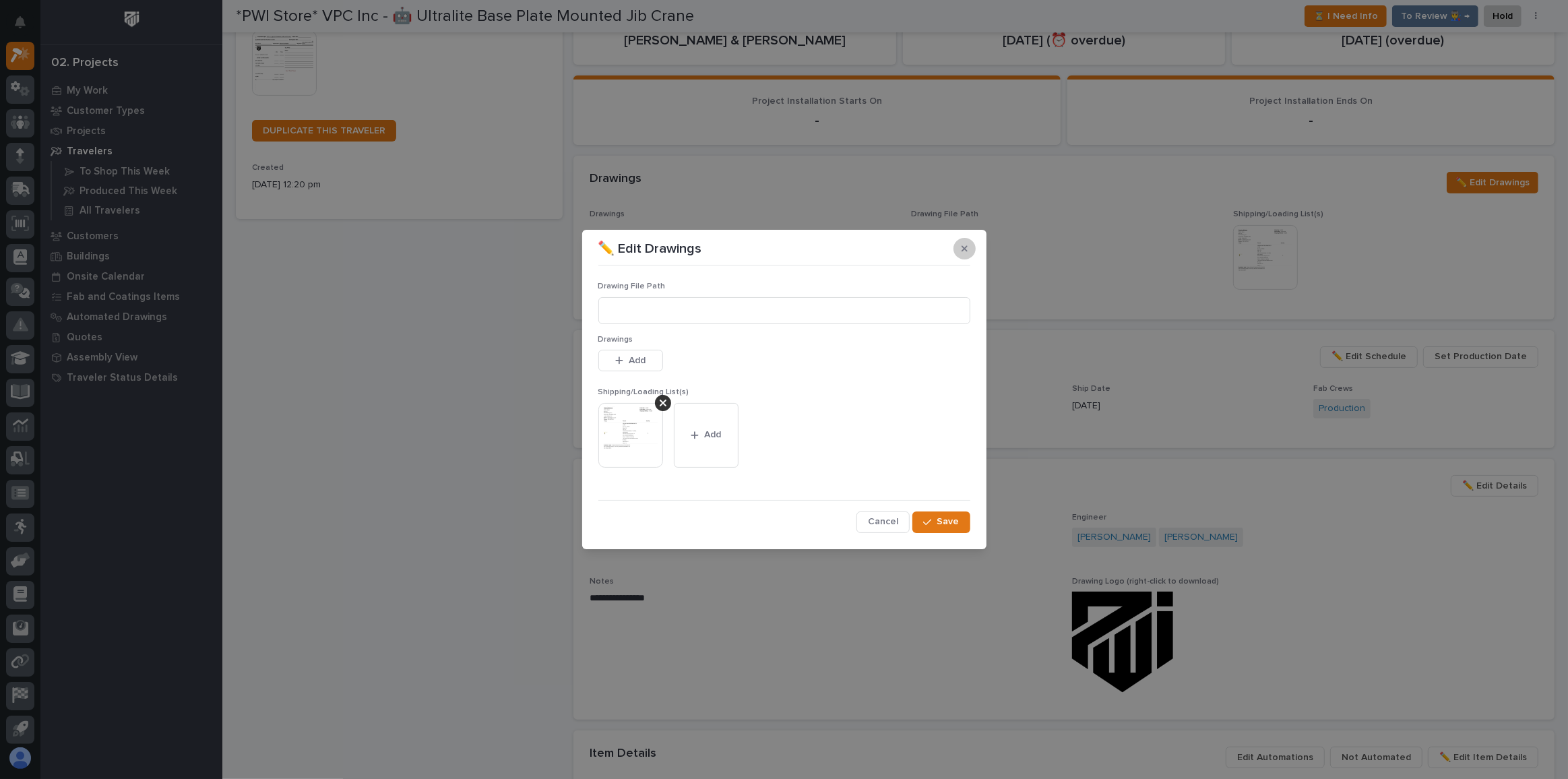
click at [966, 247] on icon "button" at bounding box center [964, 249] width 6 height 6
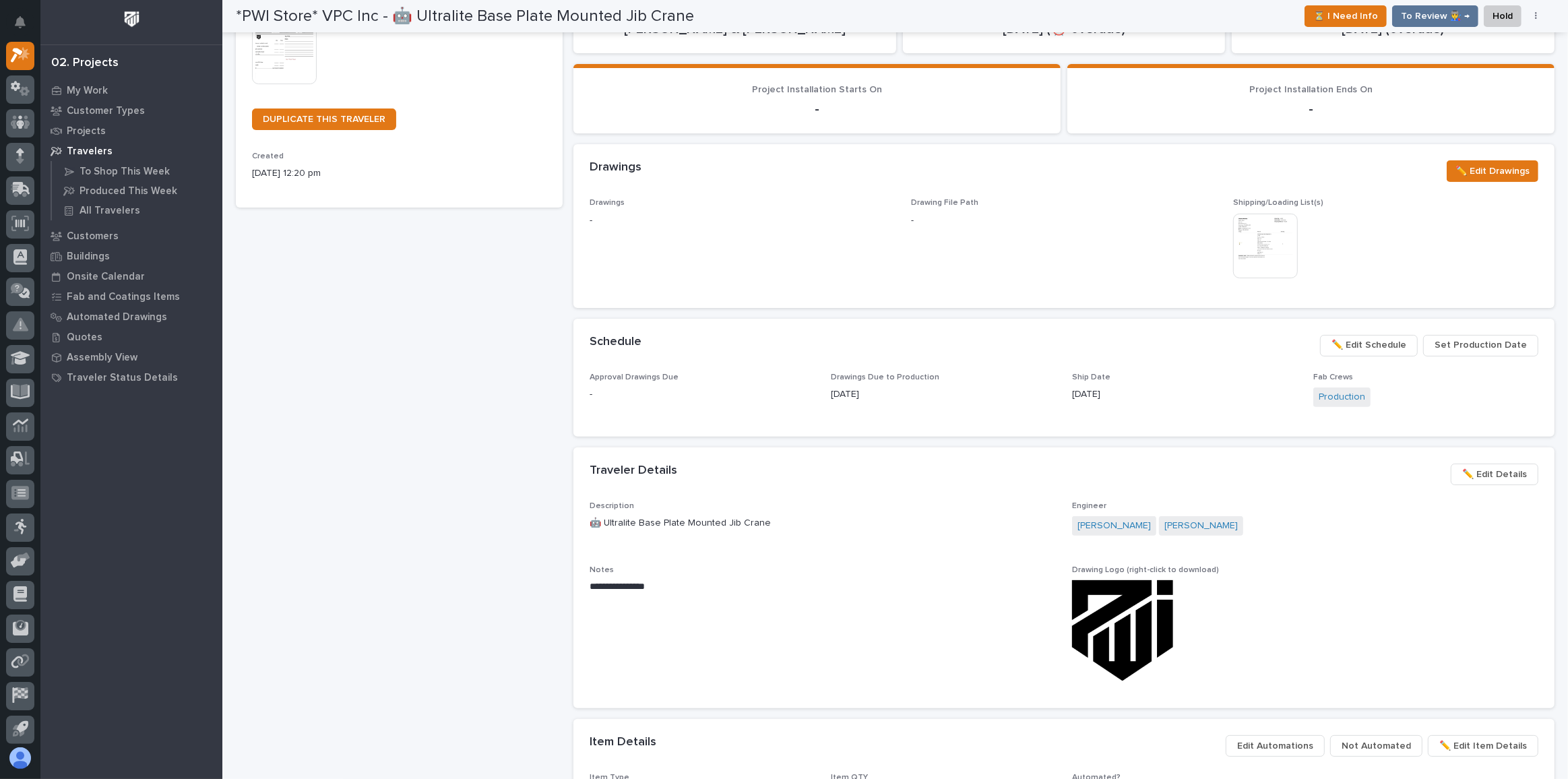
scroll to position [248, 0]
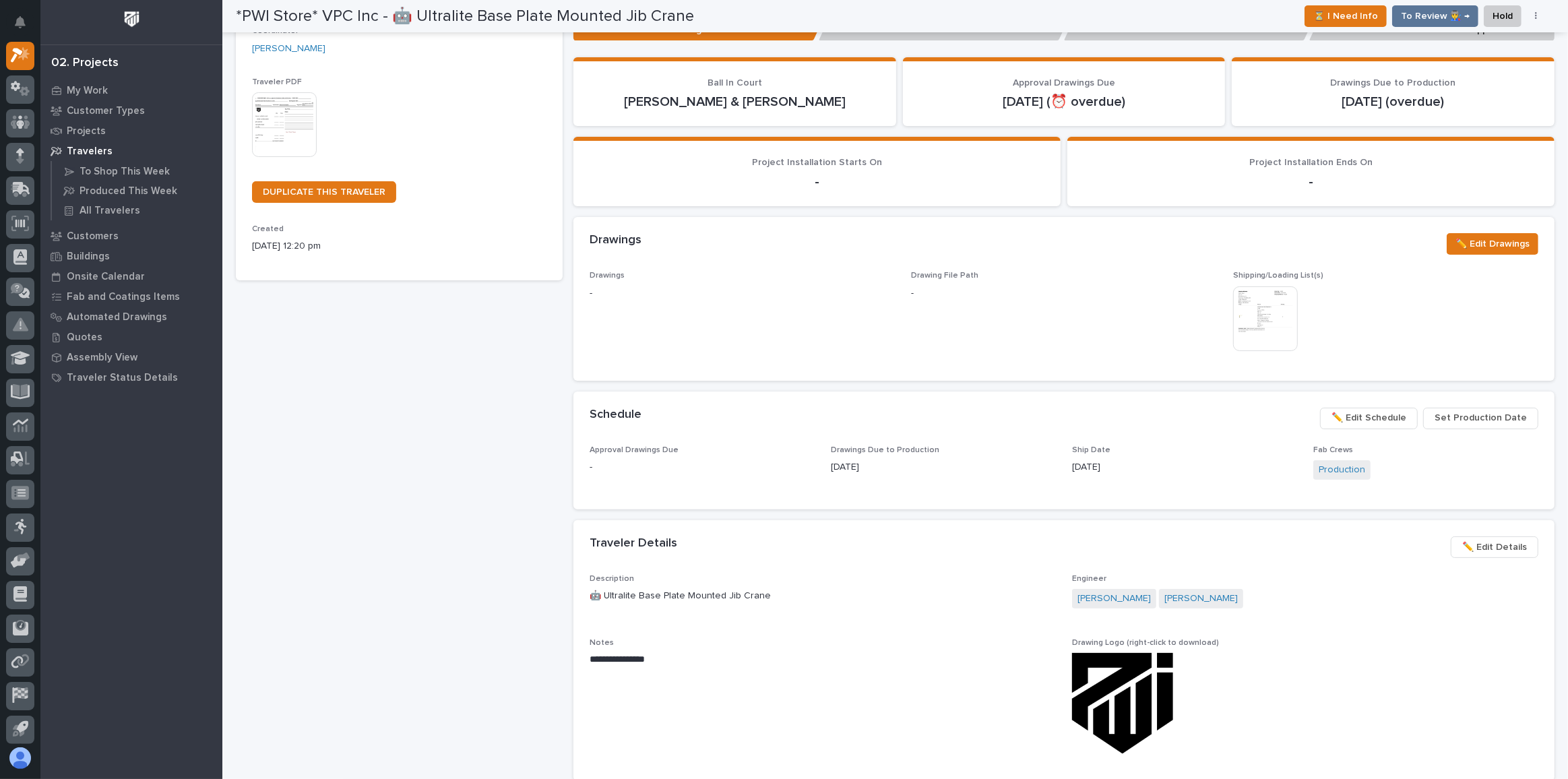
click at [1359, 413] on span "✏️ Edit Schedule" at bounding box center [1369, 418] width 75 height 16
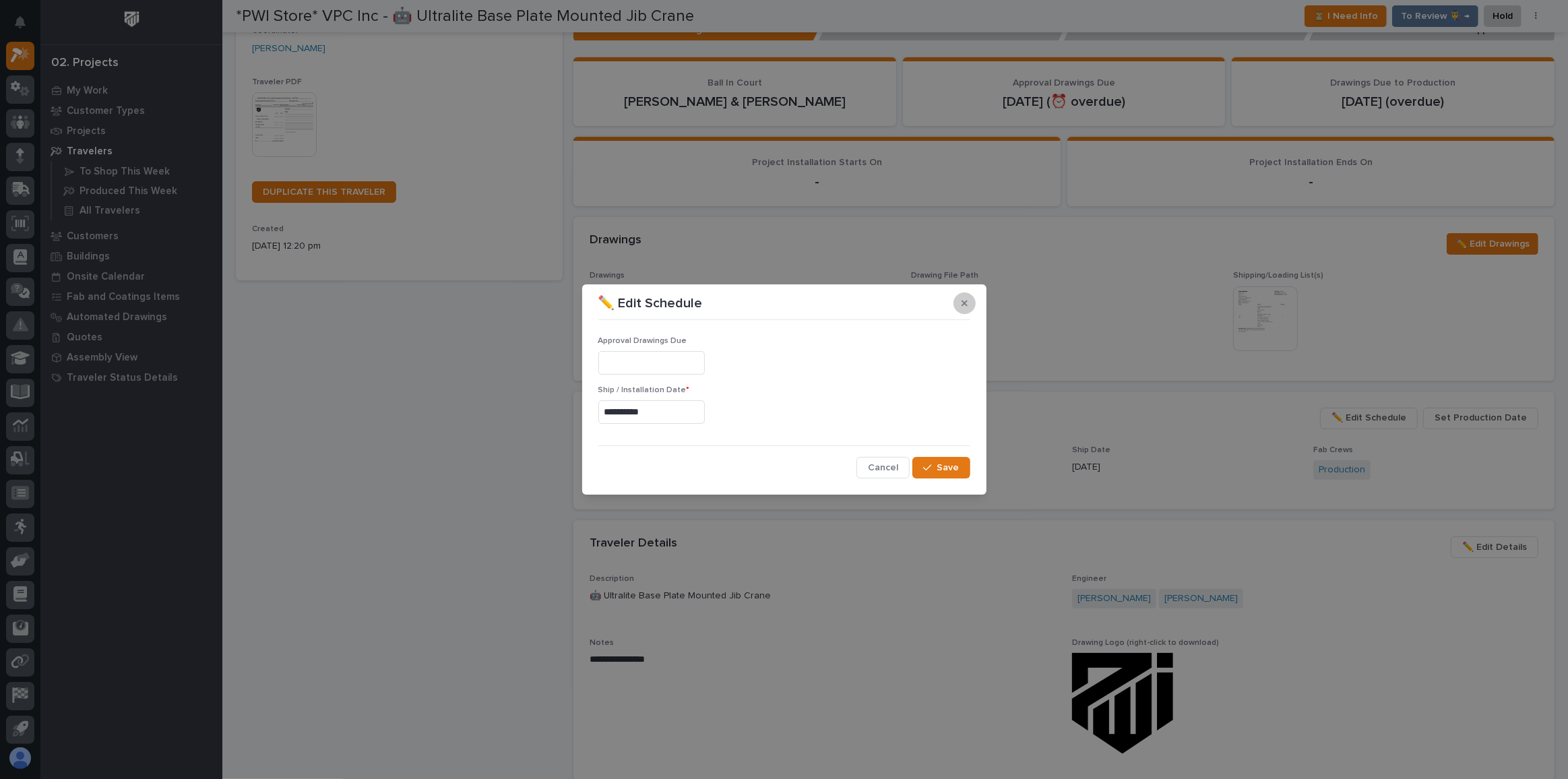
click at [966, 299] on icon "button" at bounding box center [964, 303] width 6 height 9
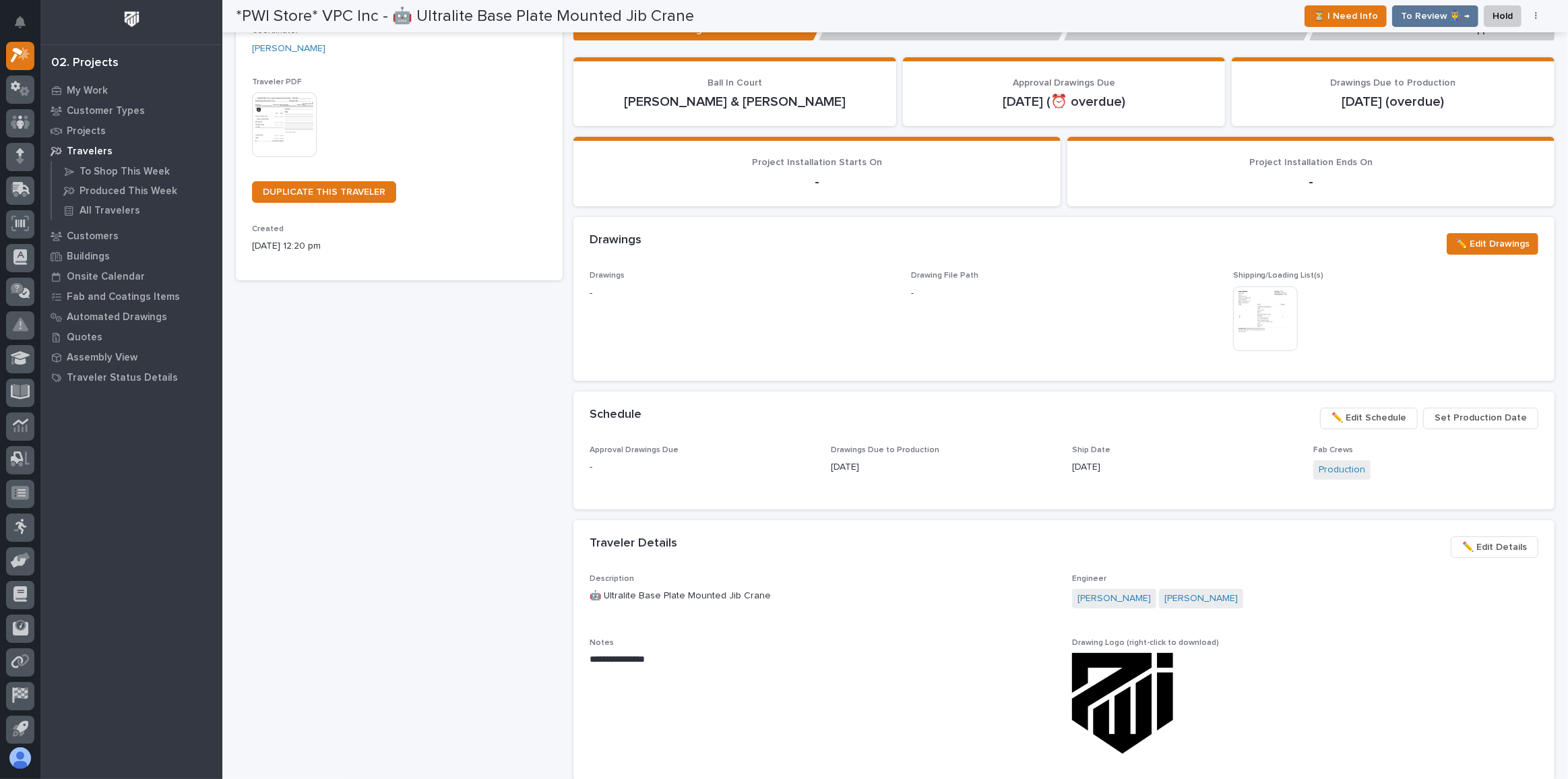
click at [1465, 407] on button "Set Production Date" at bounding box center [1480, 418] width 115 height 22
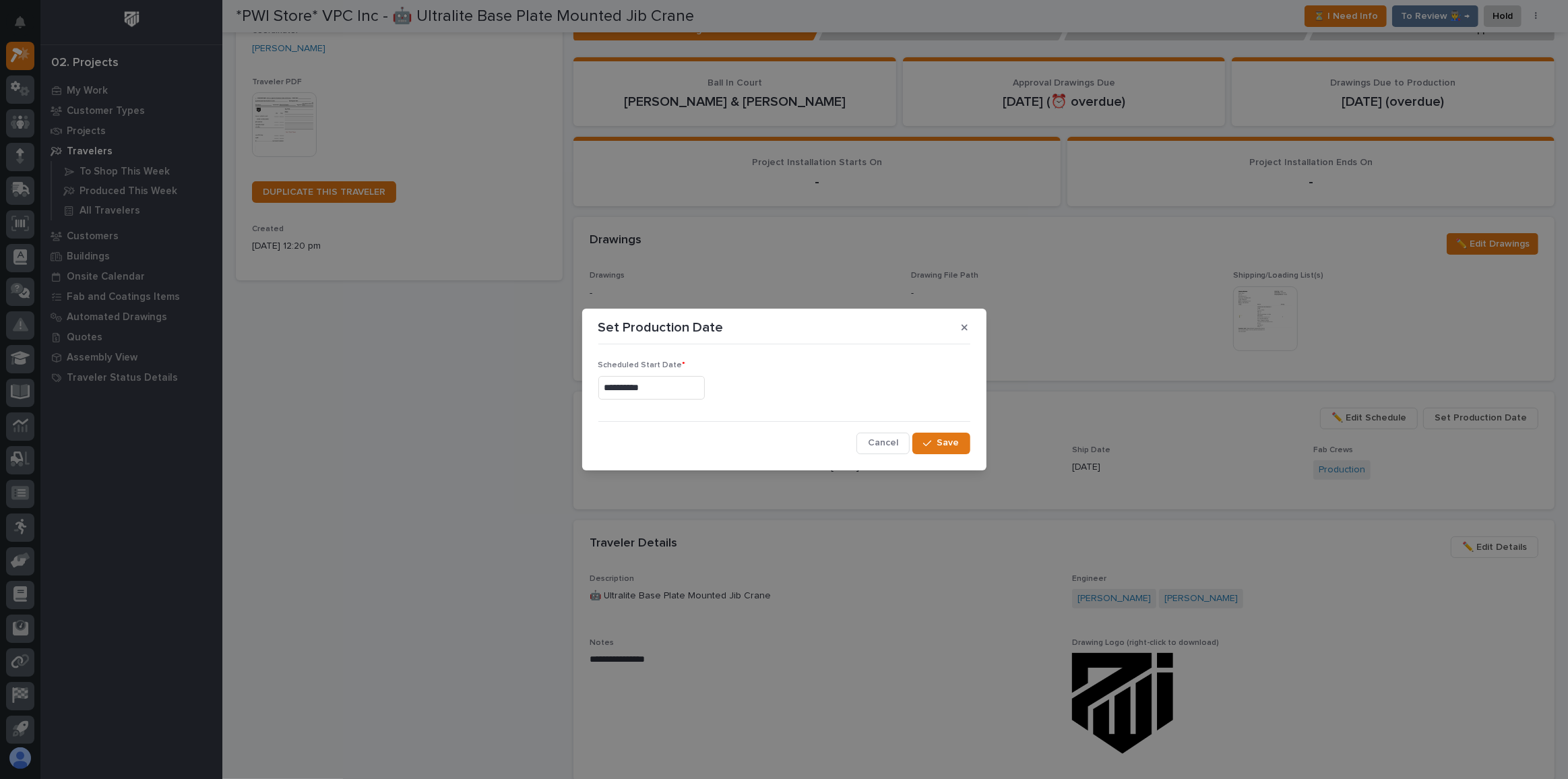
click at [678, 388] on input "**********" at bounding box center [651, 387] width 107 height 24
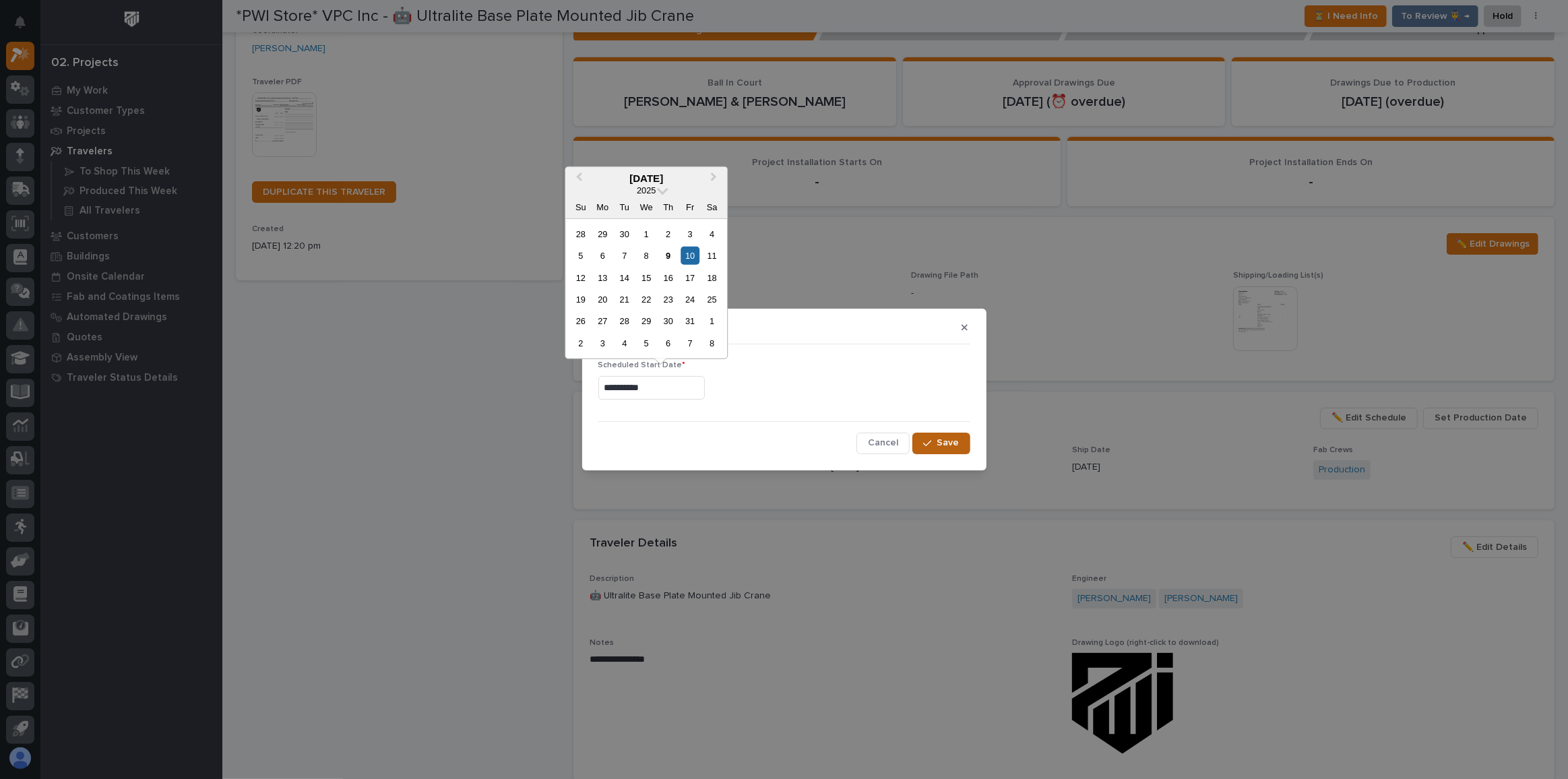
click at [948, 446] on span "Save" at bounding box center [948, 443] width 22 height 12
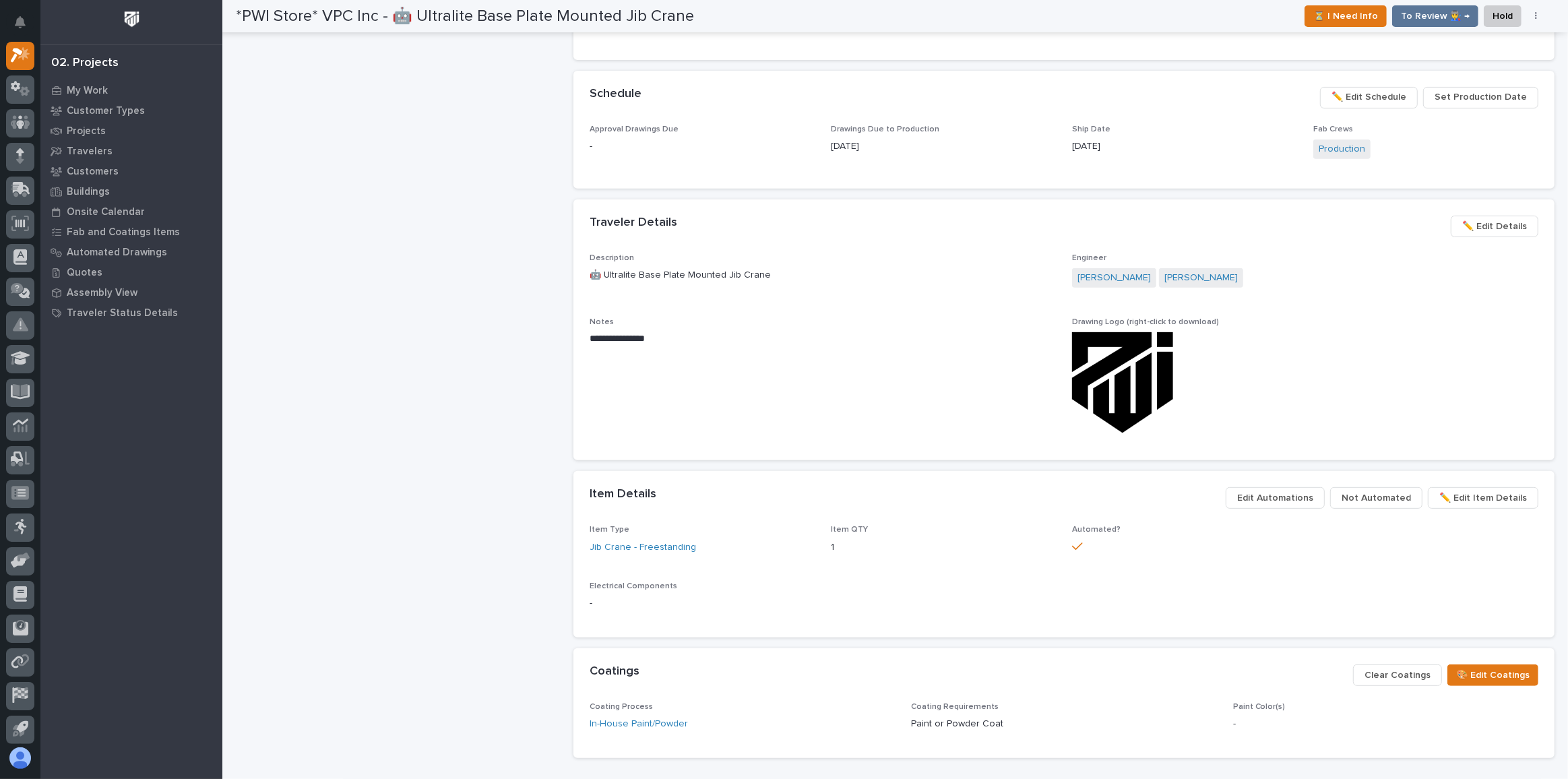
scroll to position [490, 0]
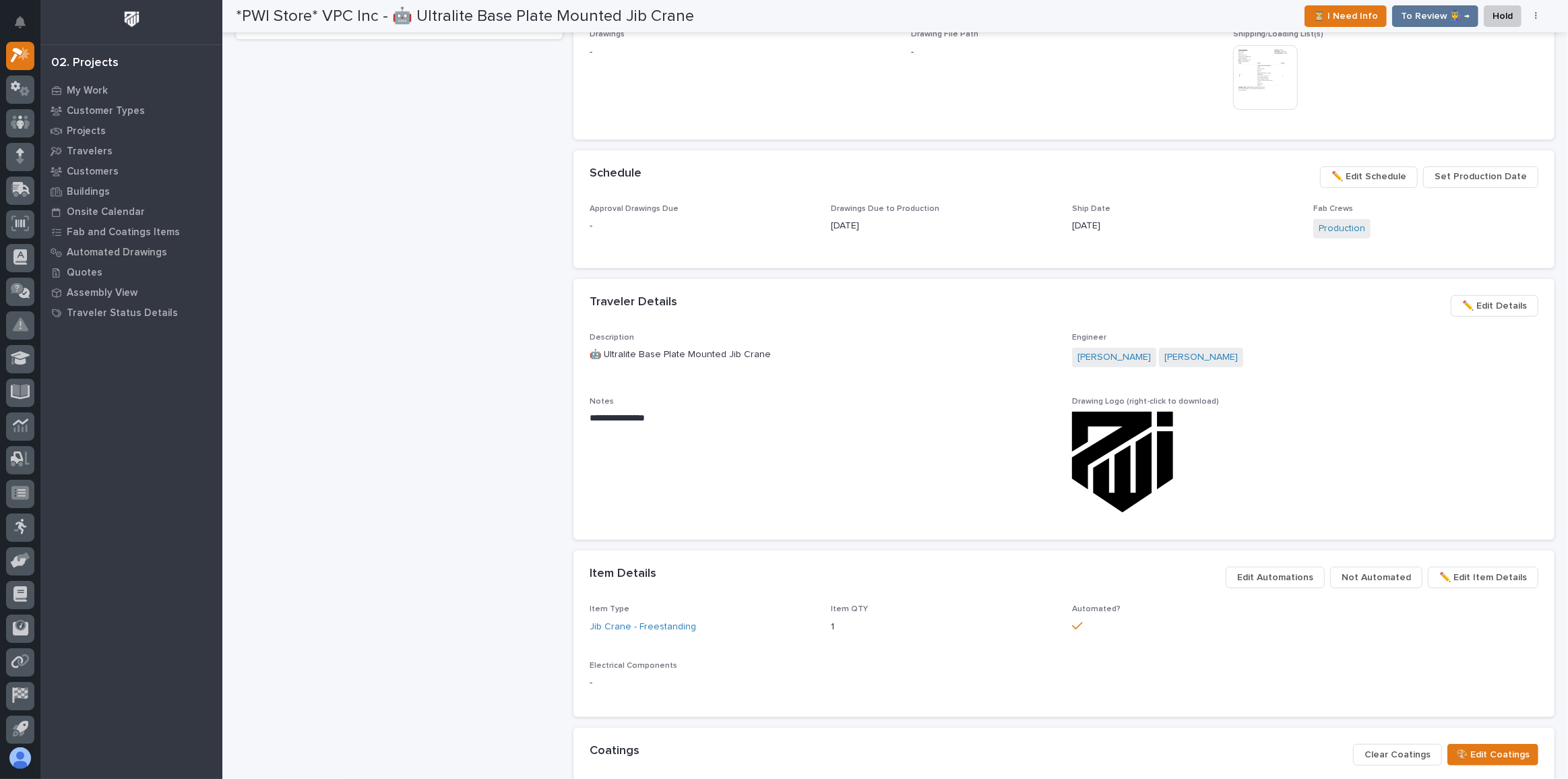
click at [1470, 176] on span "Set Production Date" at bounding box center [1480, 176] width 92 height 16
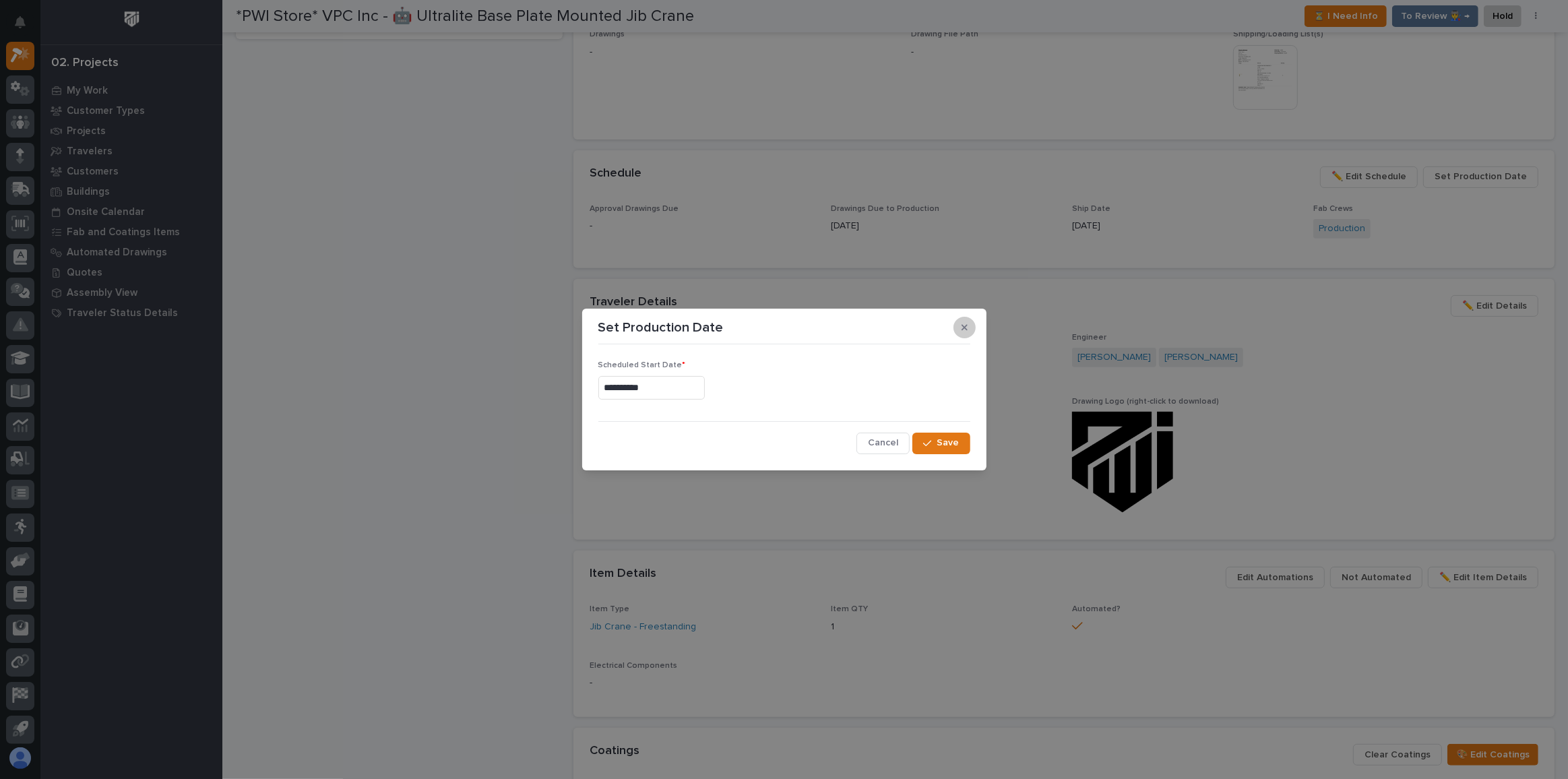
click at [965, 333] on button "button" at bounding box center [964, 328] width 22 height 22
